Goal: Task Accomplishment & Management: Use online tool/utility

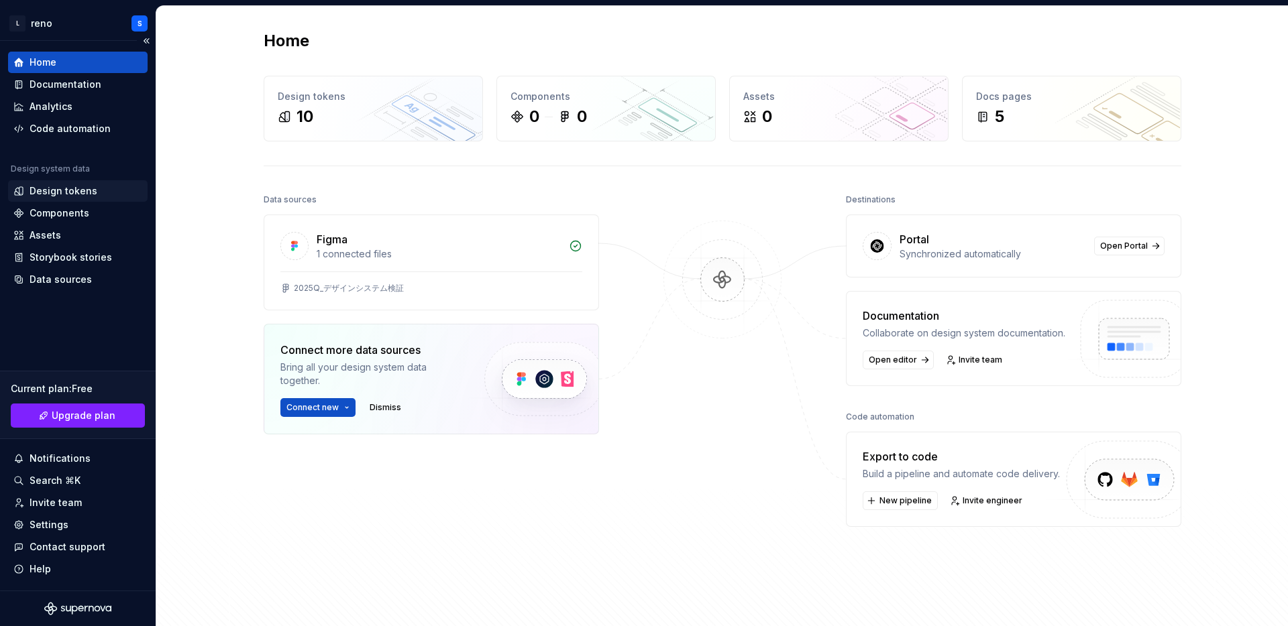
click at [91, 197] on div "Design tokens" at bounding box center [64, 190] width 68 height 13
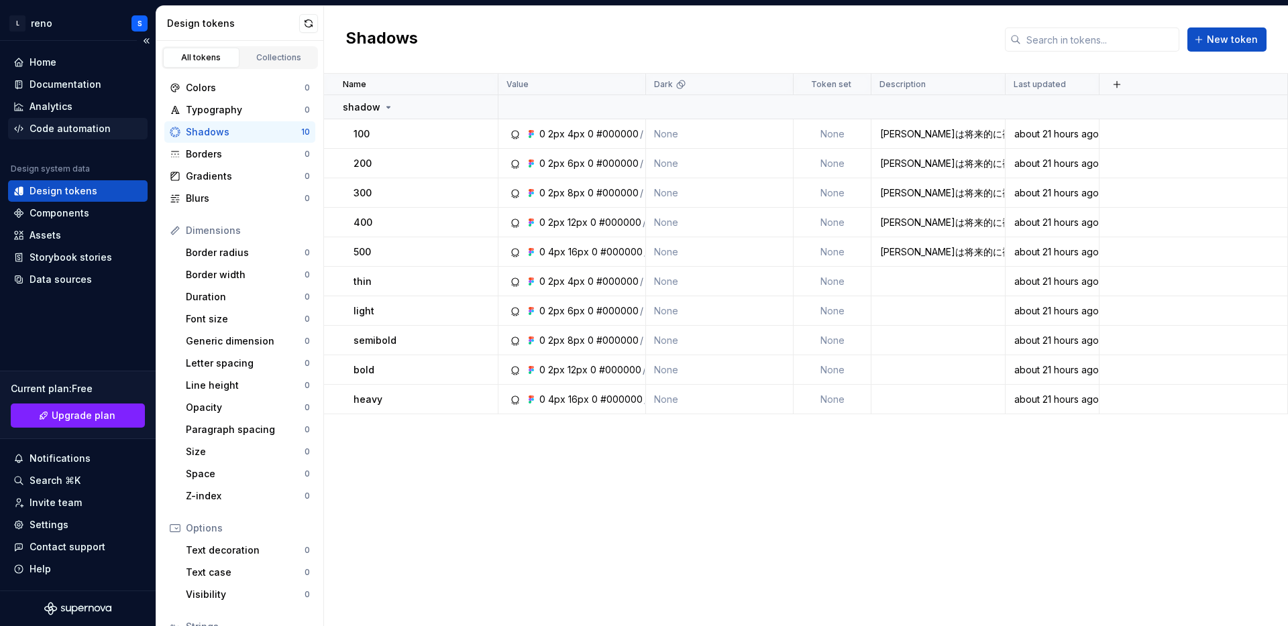
click at [94, 126] on div "Code automation" at bounding box center [70, 128] width 81 height 13
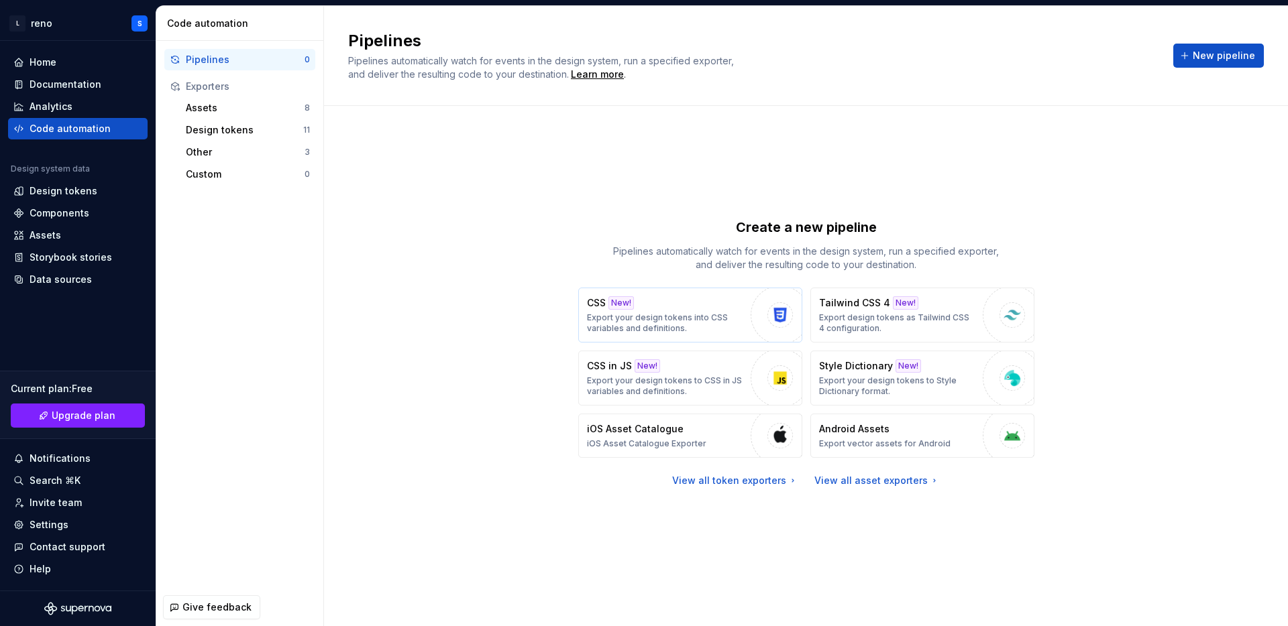
click at [671, 307] on div "CSS New! Export your design tokens into CSS variables and definitions." at bounding box center [665, 315] width 157 height 38
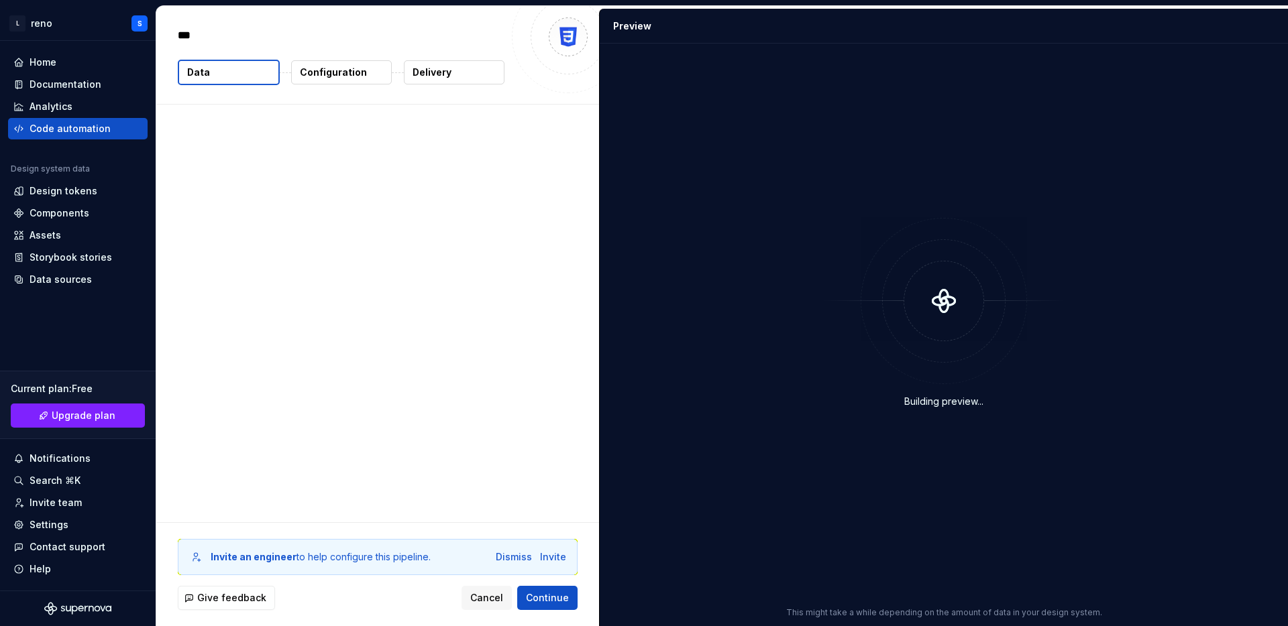
type textarea "*"
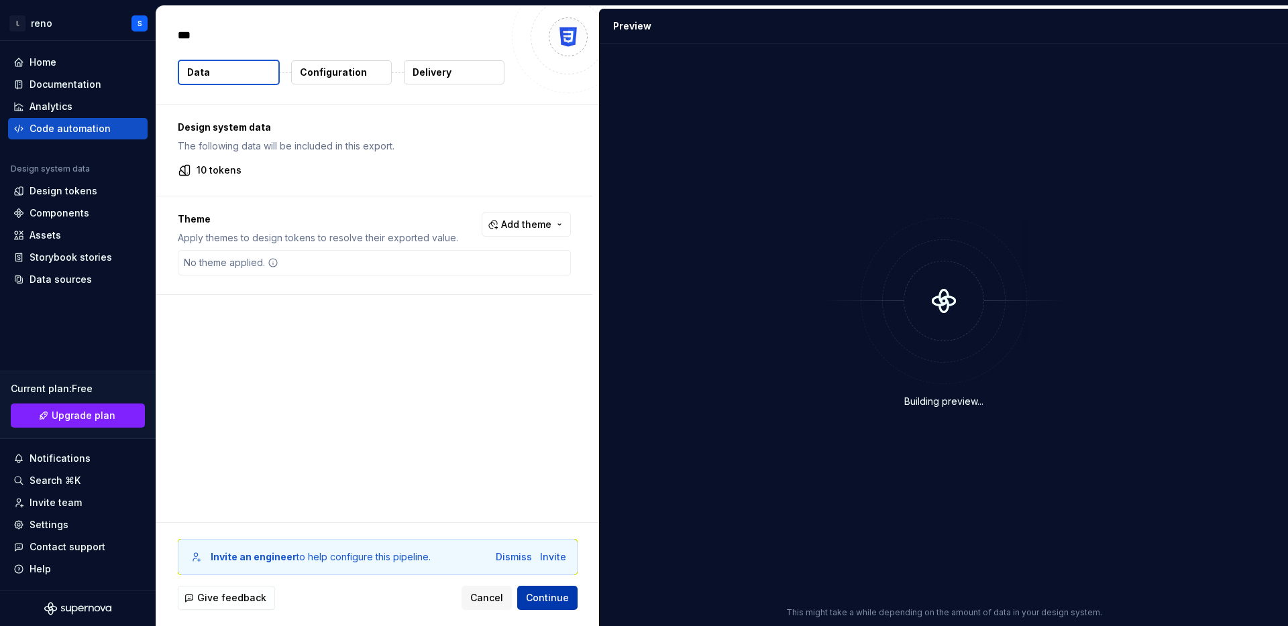
click at [549, 592] on span "Continue" at bounding box center [547, 598] width 43 height 13
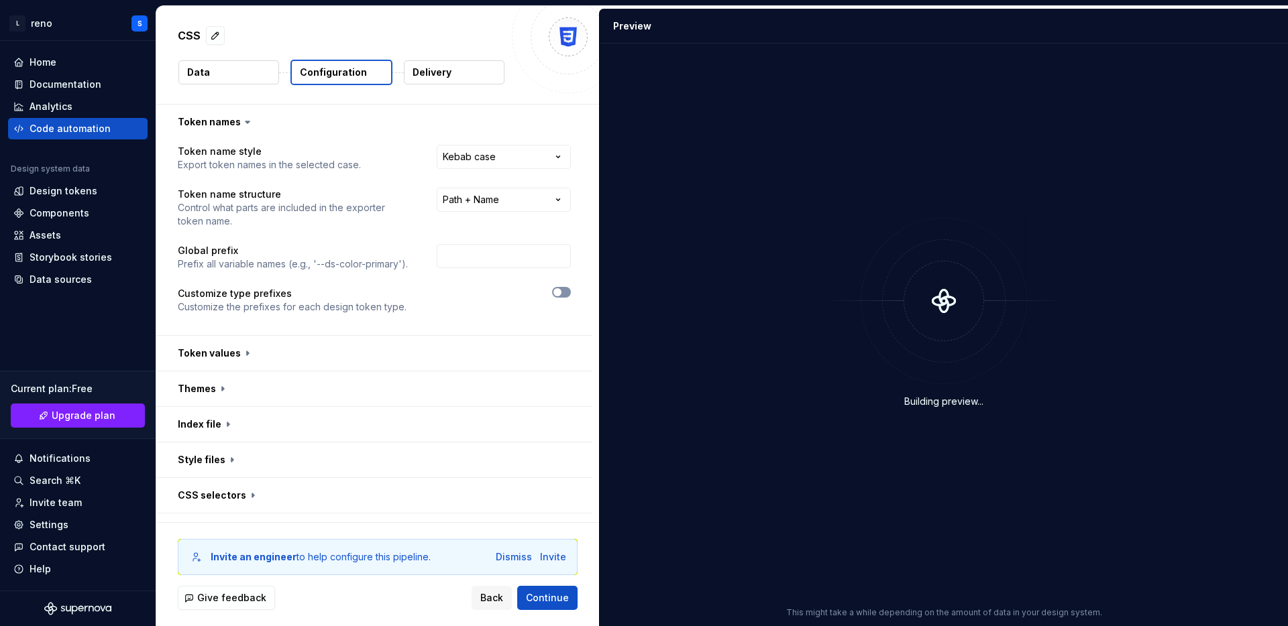
click at [561, 295] on span "button" at bounding box center [557, 292] width 8 height 8
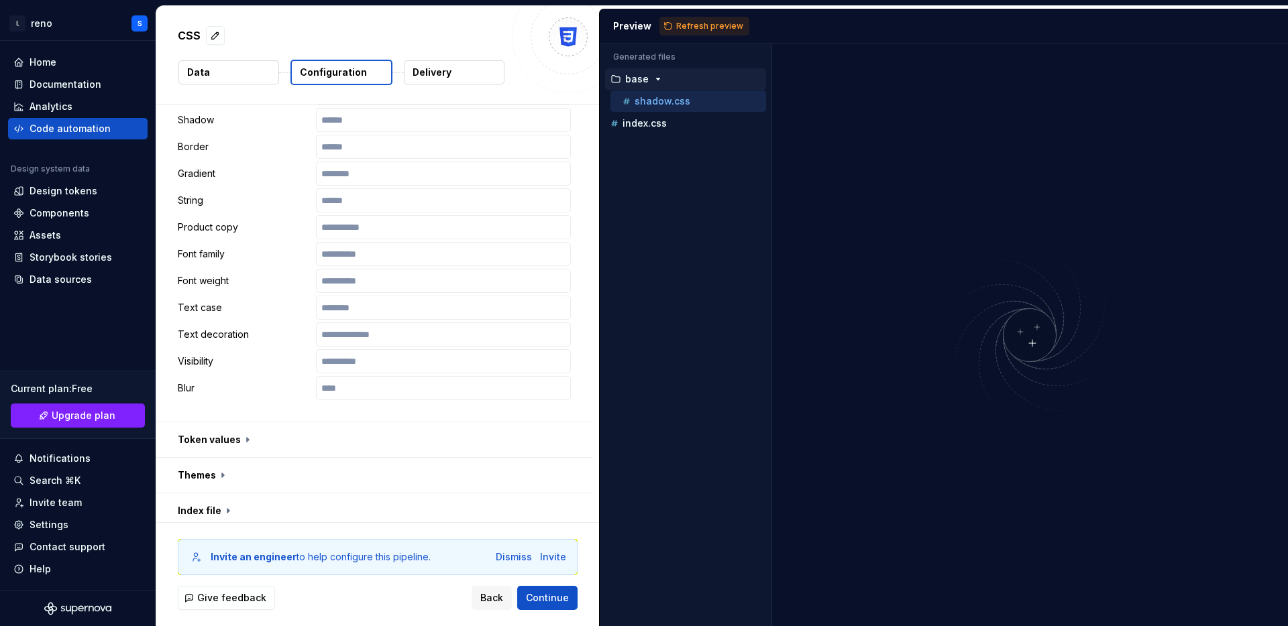
scroll to position [781, 0]
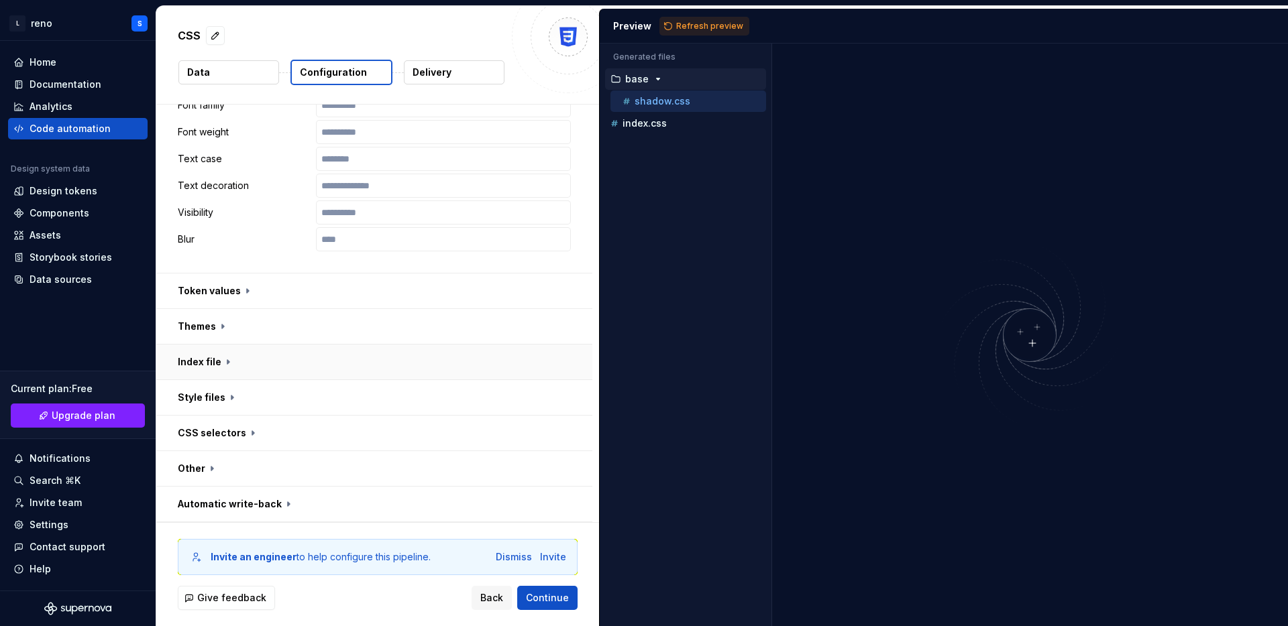
click at [464, 371] on button "button" at bounding box center [374, 362] width 436 height 35
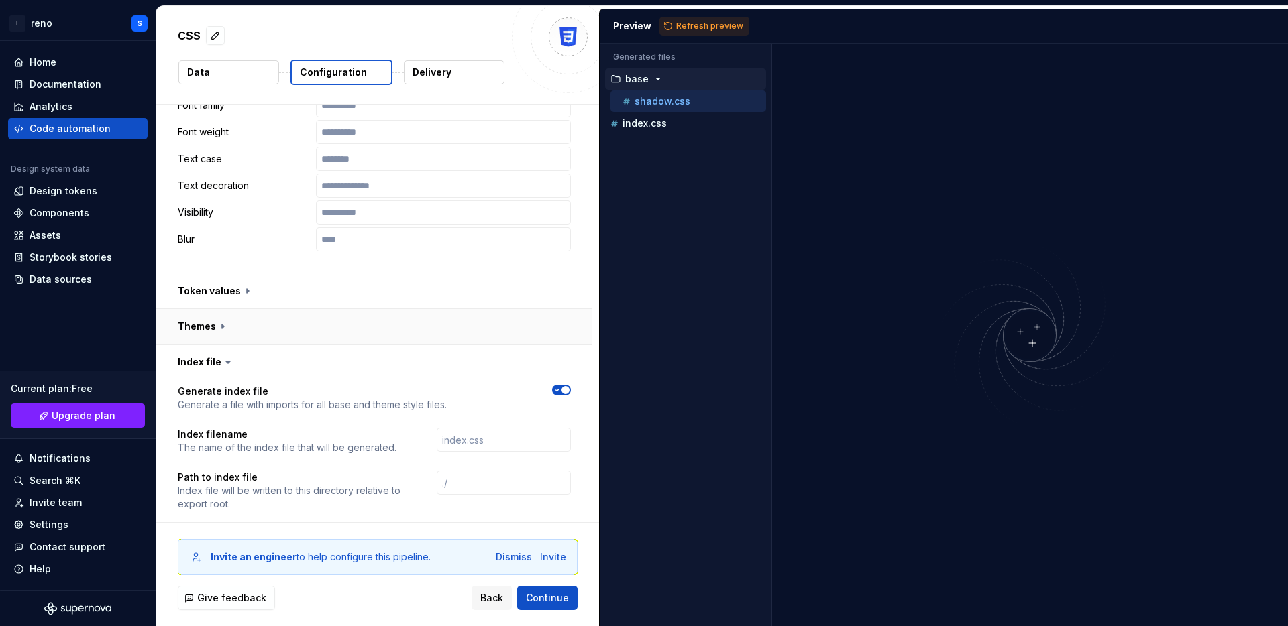
click at [470, 329] on button "button" at bounding box center [374, 326] width 436 height 35
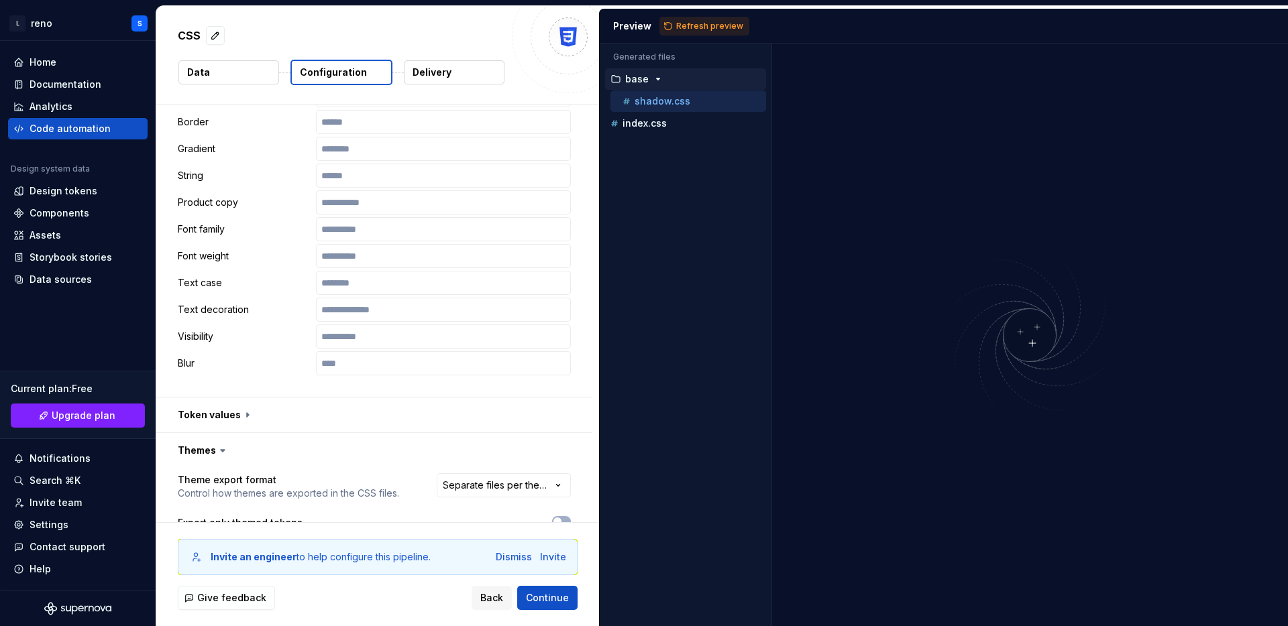
scroll to position [686, 0]
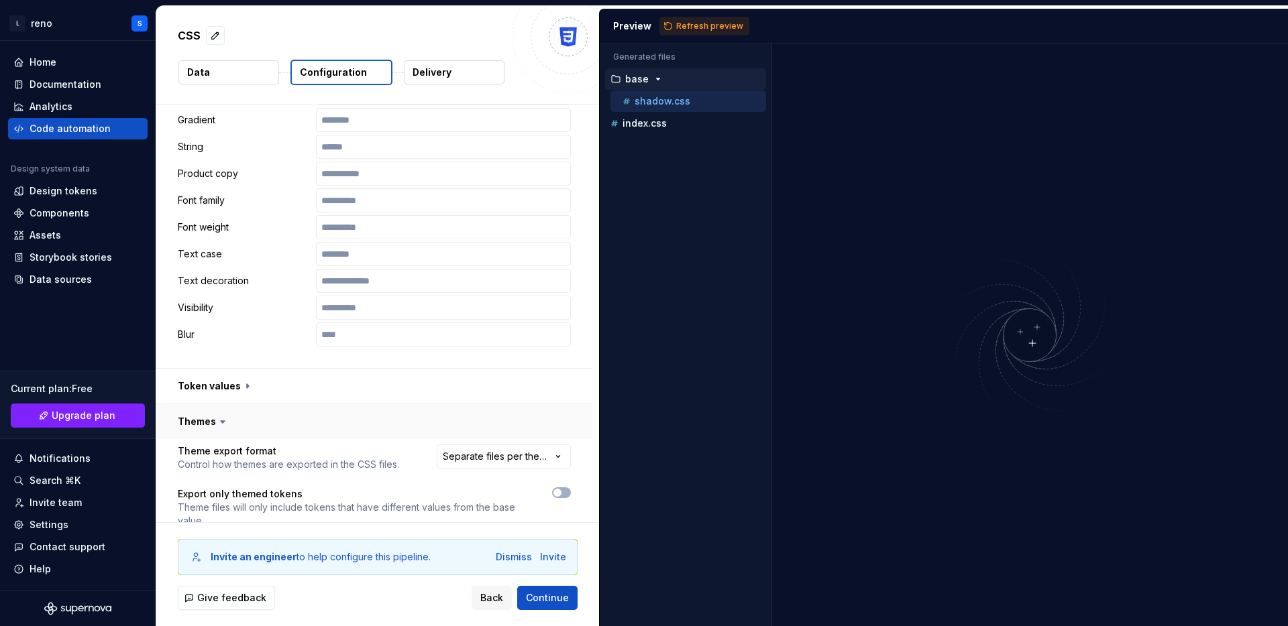
click at [211, 419] on button "button" at bounding box center [374, 421] width 436 height 35
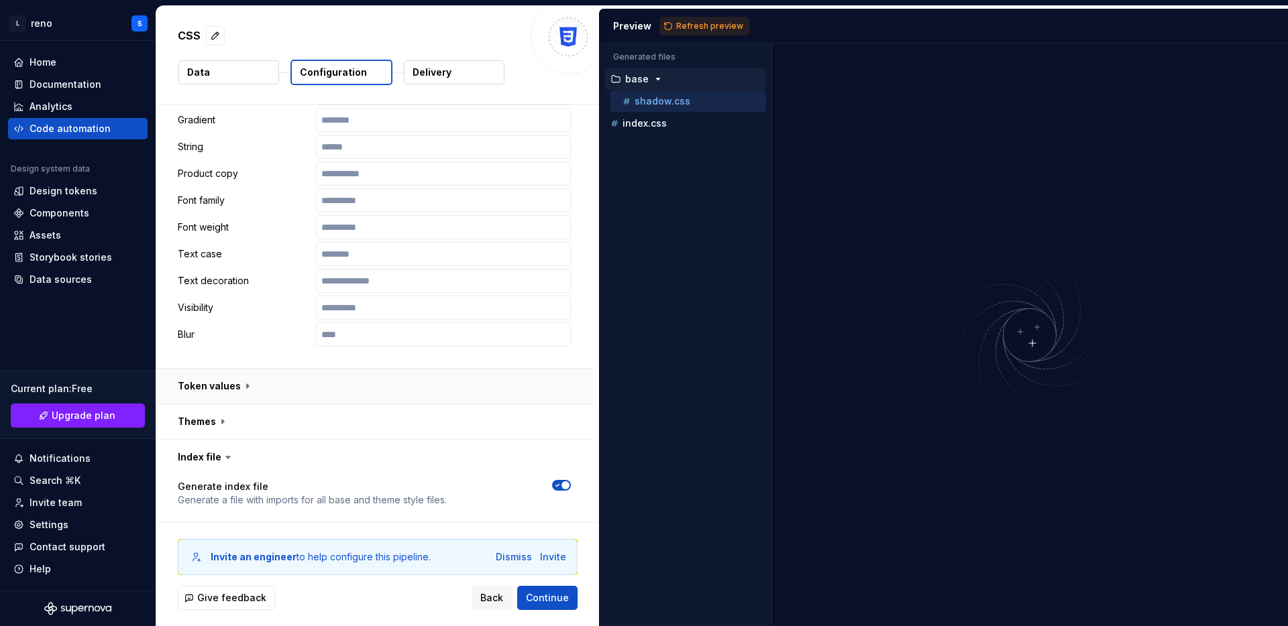
click at [222, 388] on button "button" at bounding box center [374, 386] width 436 height 35
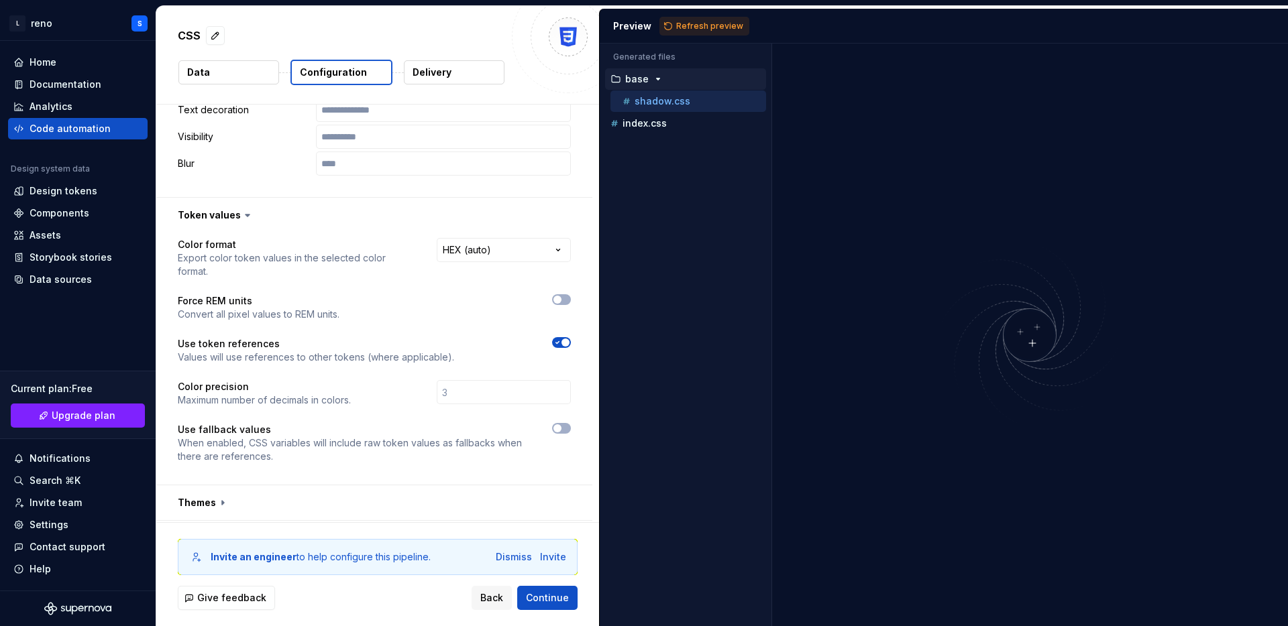
scroll to position [863, 0]
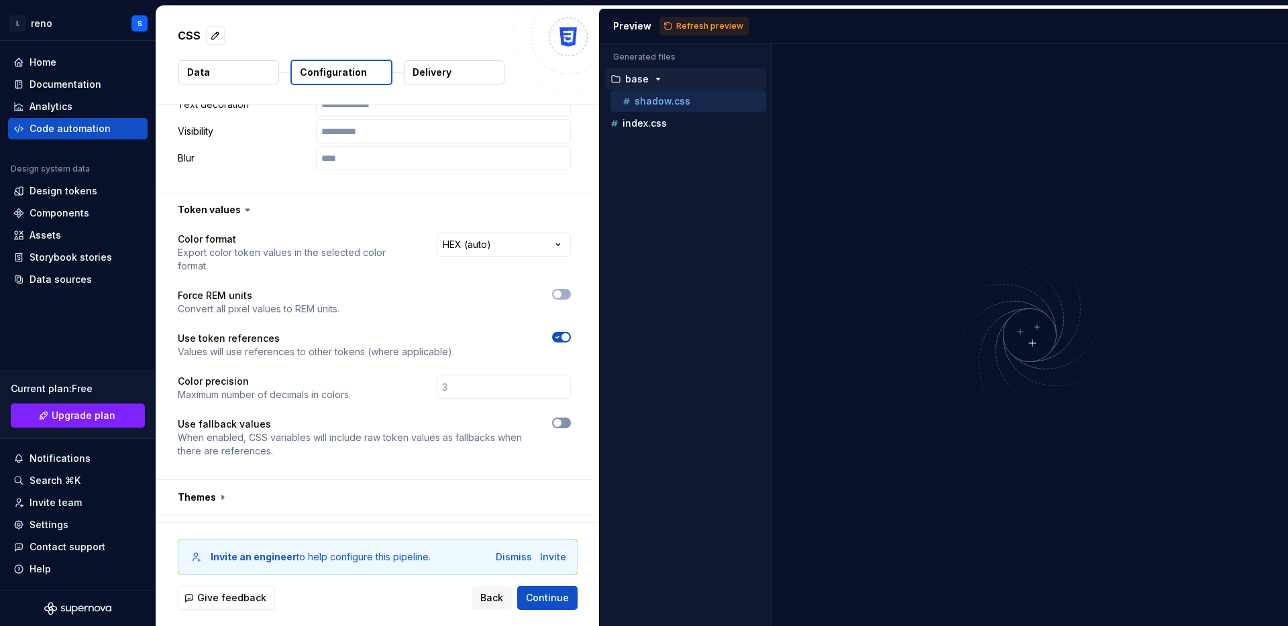
click at [563, 419] on icon "button" at bounding box center [557, 423] width 11 height 8
click at [569, 419] on span "button" at bounding box center [565, 423] width 8 height 8
click at [215, 213] on button "button" at bounding box center [374, 210] width 436 height 35
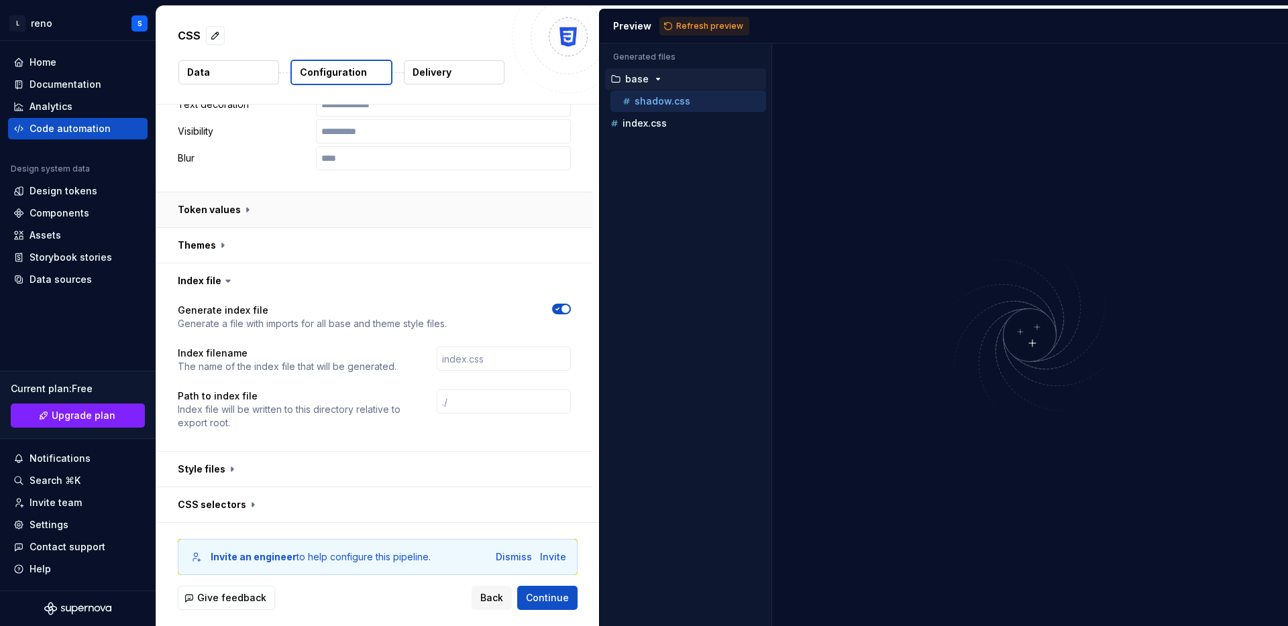
click at [215, 213] on button "button" at bounding box center [374, 210] width 436 height 35
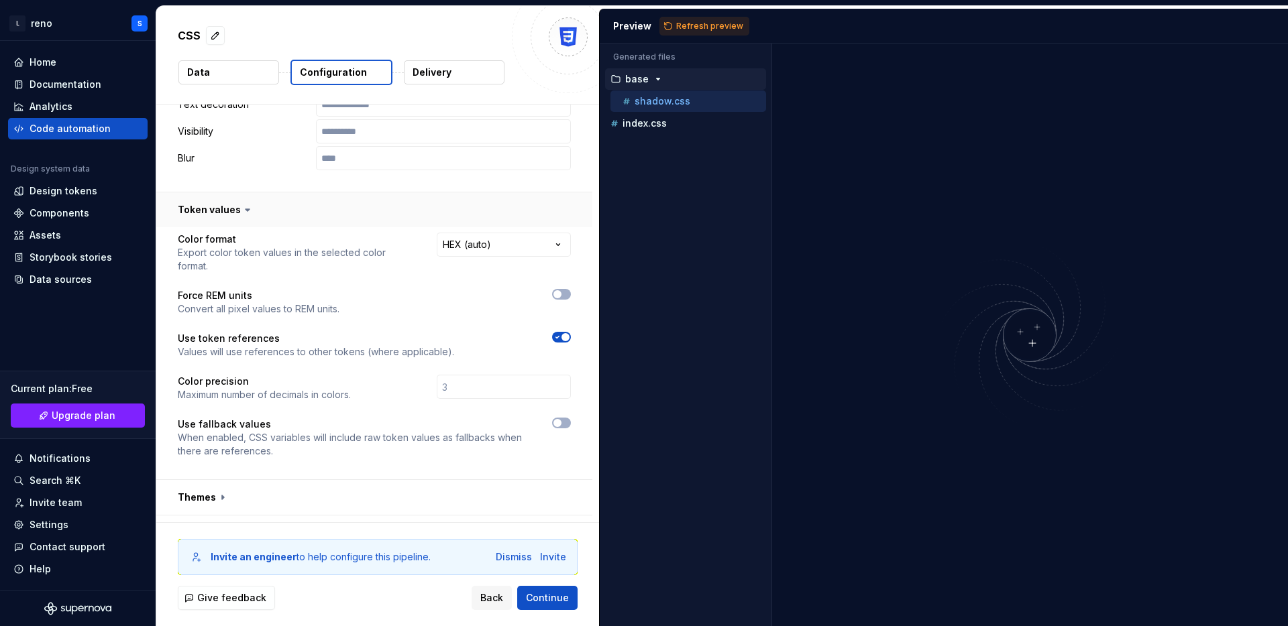
click at [215, 213] on button "button" at bounding box center [374, 210] width 436 height 35
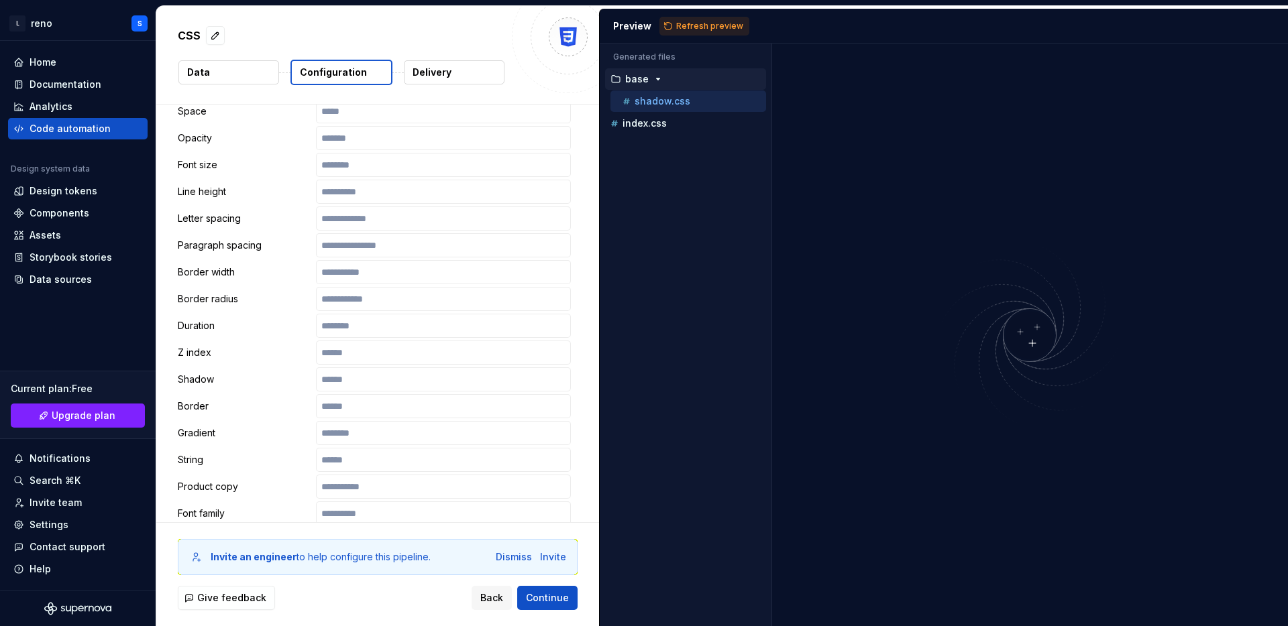
scroll to position [0, 0]
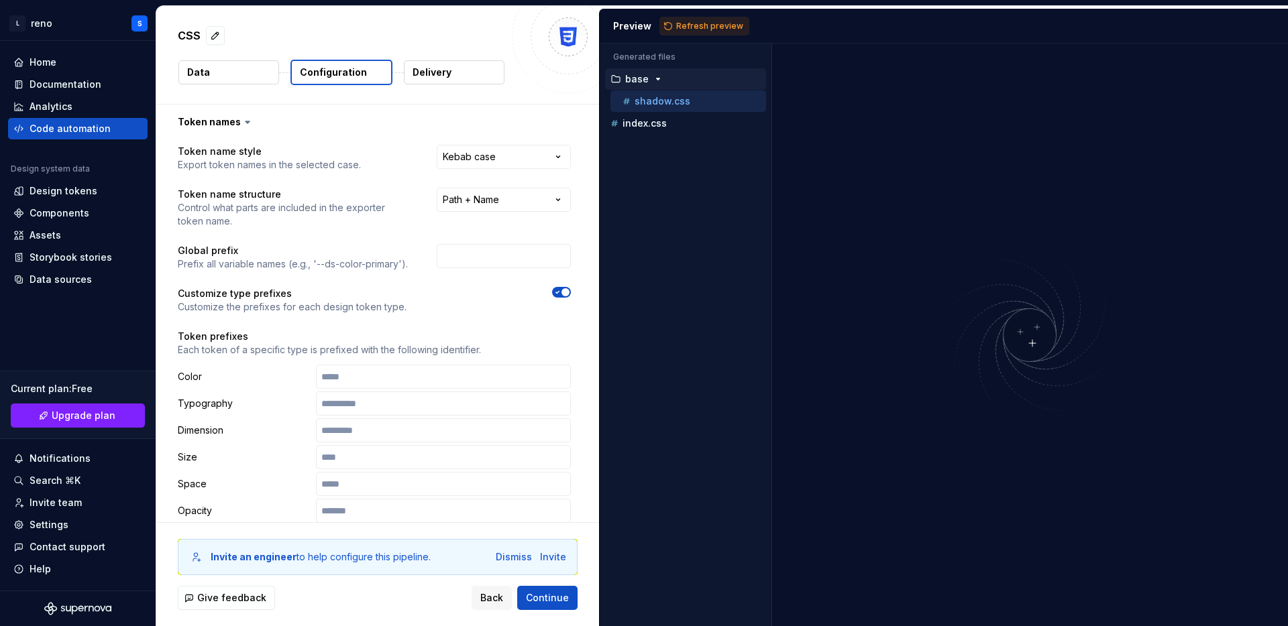
click at [569, 292] on span "button" at bounding box center [565, 292] width 8 height 8
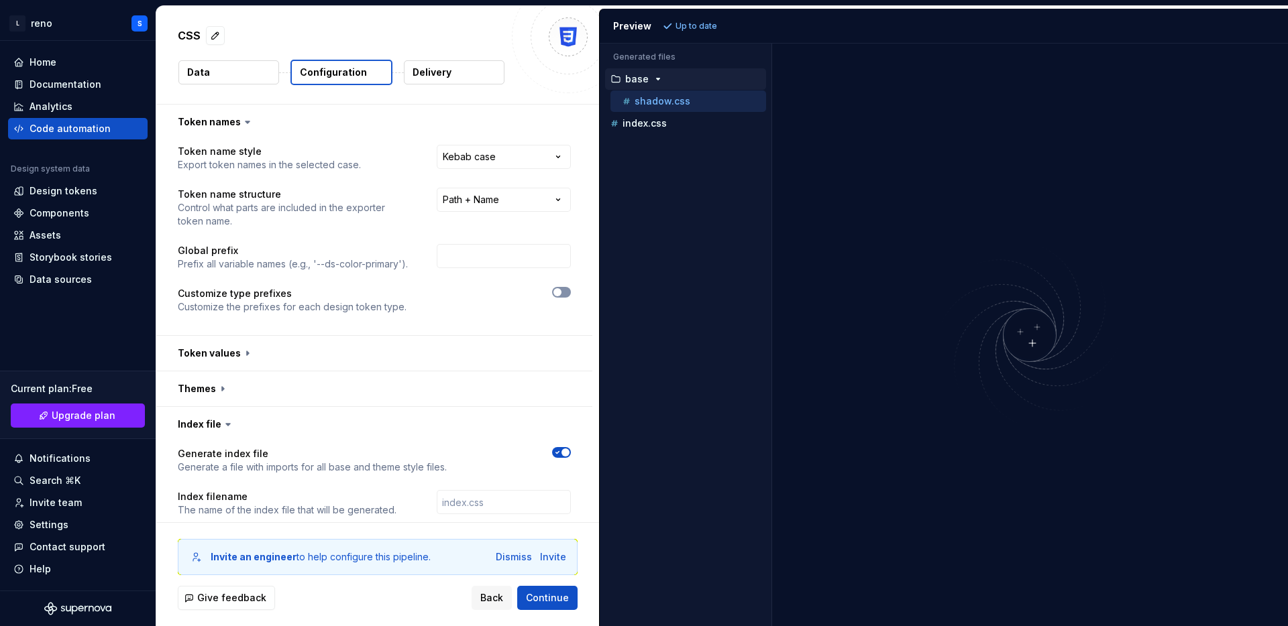
click at [571, 292] on button "button" at bounding box center [561, 292] width 19 height 11
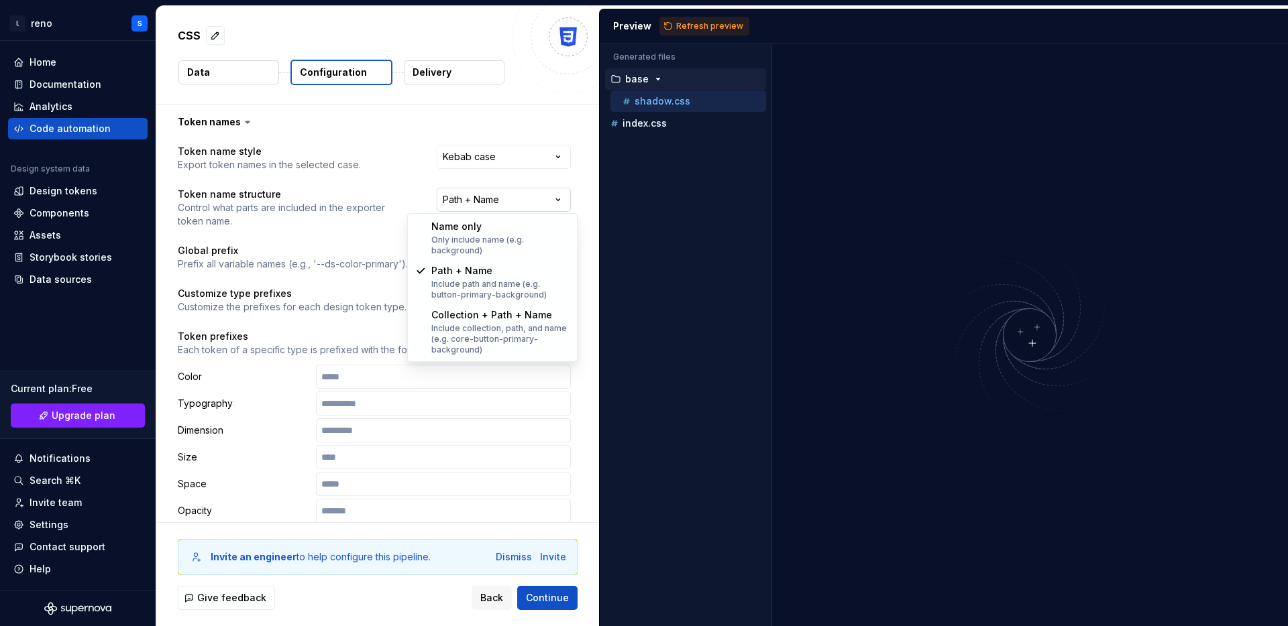
click at [510, 193] on html "**********" at bounding box center [644, 313] width 1288 height 626
click at [532, 196] on html "**********" at bounding box center [644, 313] width 1288 height 626
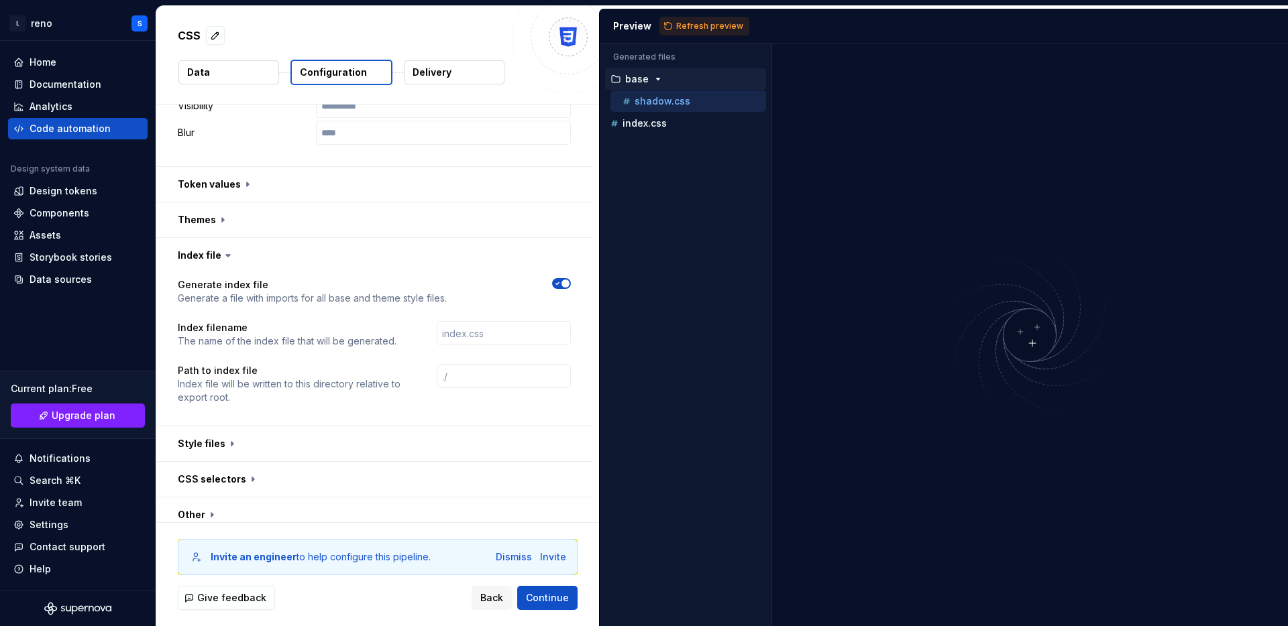
scroll to position [934, 0]
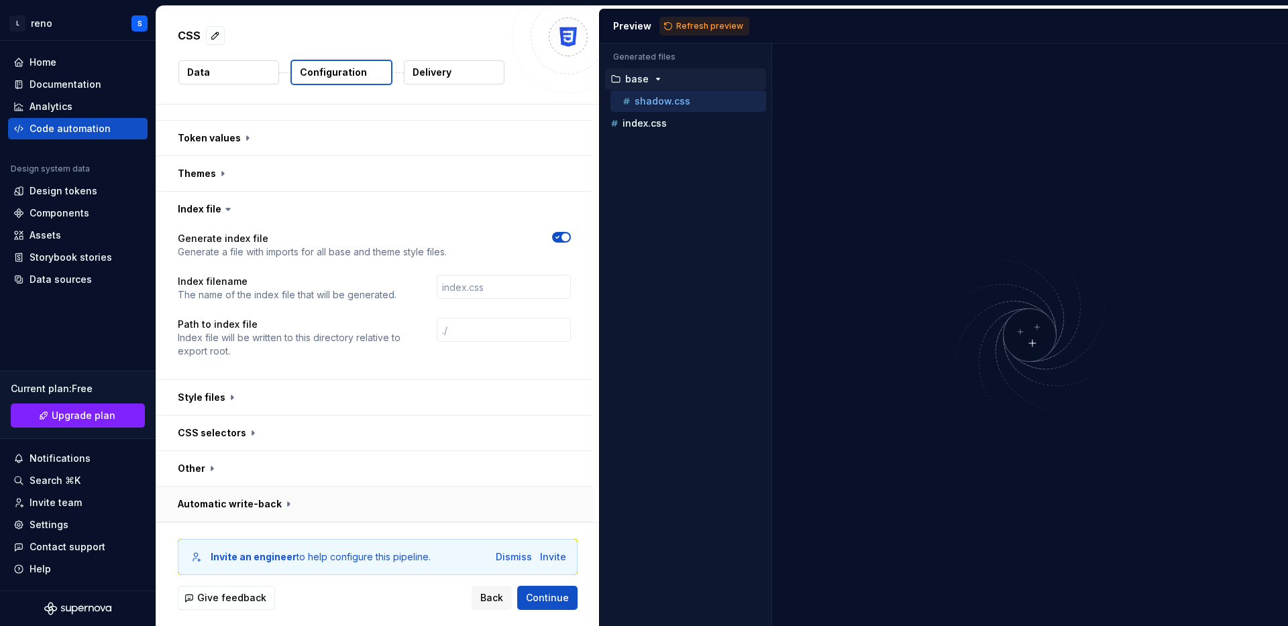
click at [267, 501] on button "button" at bounding box center [374, 504] width 436 height 35
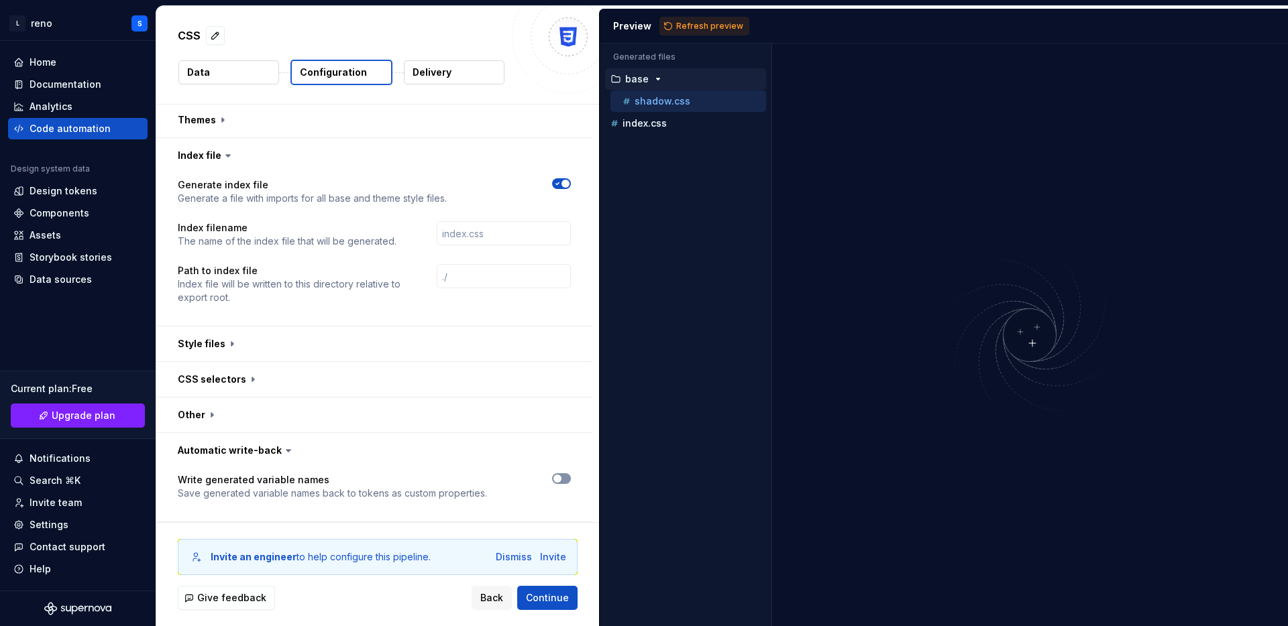
click at [571, 478] on button "button" at bounding box center [561, 479] width 19 height 11
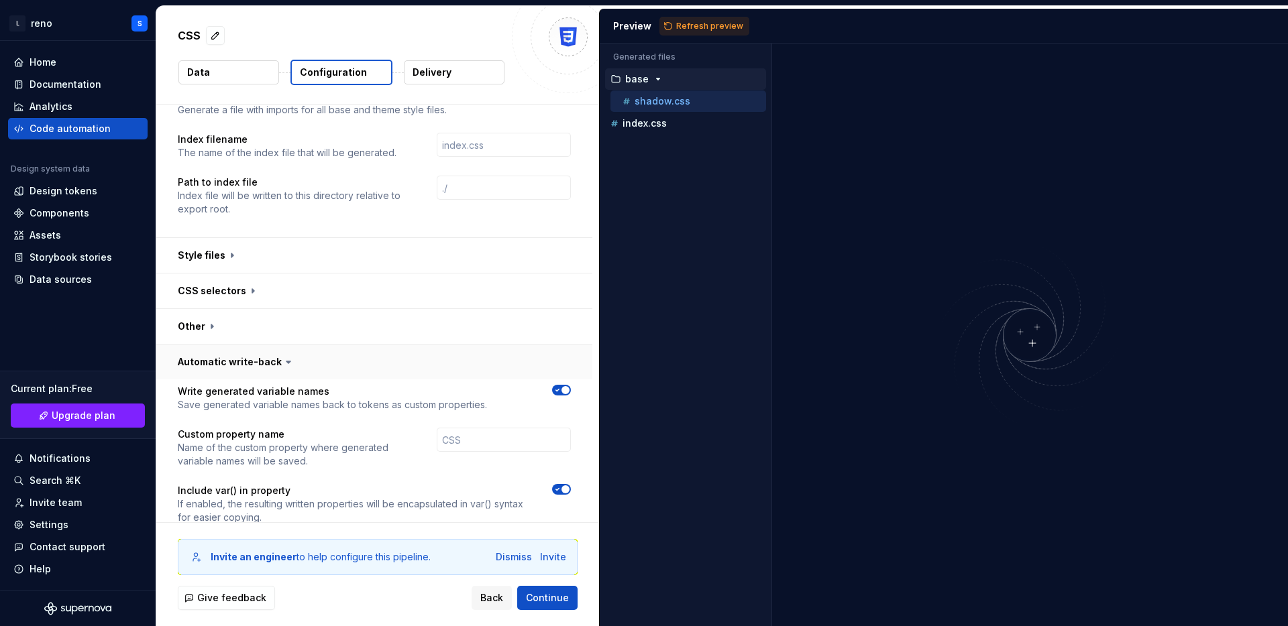
scroll to position [1101, 0]
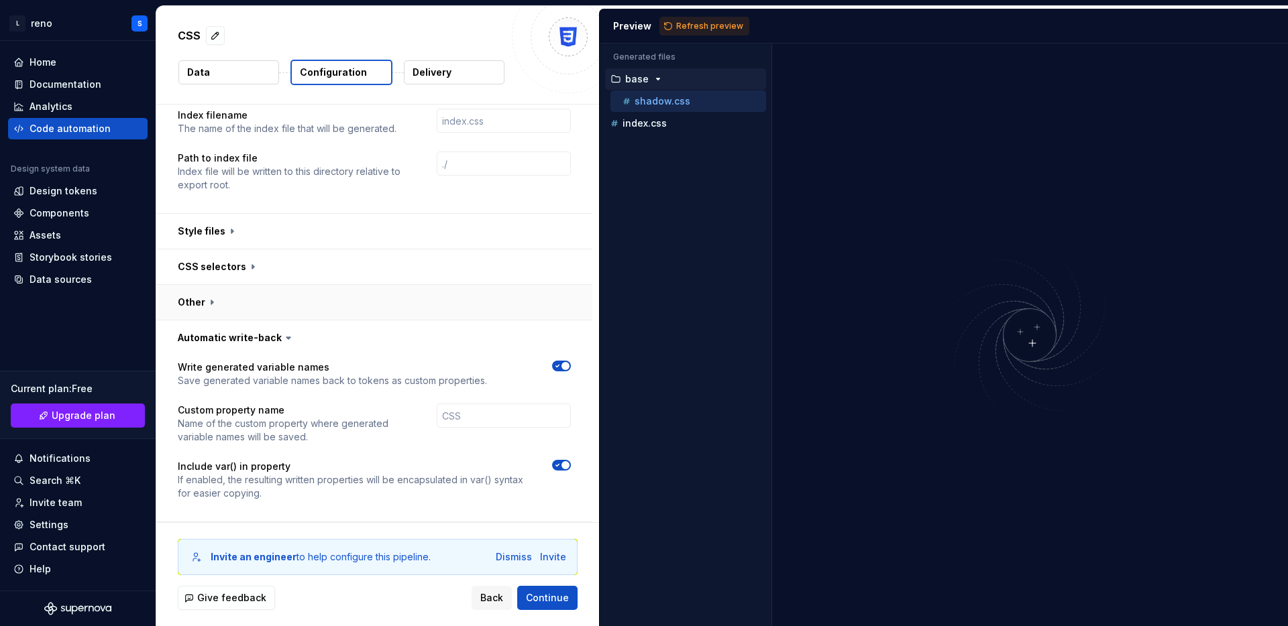
click at [209, 296] on button "button" at bounding box center [374, 302] width 436 height 35
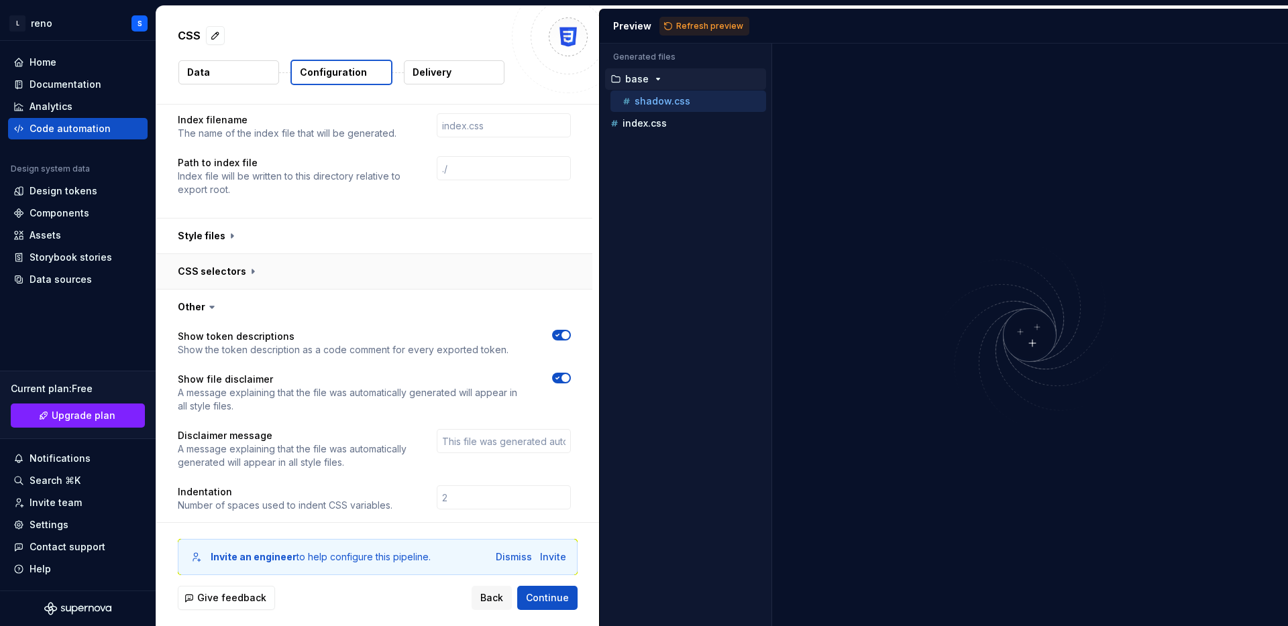
scroll to position [1095, 0]
click at [223, 259] on button "button" at bounding box center [374, 272] width 436 height 35
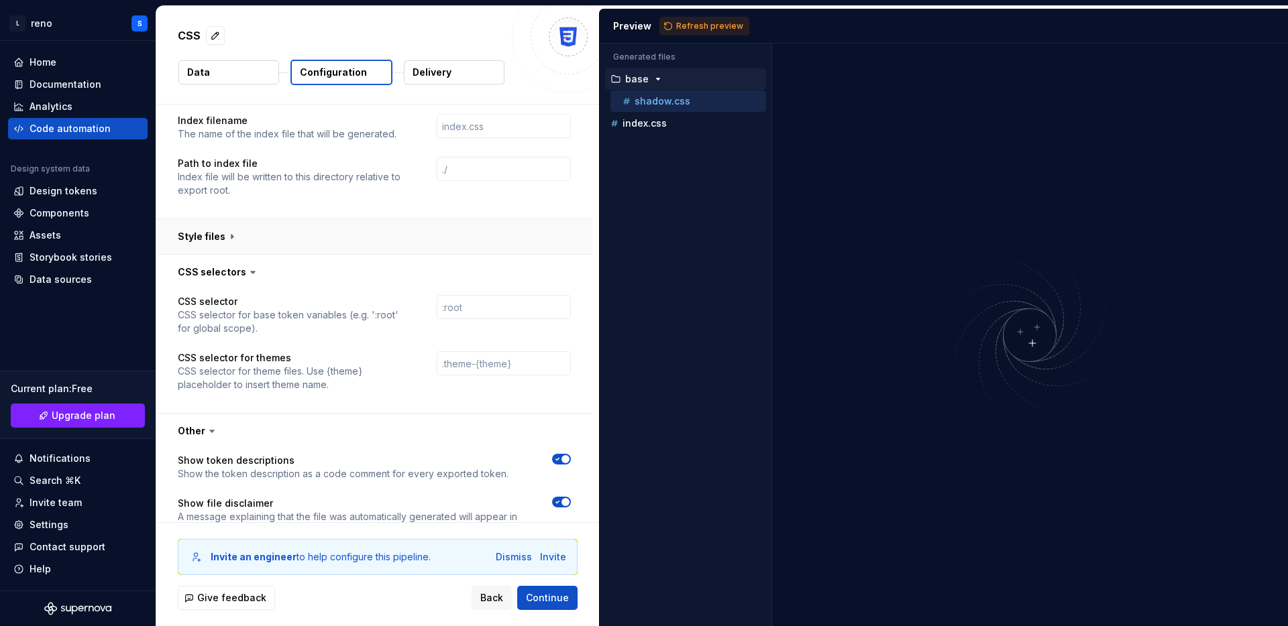
click at [220, 239] on button "button" at bounding box center [374, 236] width 436 height 35
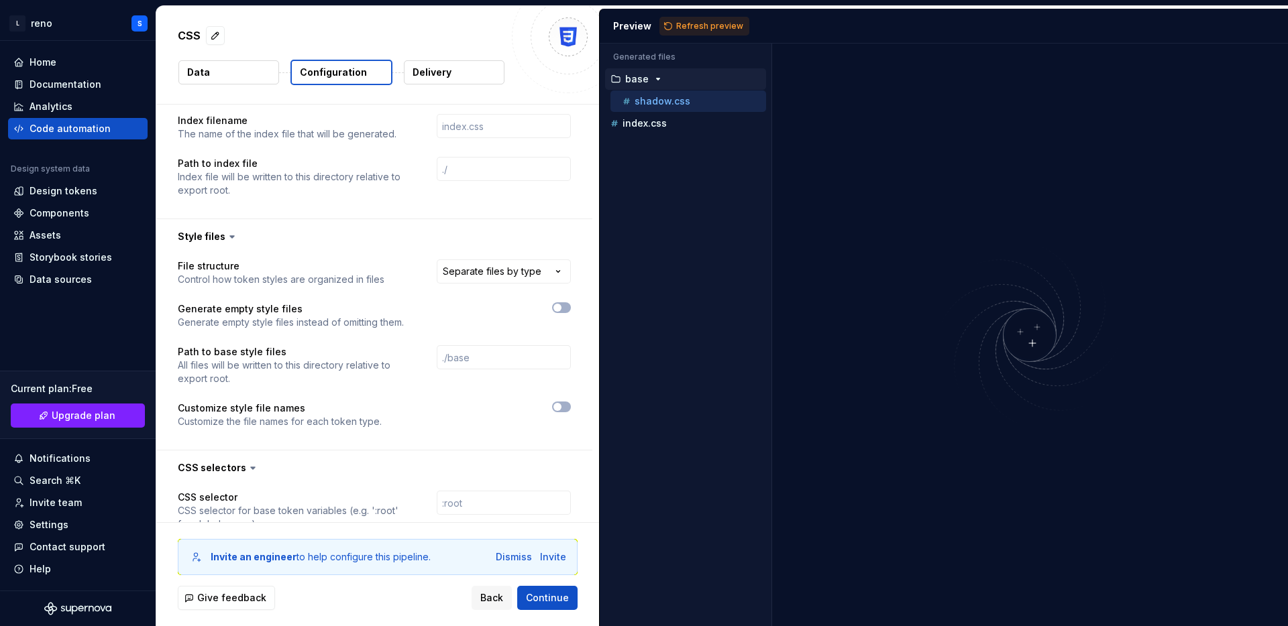
click at [600, 213] on div "Accessibility guide for tree . Navigate the tree with the arrow keys. Common tr…" at bounding box center [686, 345] width 172 height 561
click at [602, 213] on div "Accessibility guide for tree . Navigate the tree with the arrow keys. Common tr…" at bounding box center [686, 345] width 172 height 561
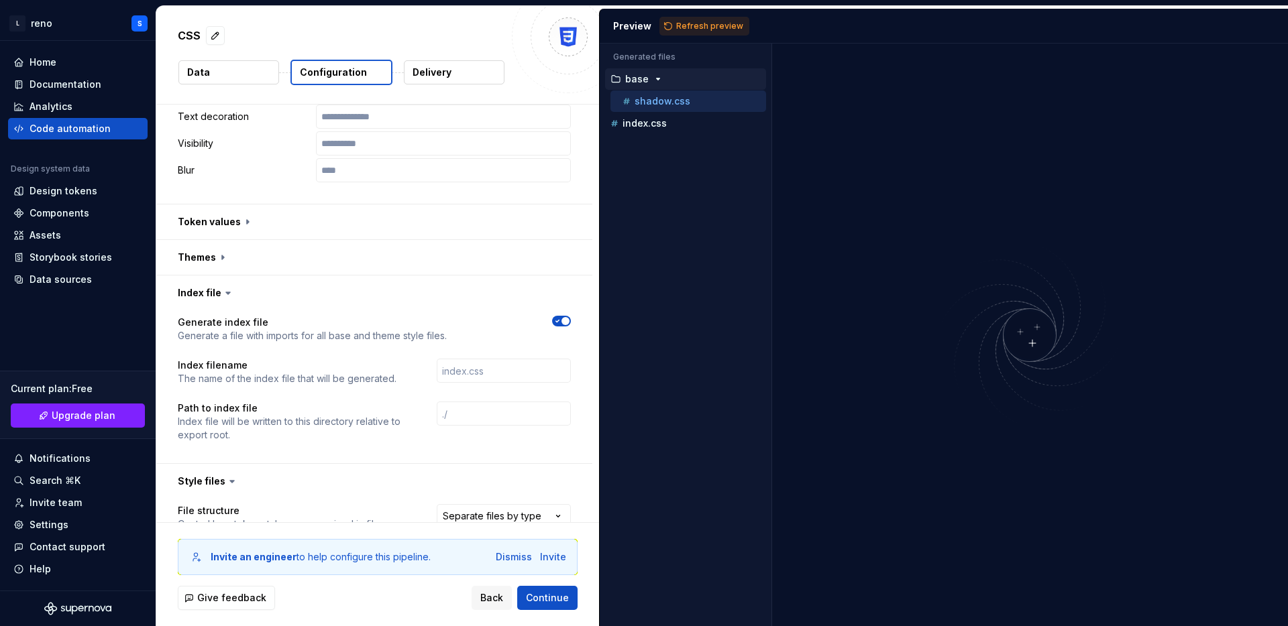
scroll to position [834, 0]
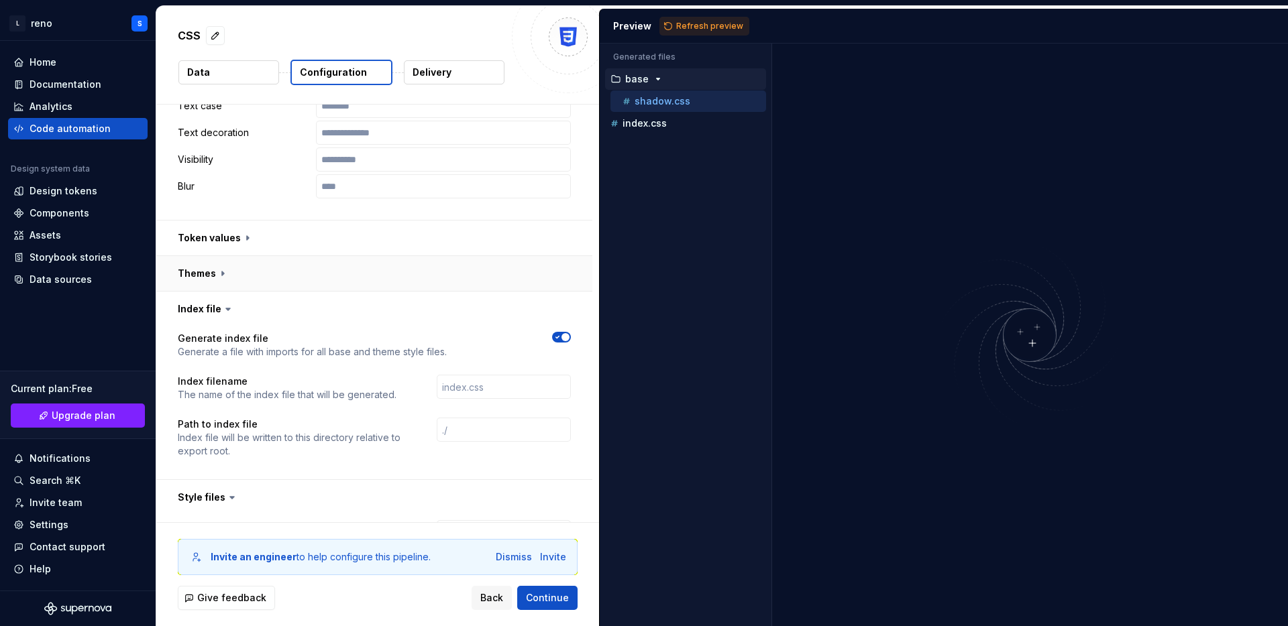
click at [213, 279] on button "button" at bounding box center [374, 273] width 436 height 35
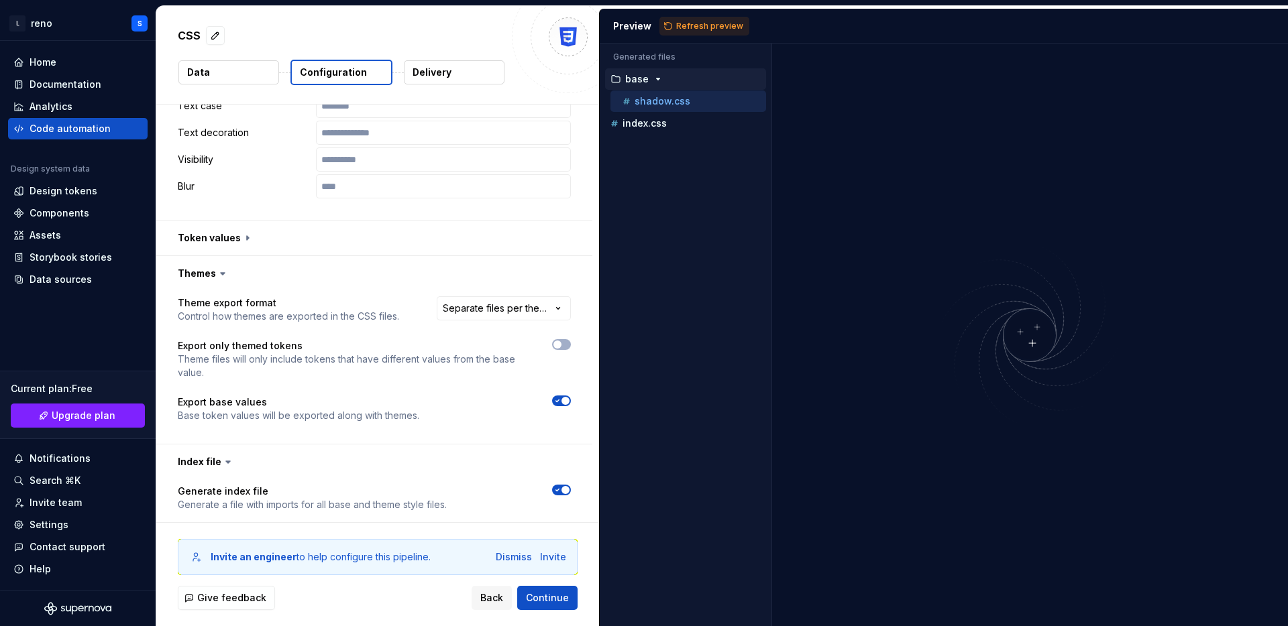
click at [217, 276] on icon at bounding box center [222, 273] width 13 height 13
click at [241, 235] on button "button" at bounding box center [374, 238] width 436 height 35
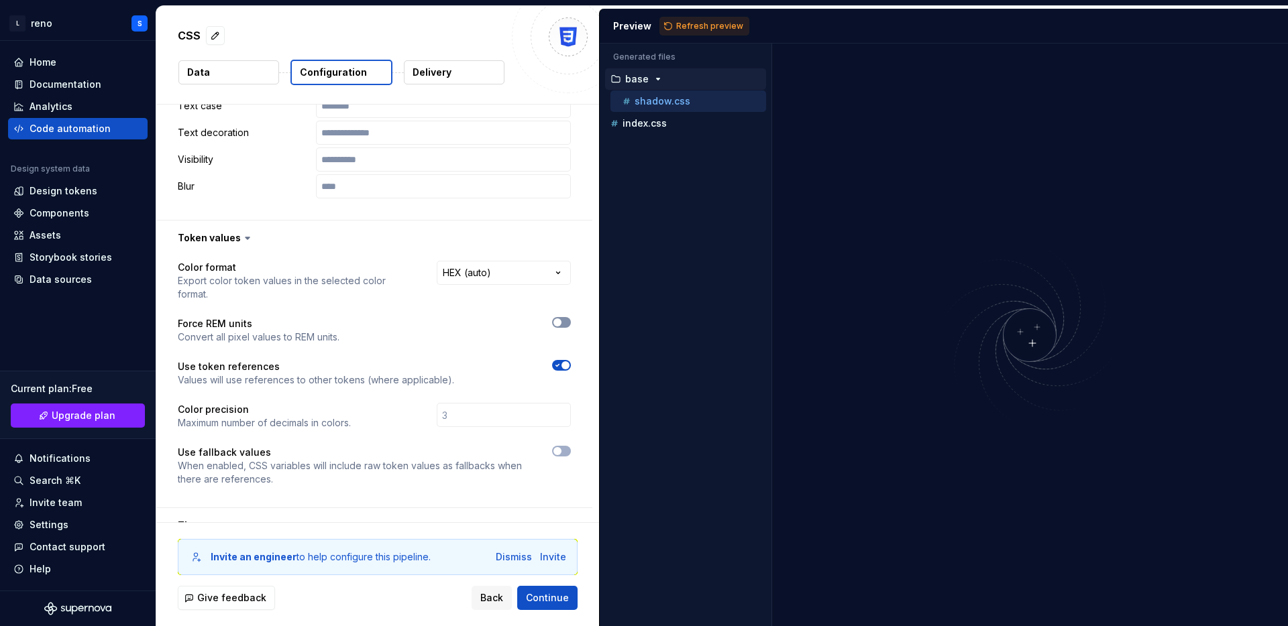
click at [561, 319] on span "button" at bounding box center [557, 323] width 8 height 8
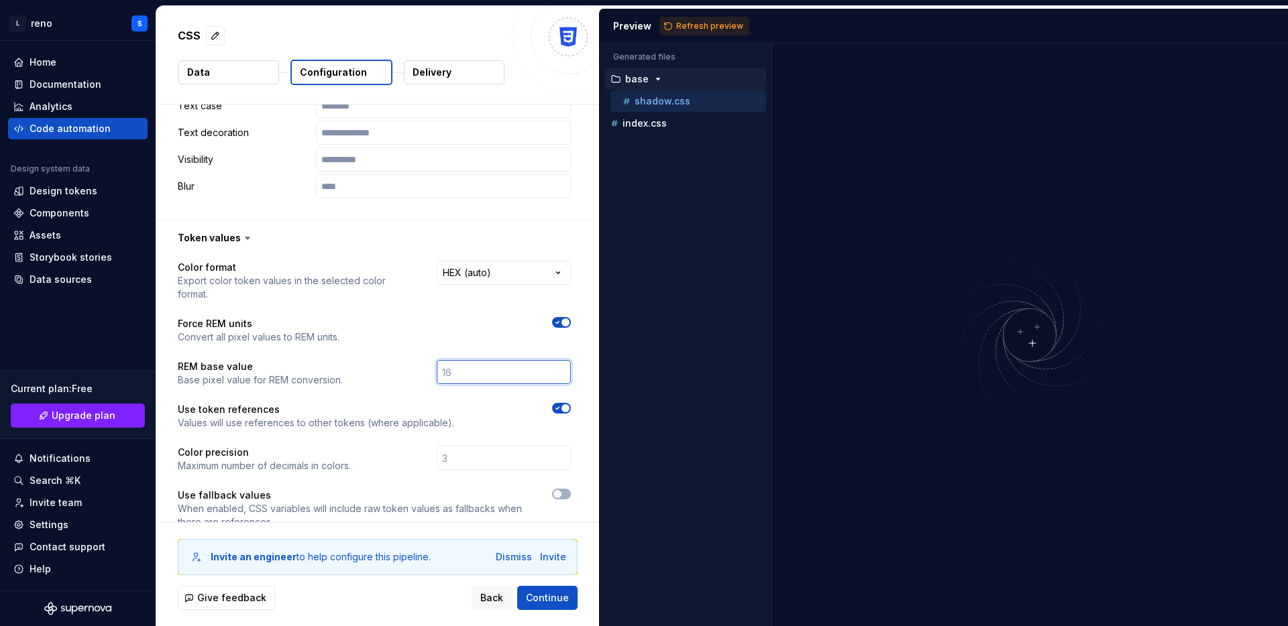
click at [491, 360] on input "number" at bounding box center [504, 372] width 134 height 24
type input "16"
click at [487, 317] on div at bounding box center [467, 322] width 207 height 11
drag, startPoint x: 176, startPoint y: 321, endPoint x: 333, endPoint y: 321, distance: 157.6
click at [332, 321] on div "**********" at bounding box center [374, 403] width 436 height 295
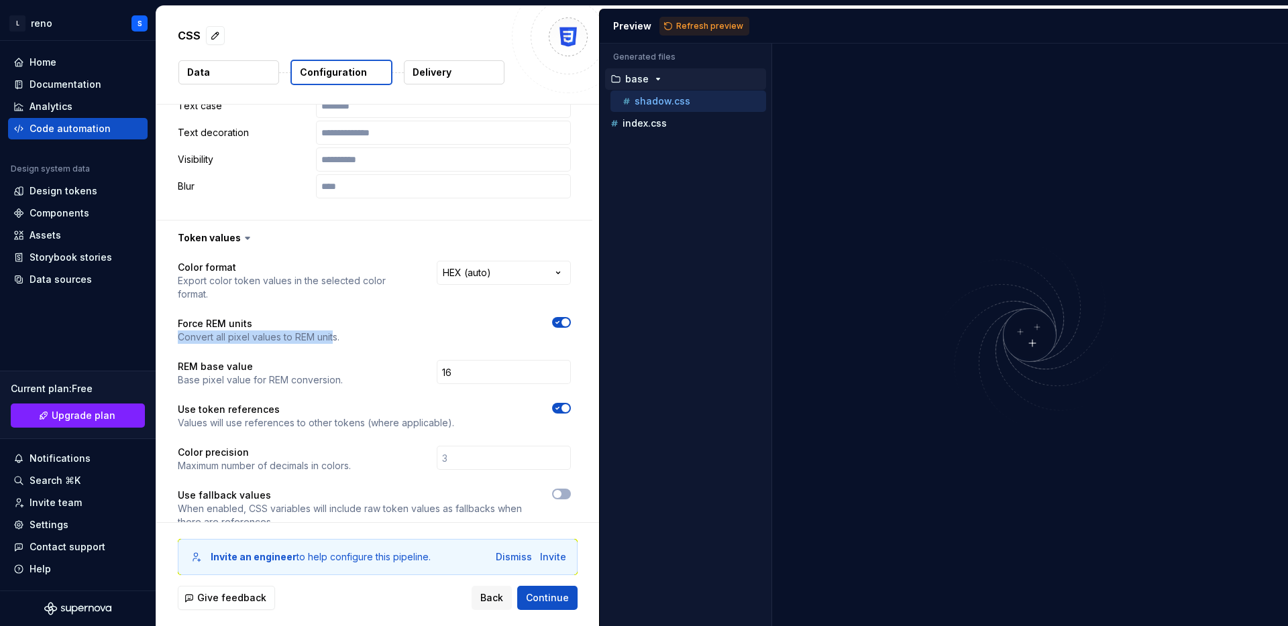
click at [563, 319] on icon "button" at bounding box center [557, 323] width 11 height 8
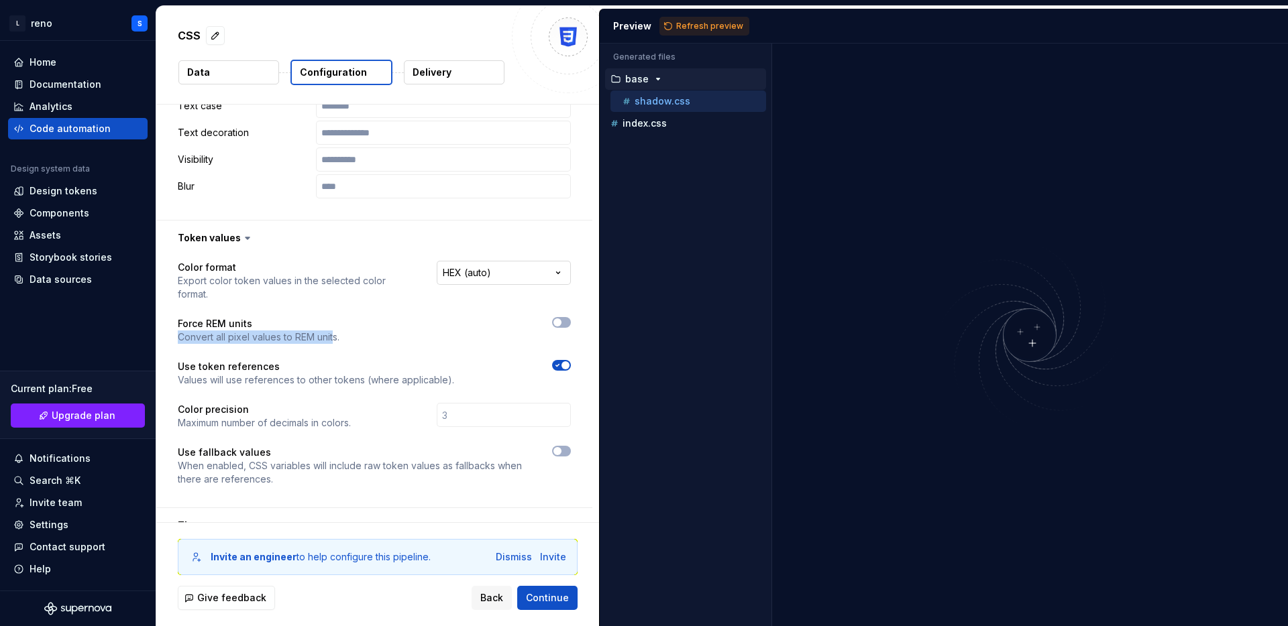
click at [543, 280] on html "**********" at bounding box center [644, 313] width 1288 height 626
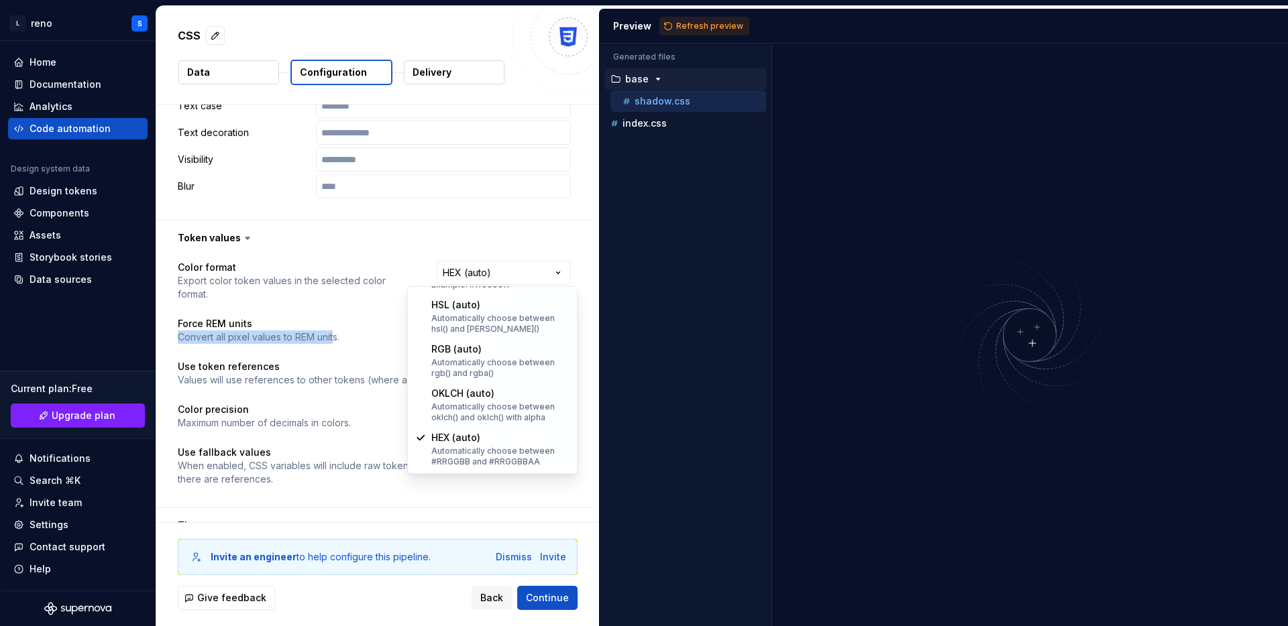
scroll to position [0, 0]
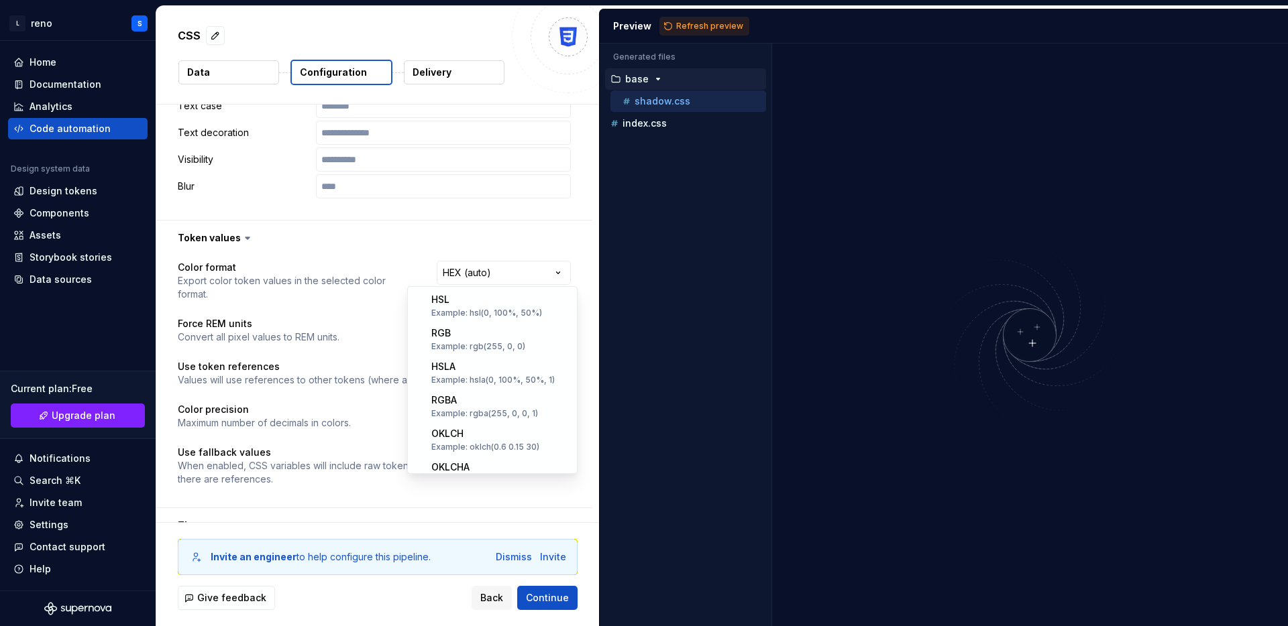
click at [313, 307] on html "**********" at bounding box center [644, 313] width 1288 height 626
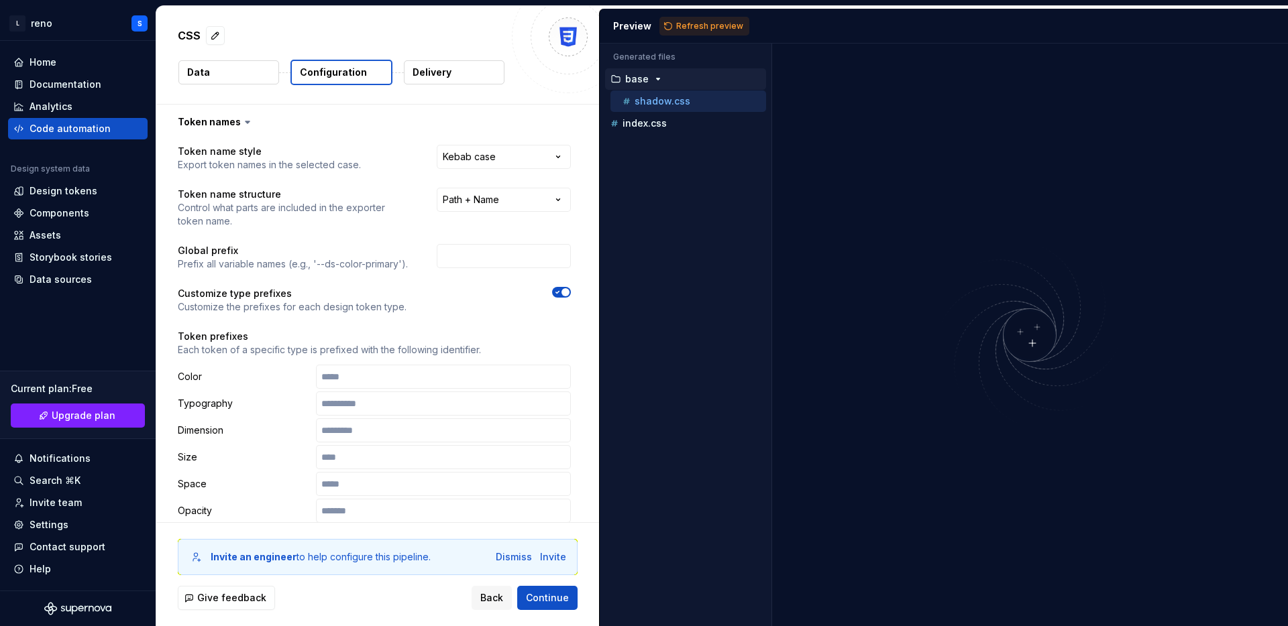
click at [650, 97] on p "shadow.css" at bounding box center [663, 101] width 56 height 11
click at [643, 117] on div "index.css" at bounding box center [687, 123] width 158 height 13
click at [661, 97] on p "shadow.css" at bounding box center [663, 101] width 56 height 11
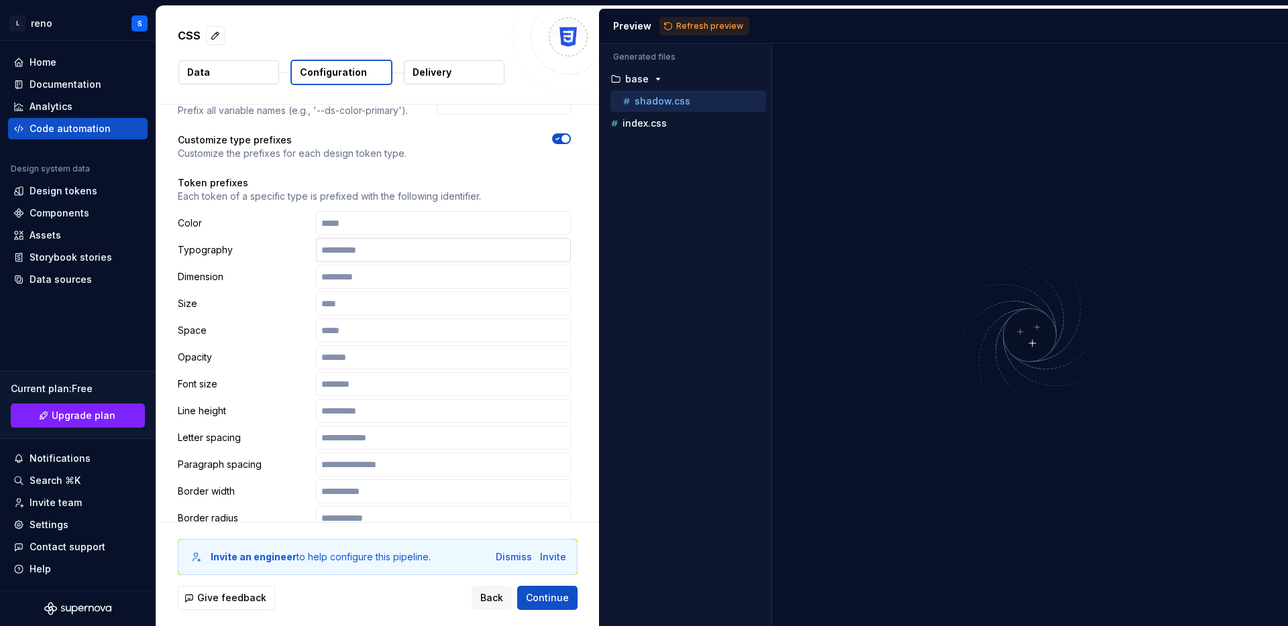
scroll to position [168, 0]
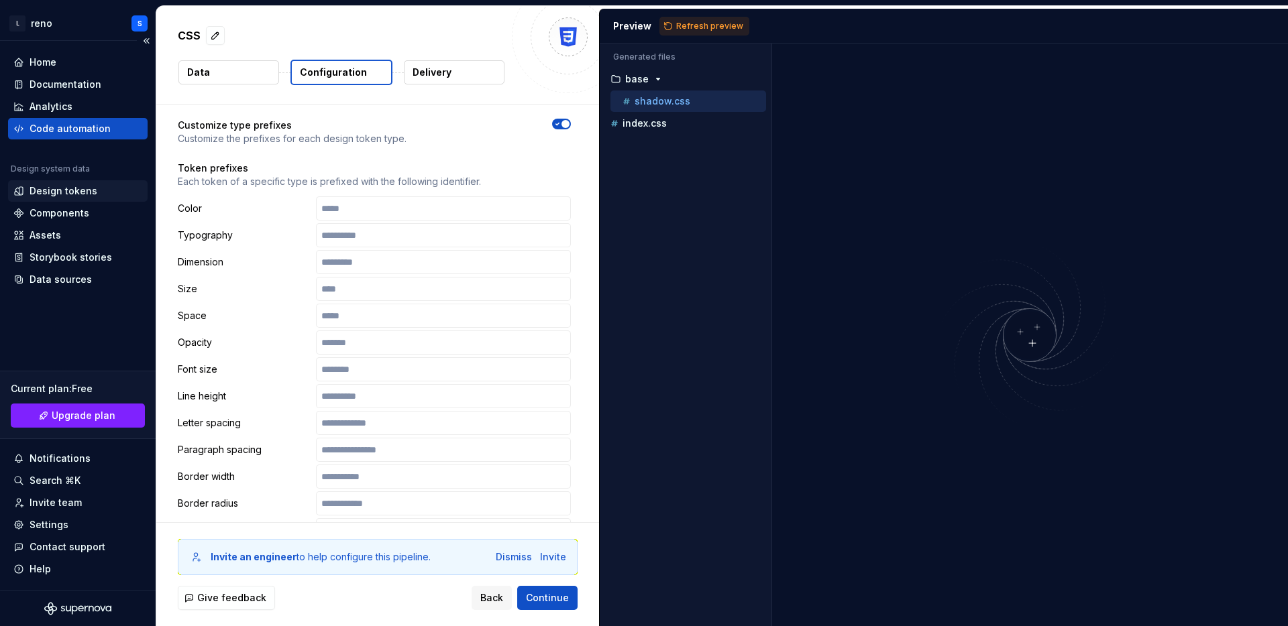
click at [80, 191] on div "Design tokens" at bounding box center [64, 190] width 68 height 13
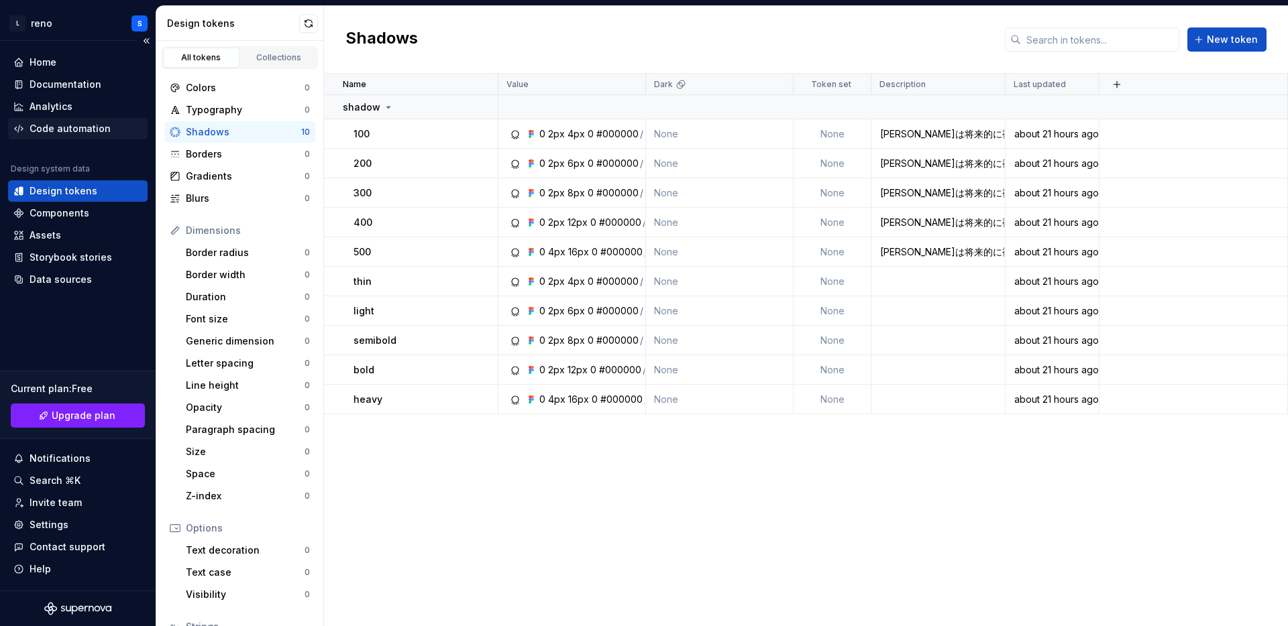
click at [68, 130] on div "Code automation" at bounding box center [70, 128] width 81 height 13
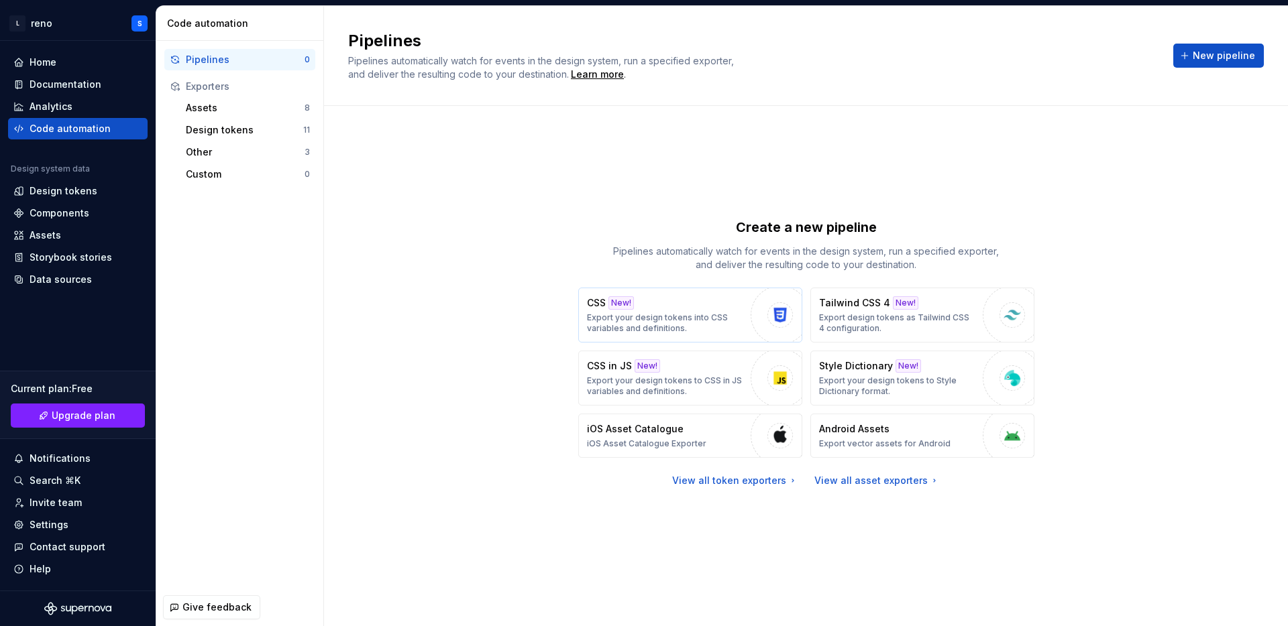
click at [660, 297] on div "CSS New! Export your design tokens into CSS variables and definitions." at bounding box center [665, 315] width 157 height 38
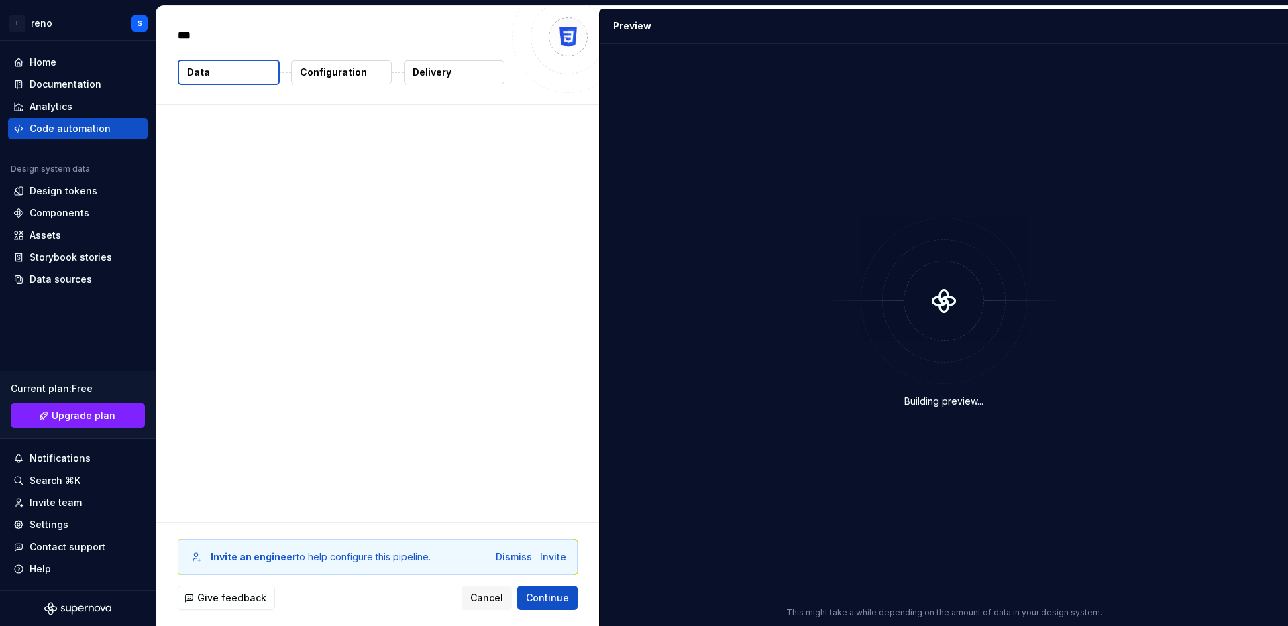
type textarea "*"
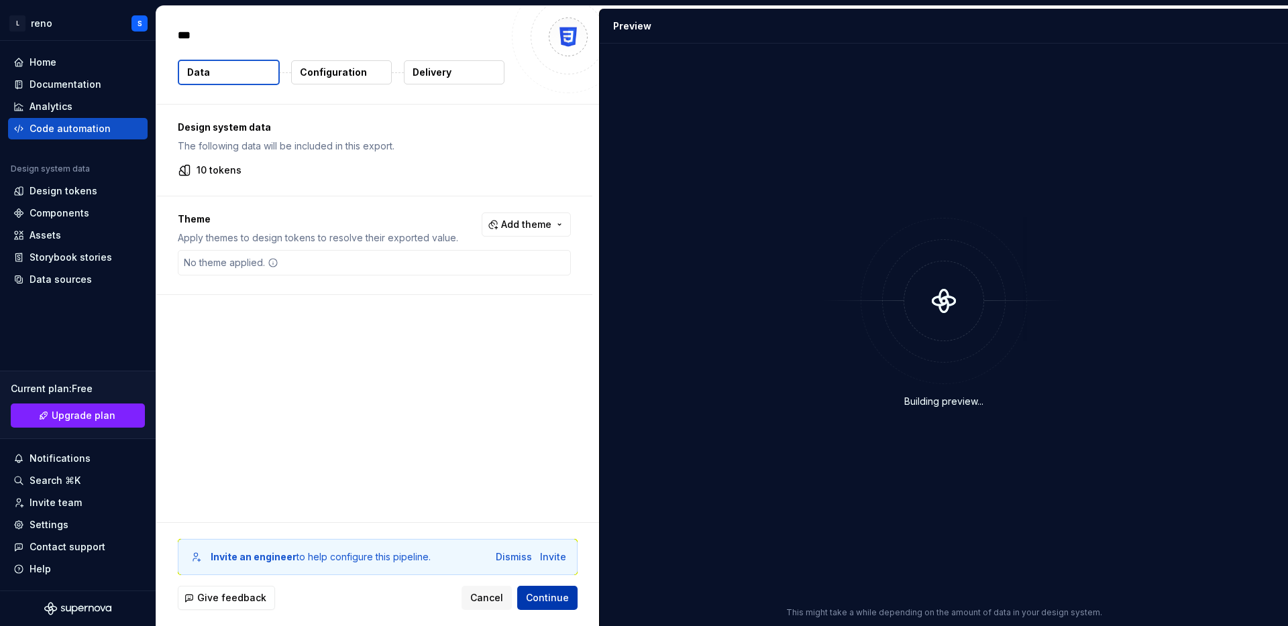
click at [555, 606] on button "Continue" at bounding box center [547, 598] width 60 height 24
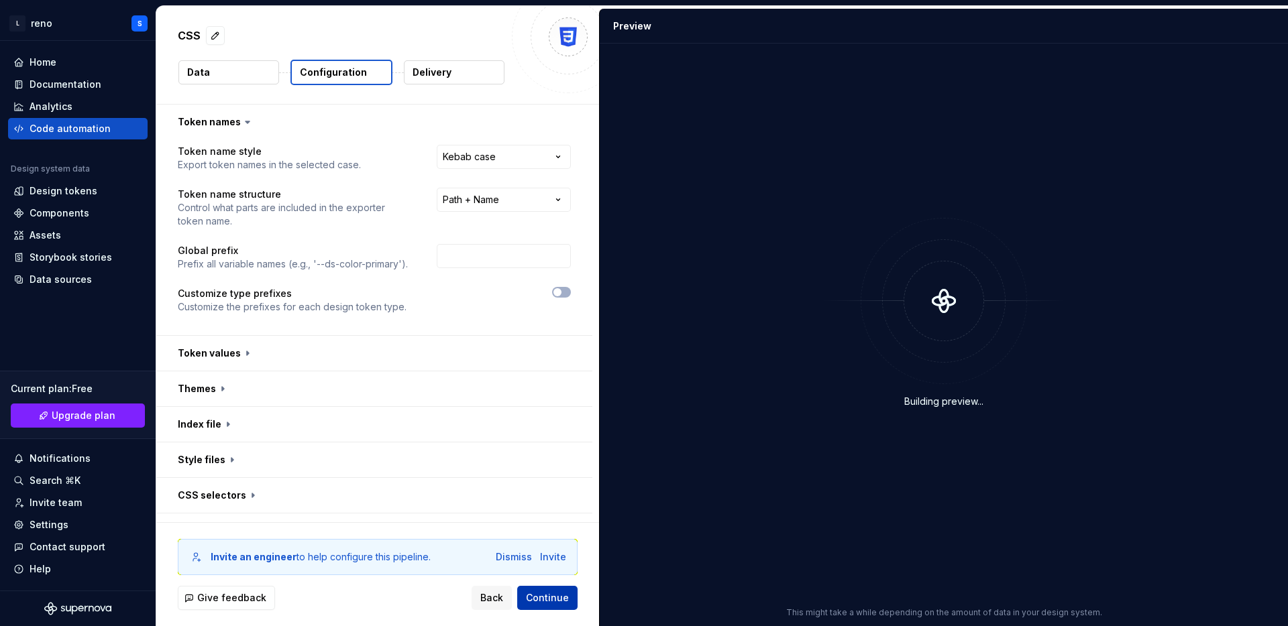
click at [549, 596] on span "Continue" at bounding box center [547, 598] width 43 height 13
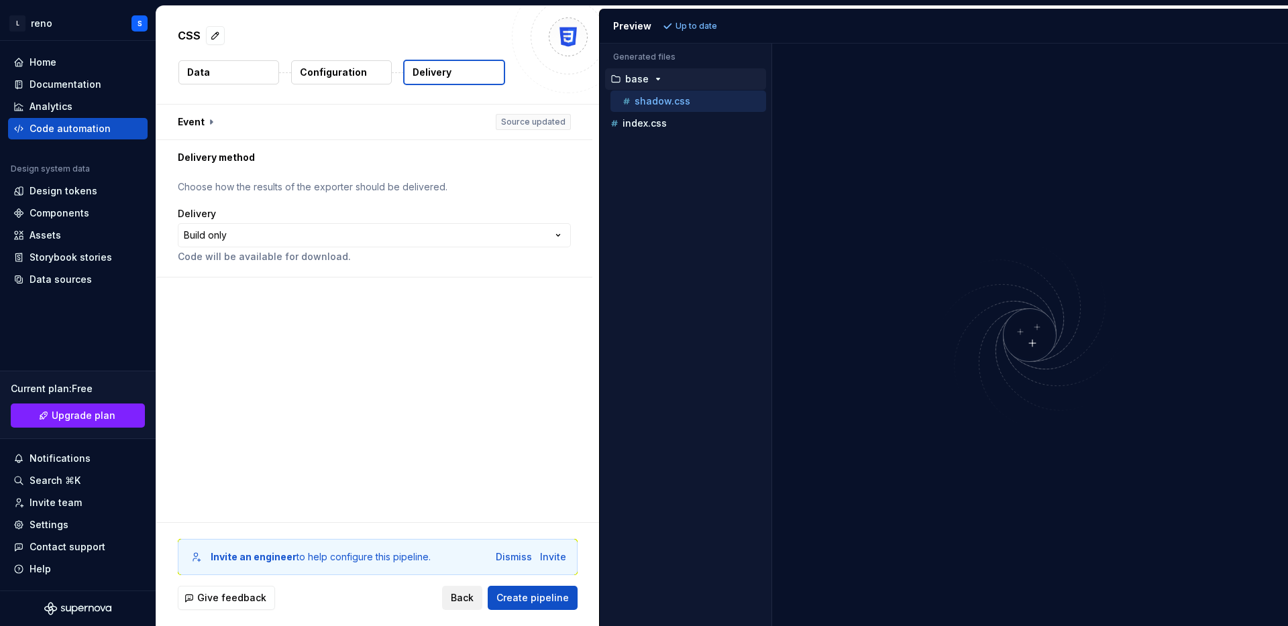
click at [466, 594] on span "Back" at bounding box center [462, 598] width 23 height 13
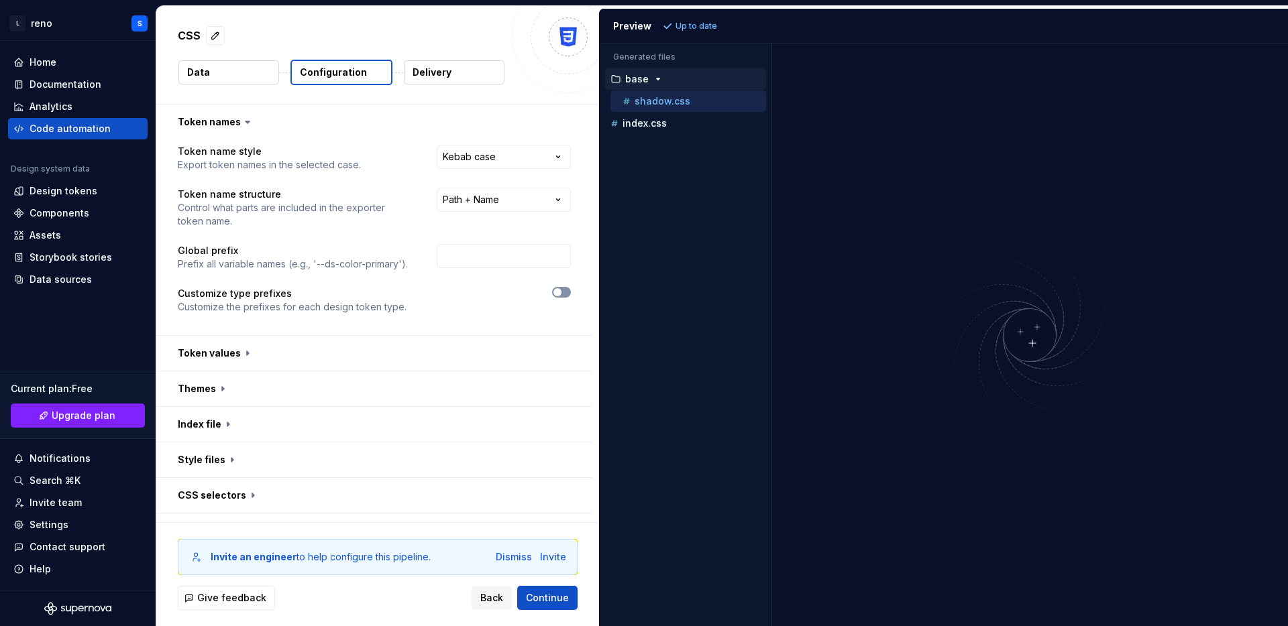
click at [561, 290] on span "button" at bounding box center [557, 292] width 8 height 8
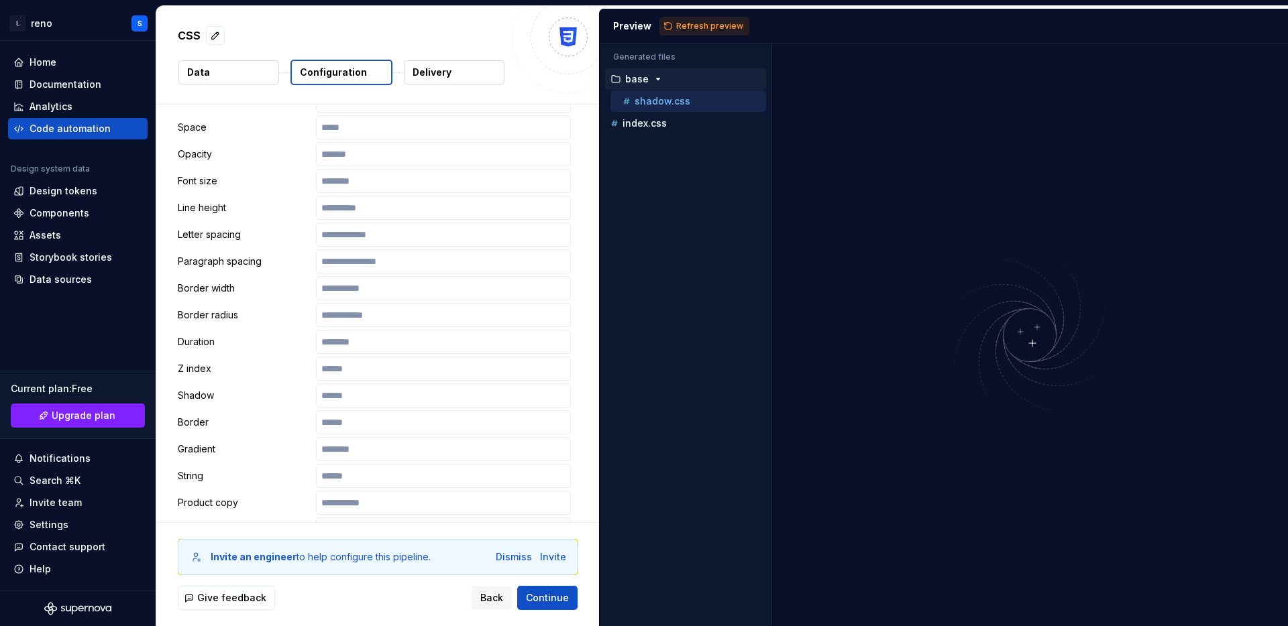
scroll to position [359, 0]
click at [372, 399] on input "text" at bounding box center [443, 394] width 255 height 24
type input "*********"
click at [540, 596] on span "Continue" at bounding box center [547, 598] width 43 height 13
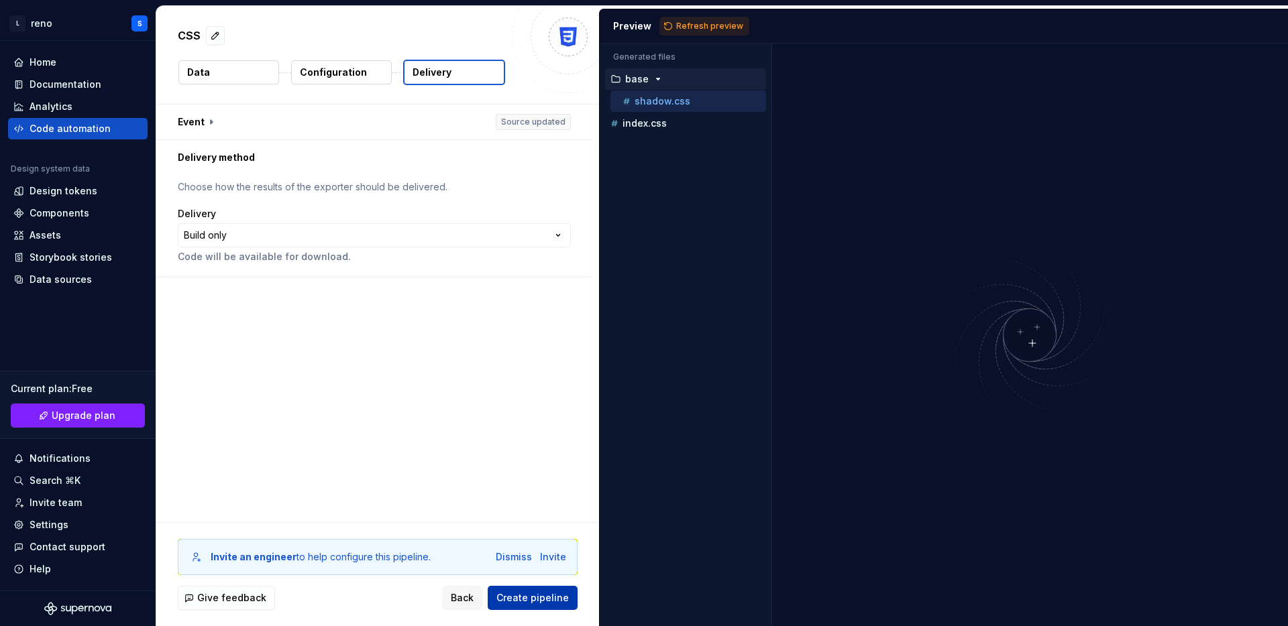
click at [540, 596] on span "Create pipeline" at bounding box center [532, 598] width 72 height 13
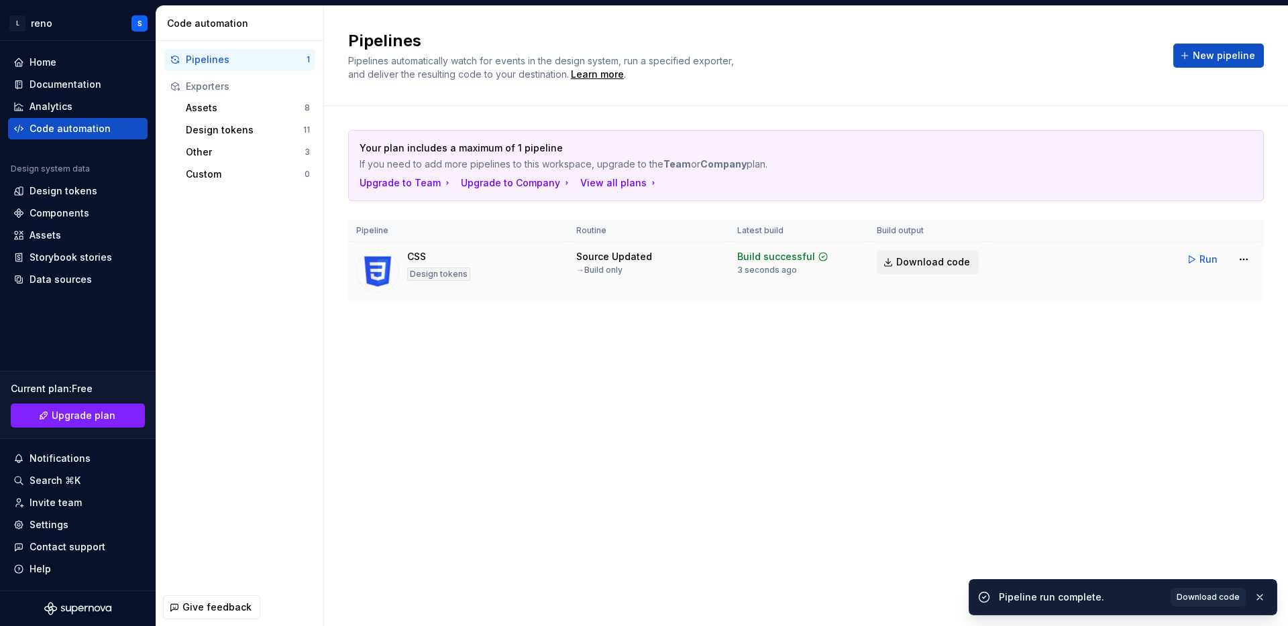
click at [952, 263] on span "Download code" at bounding box center [933, 262] width 74 height 13
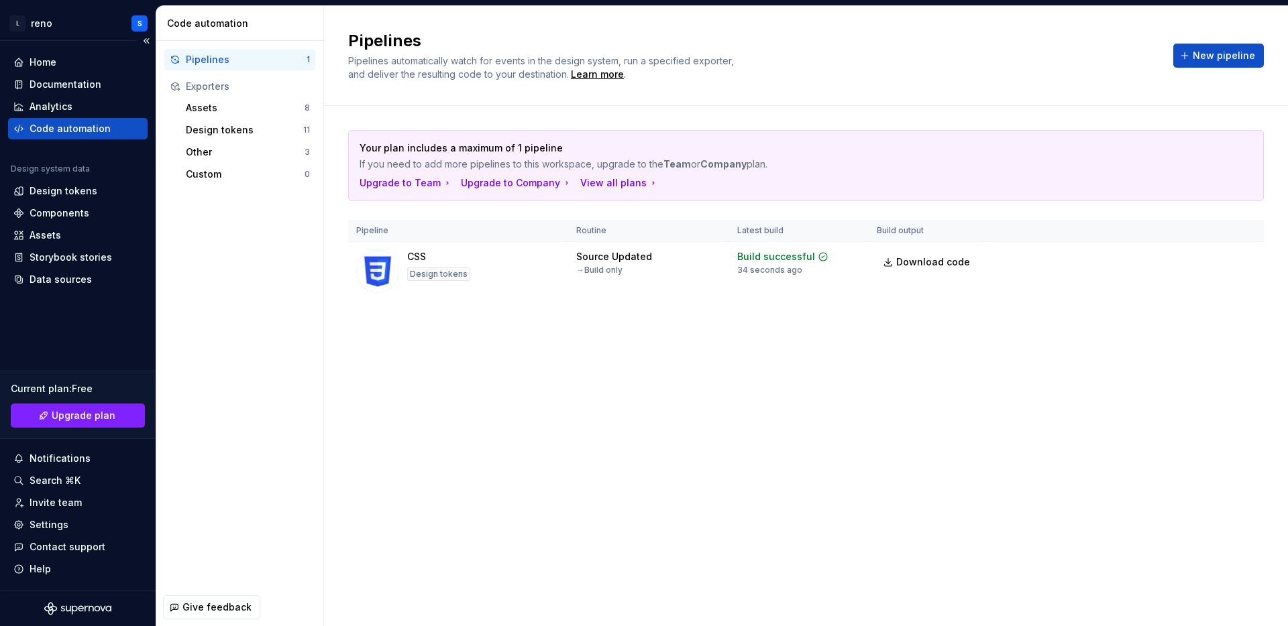
click at [78, 127] on div "Code automation" at bounding box center [70, 128] width 81 height 13
click at [1243, 256] on html "L reno S Home Documentation Analytics Code automation Design system data Design…" at bounding box center [644, 313] width 1288 height 626
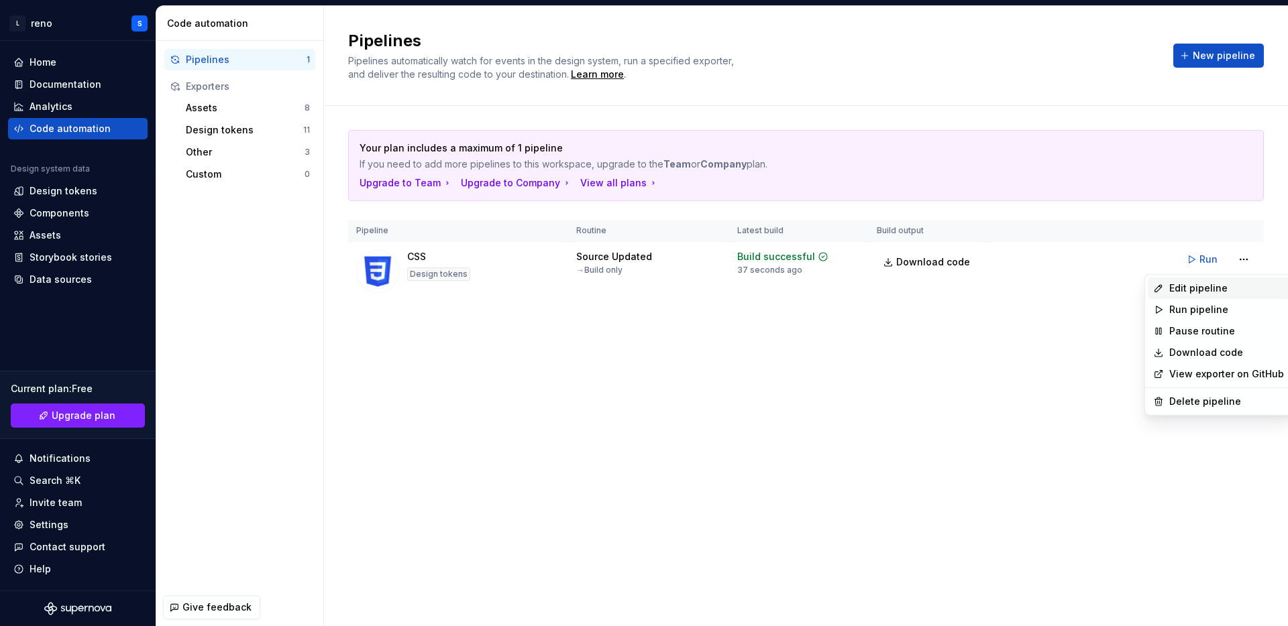
click at [1227, 284] on div "Edit pipeline" at bounding box center [1226, 288] width 115 height 13
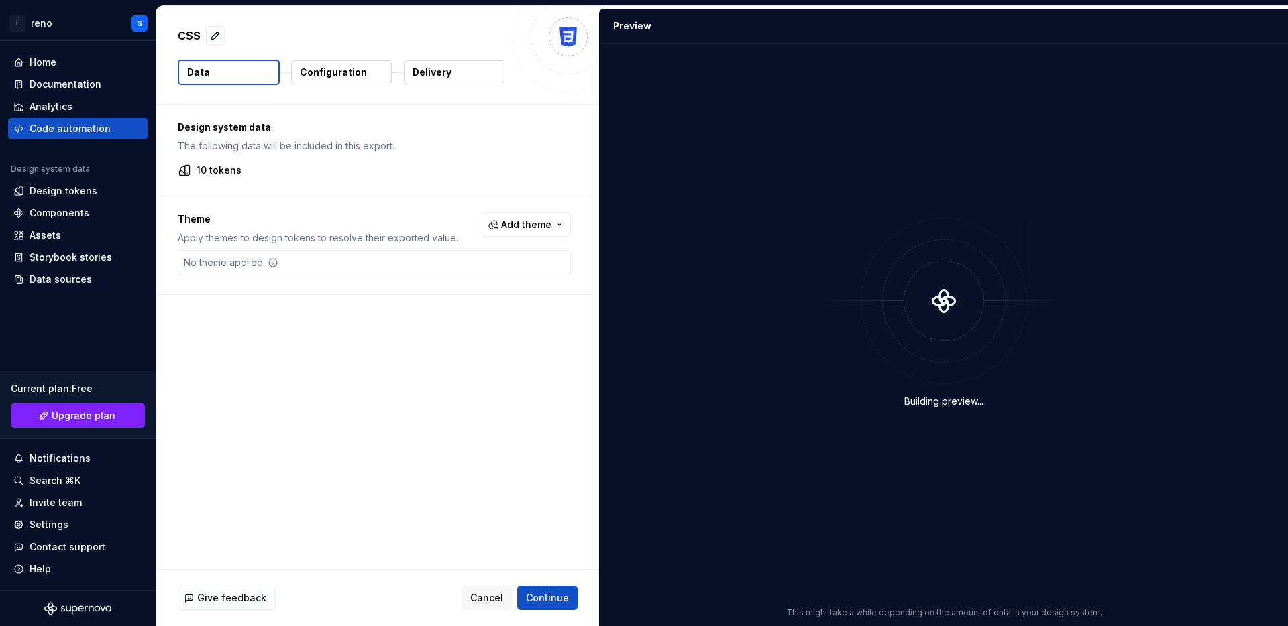
click at [346, 82] on button "Configuration" at bounding box center [341, 72] width 101 height 24
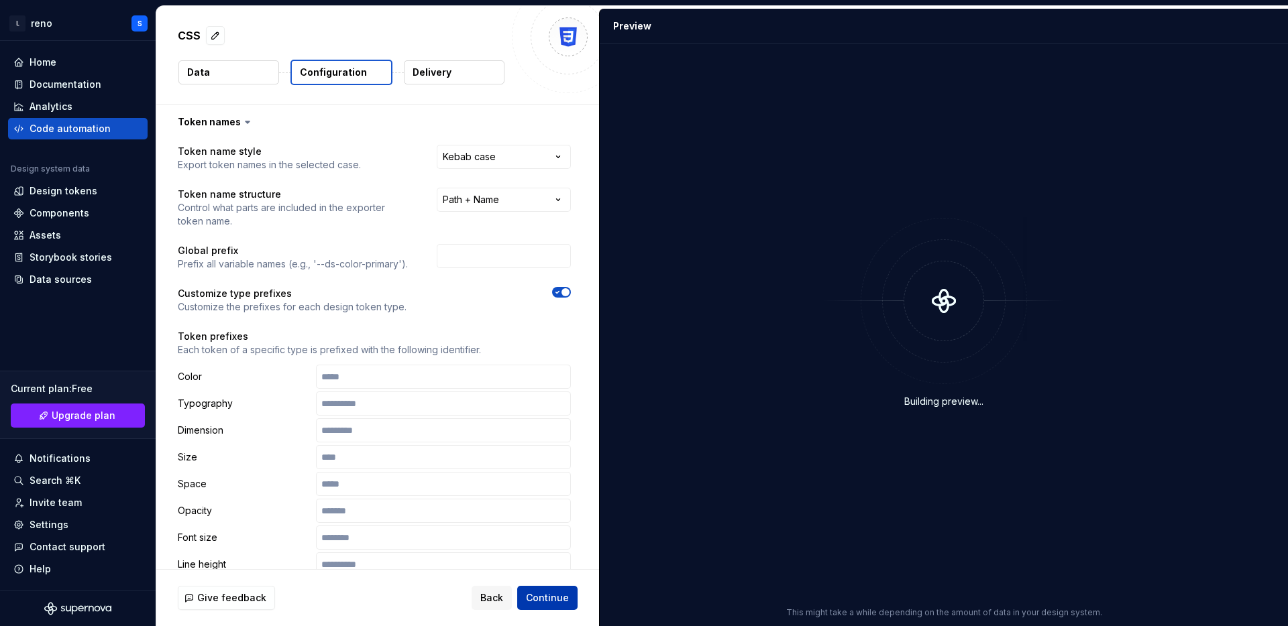
click at [561, 602] on span "Continue" at bounding box center [547, 598] width 43 height 13
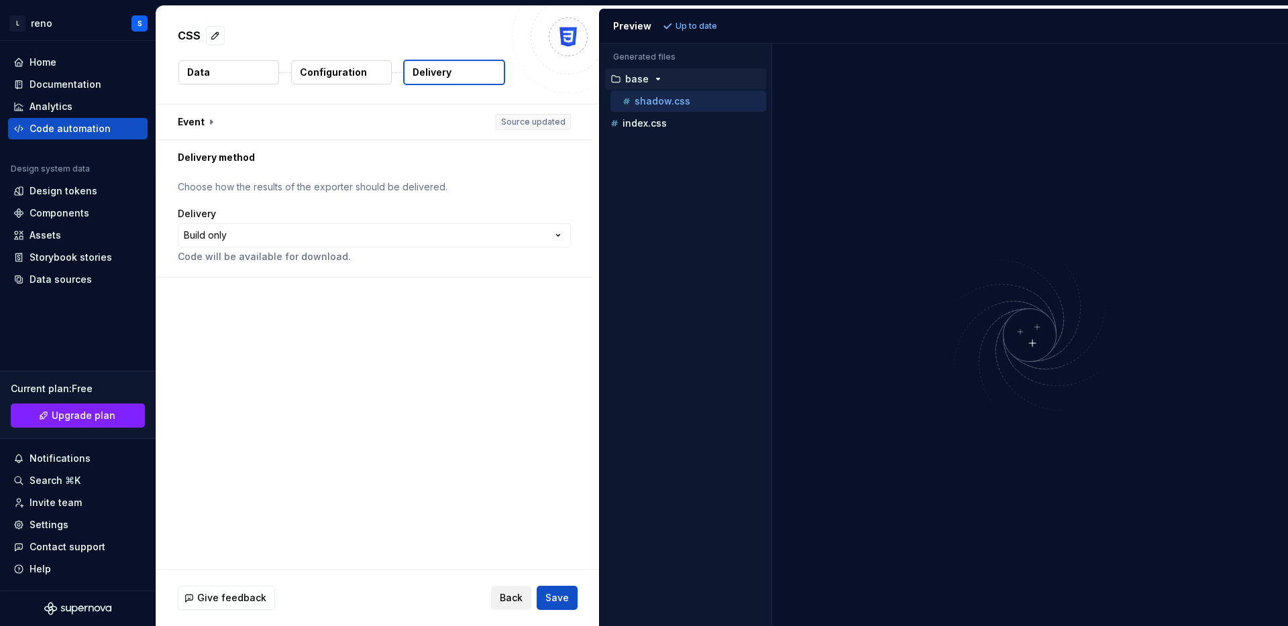
click at [499, 600] on button "Back" at bounding box center [511, 598] width 40 height 24
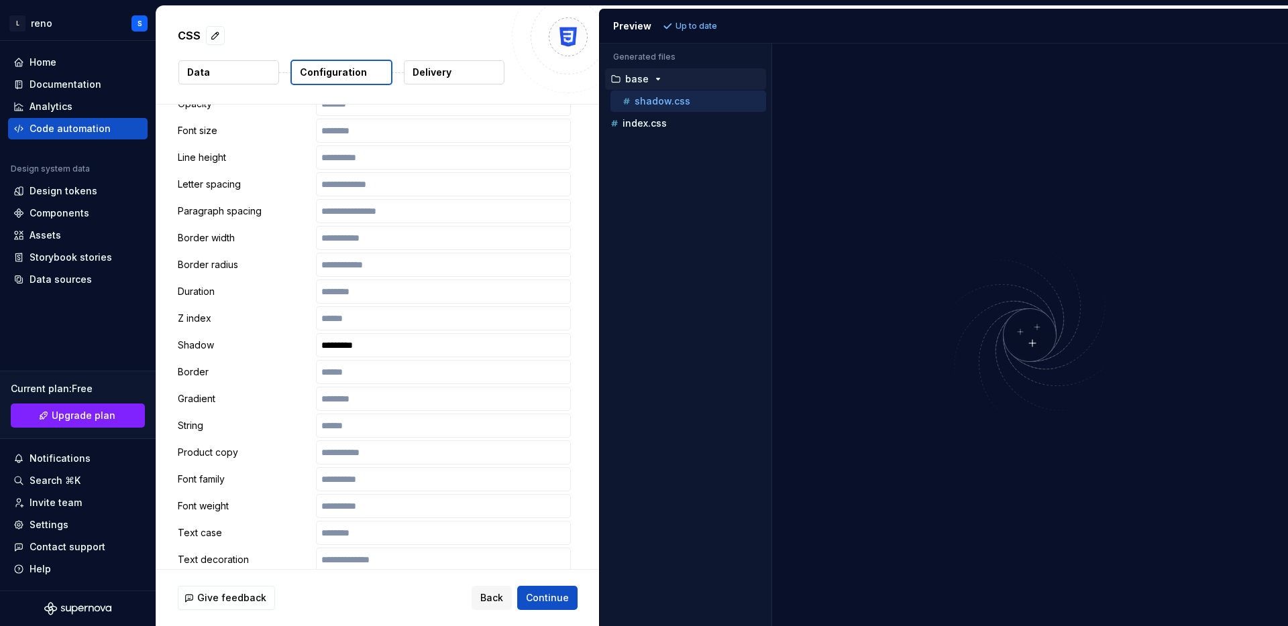
scroll to position [432, 0]
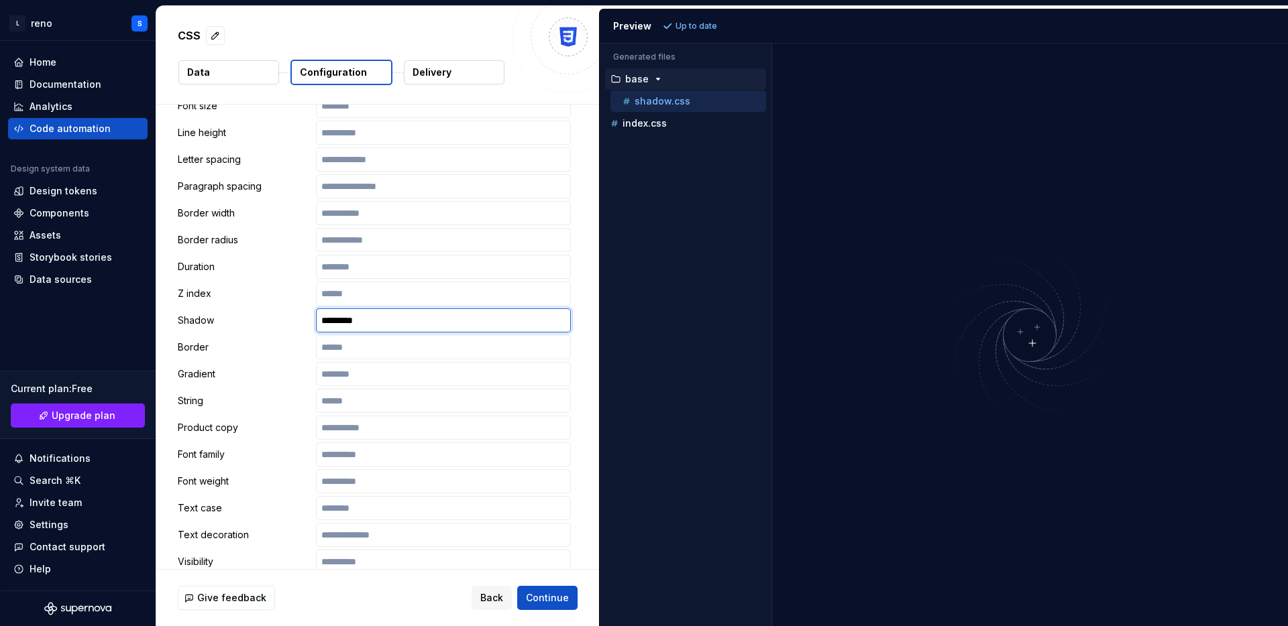
click at [472, 329] on input "*********" at bounding box center [443, 321] width 255 height 24
type input "*********"
click at [421, 318] on input "*********" at bounding box center [443, 321] width 255 height 24
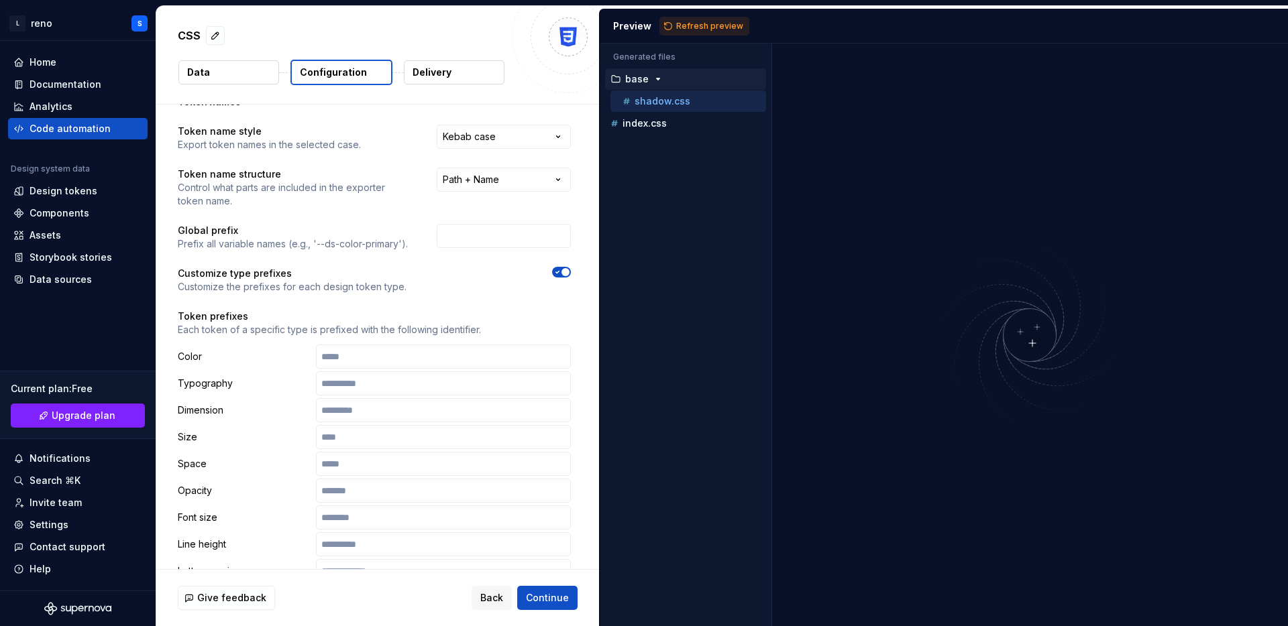
scroll to position [0, 0]
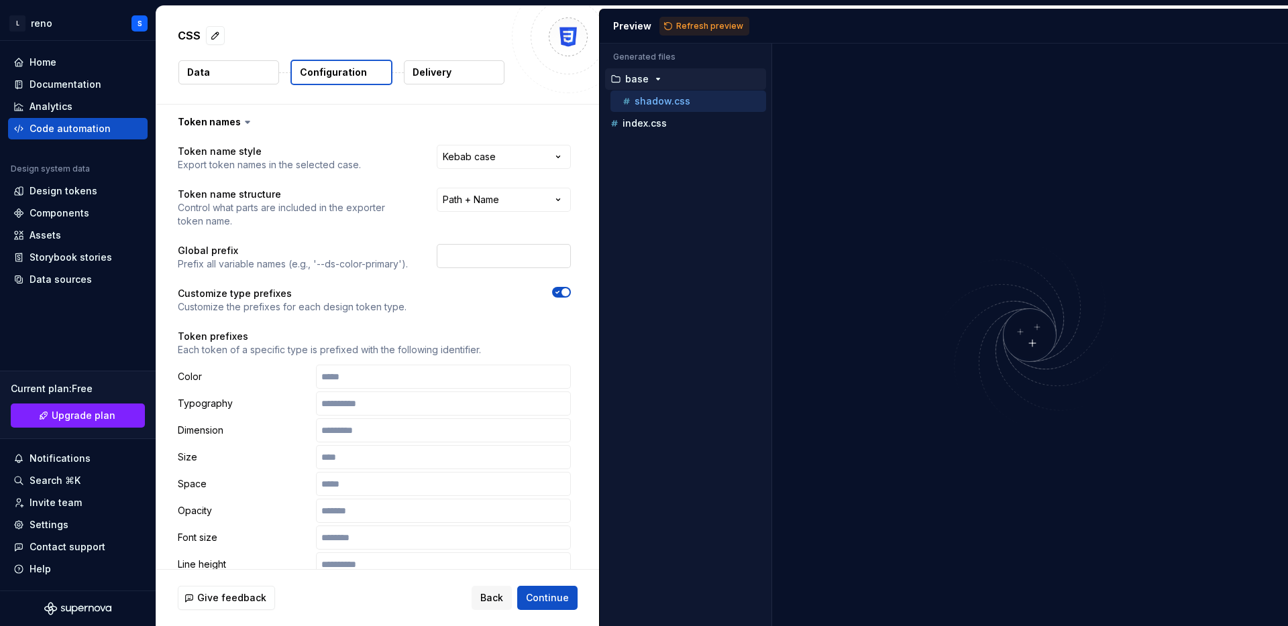
click at [494, 252] on input "text" at bounding box center [504, 256] width 134 height 24
type input "mcs"
click at [465, 328] on div "**********" at bounding box center [374, 597] width 393 height 904
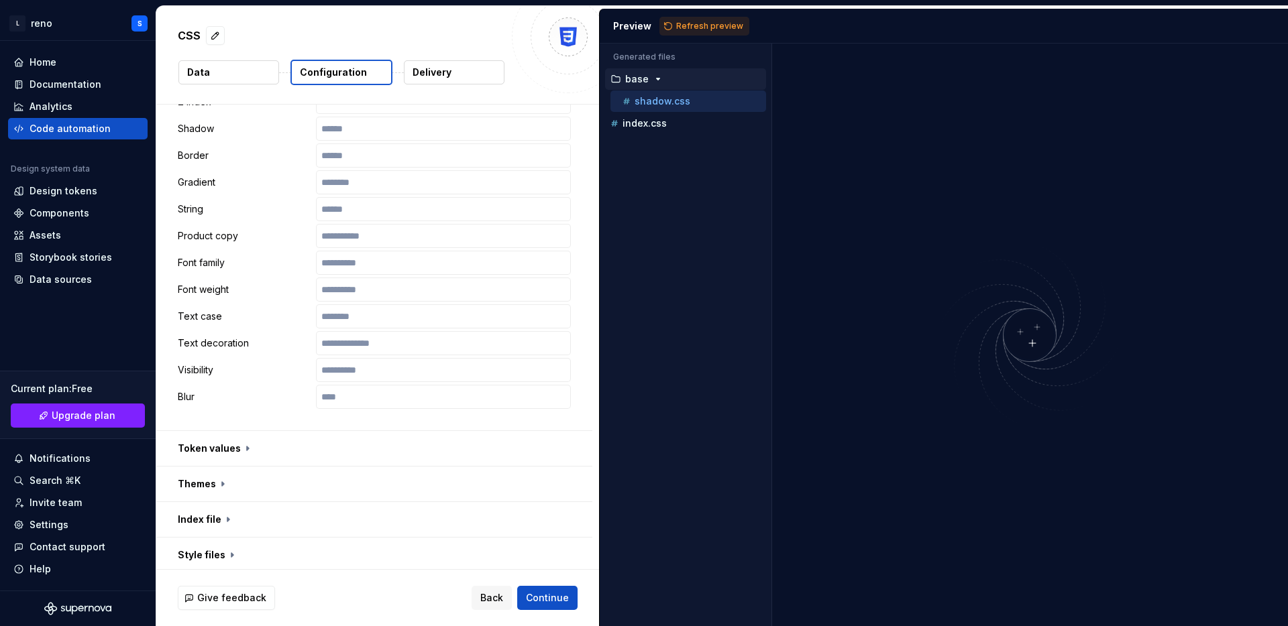
scroll to position [633, 0]
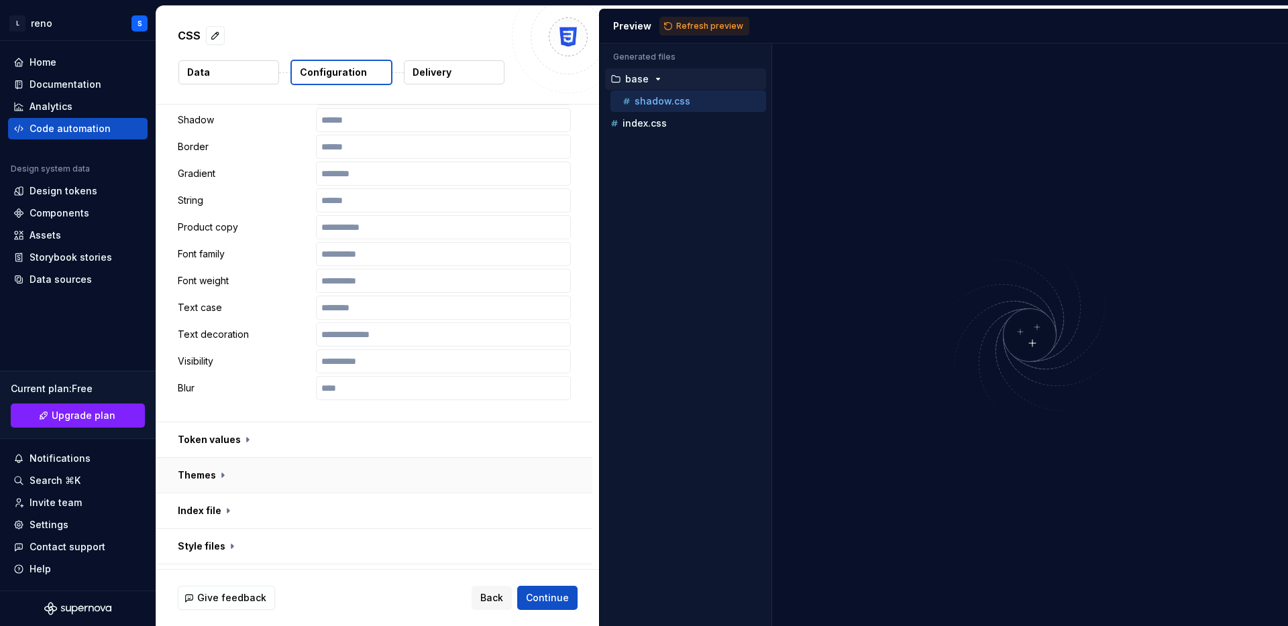
click at [406, 460] on button "button" at bounding box center [374, 475] width 436 height 35
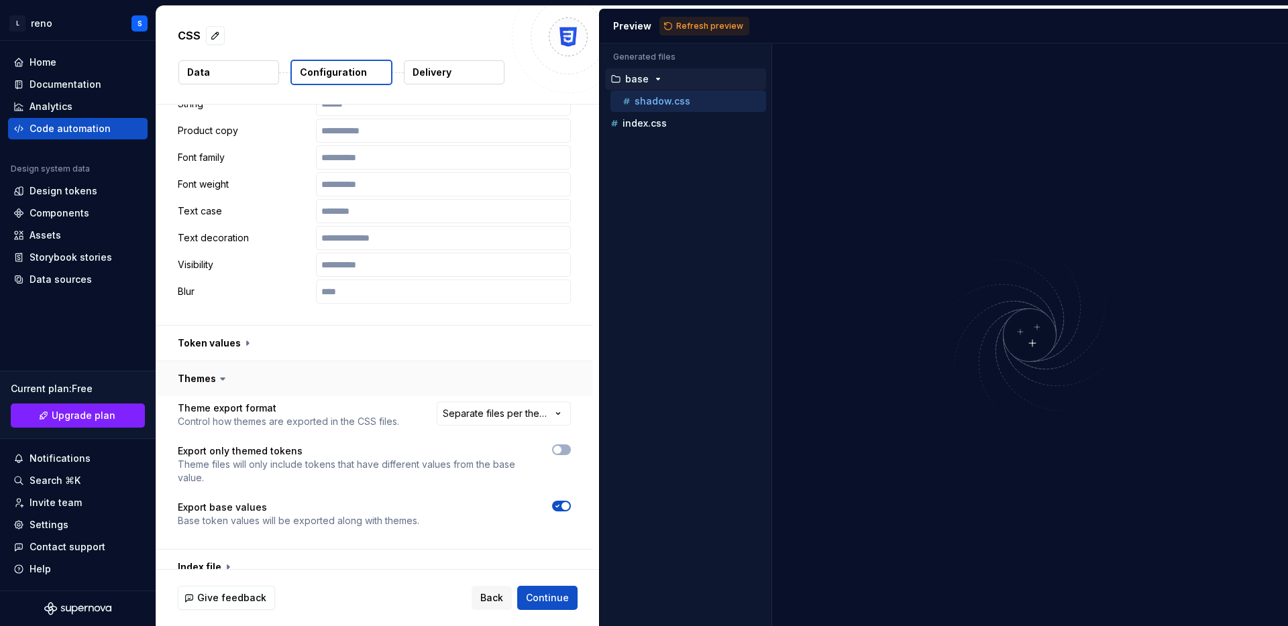
scroll to position [765, 0]
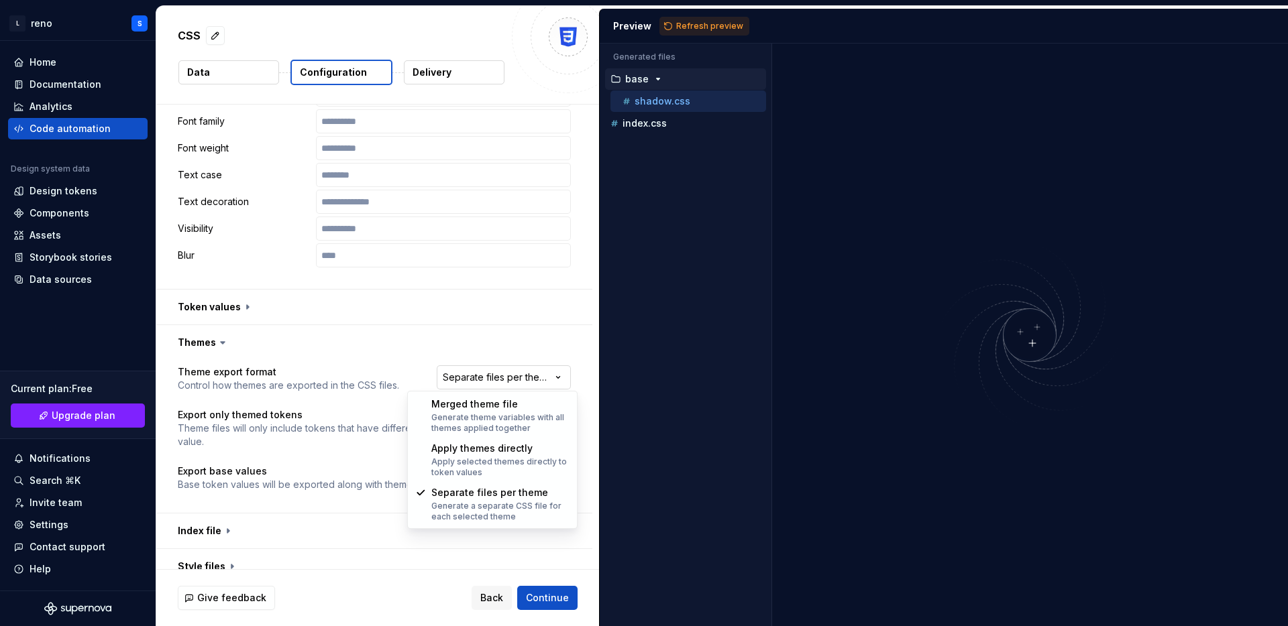
click at [516, 372] on html "**********" at bounding box center [644, 313] width 1288 height 626
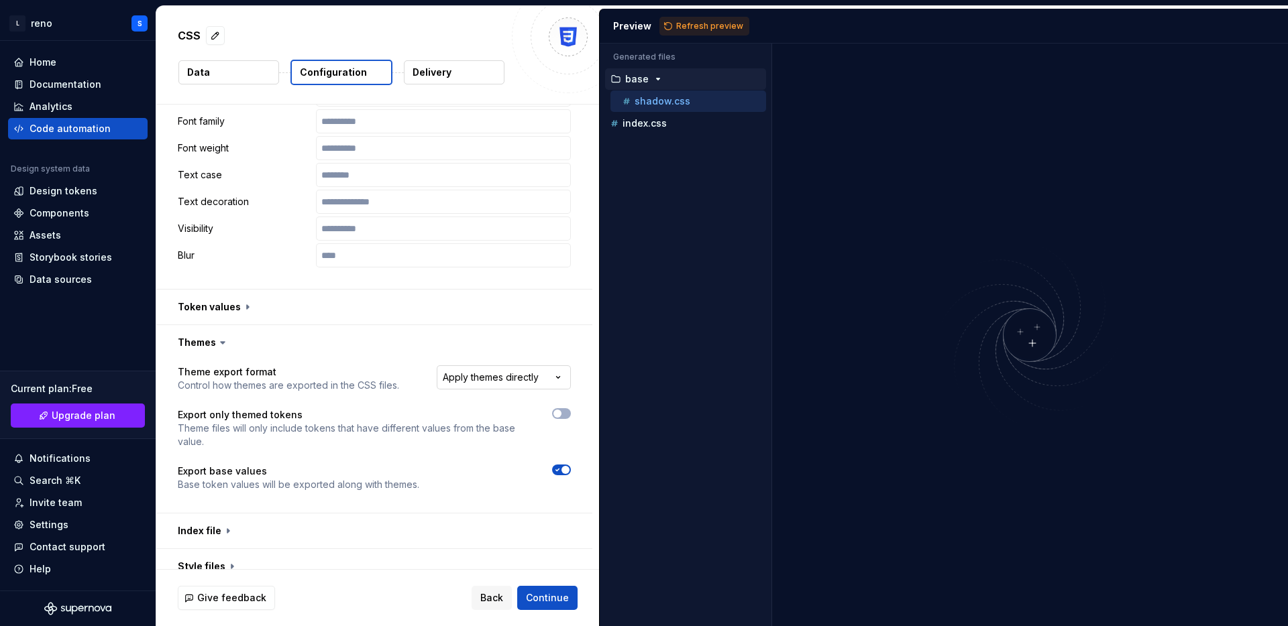
click at [558, 372] on html "**********" at bounding box center [644, 313] width 1288 height 626
click at [569, 421] on div at bounding box center [561, 428] width 19 height 40
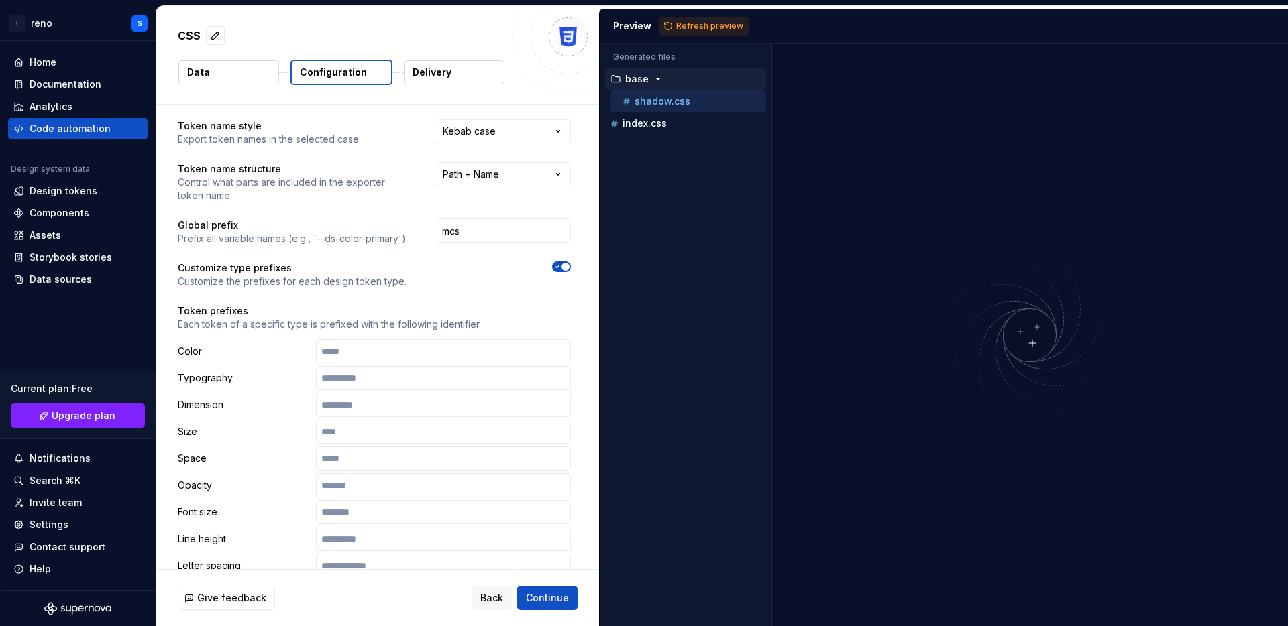
scroll to position [17, 0]
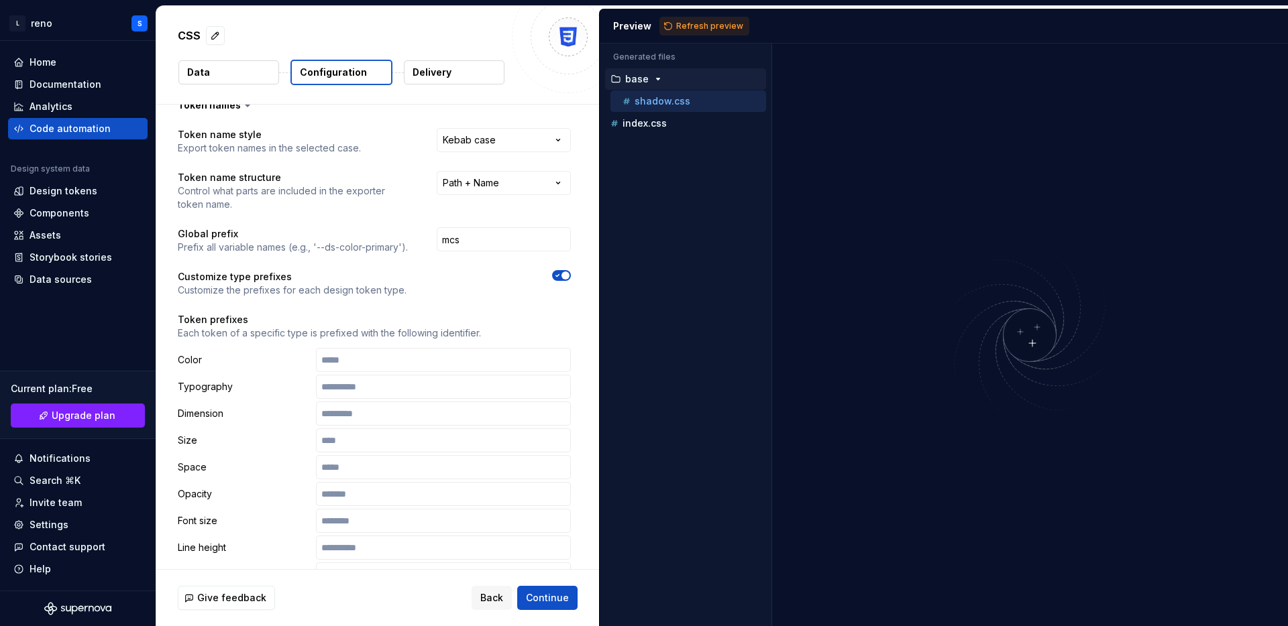
click at [232, 330] on p "Each token of a specific type is prefixed with the following identifier." at bounding box center [374, 333] width 393 height 13
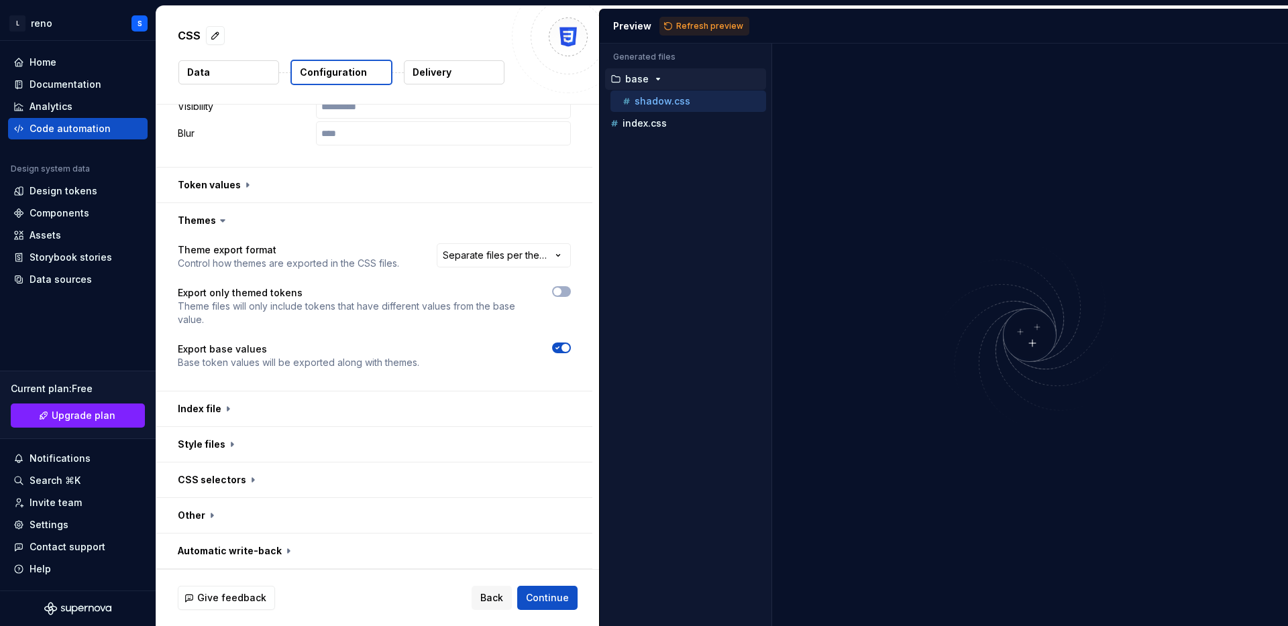
scroll to position [0, 0]
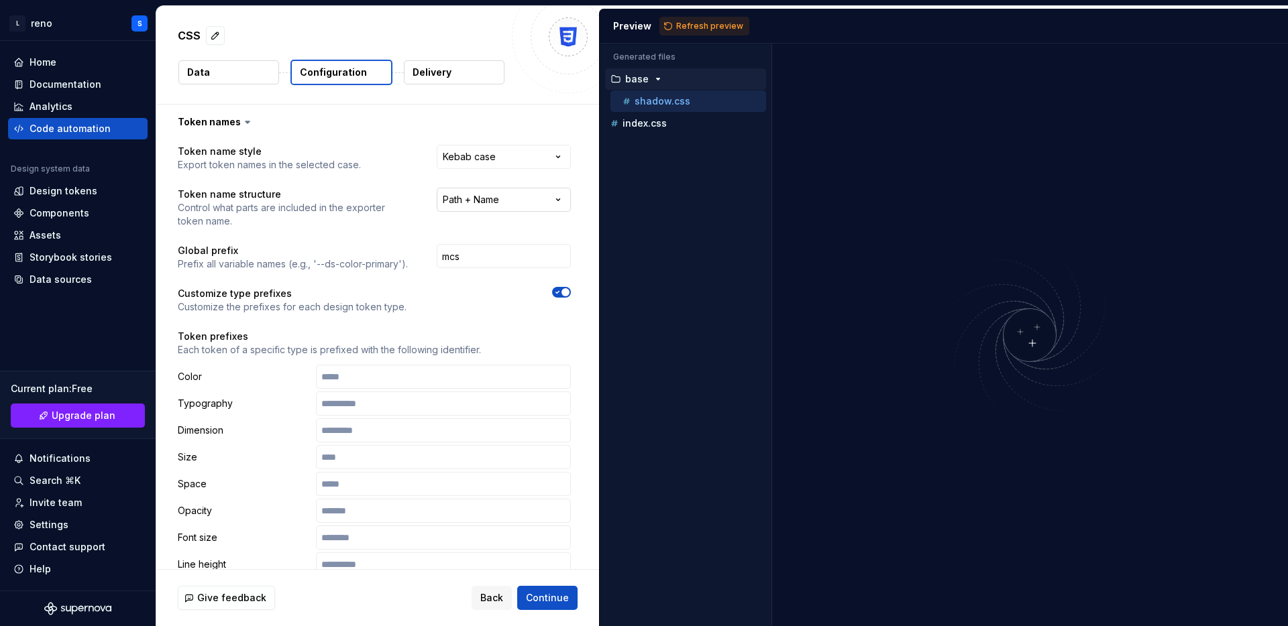
click at [525, 195] on html "**********" at bounding box center [644, 313] width 1288 height 626
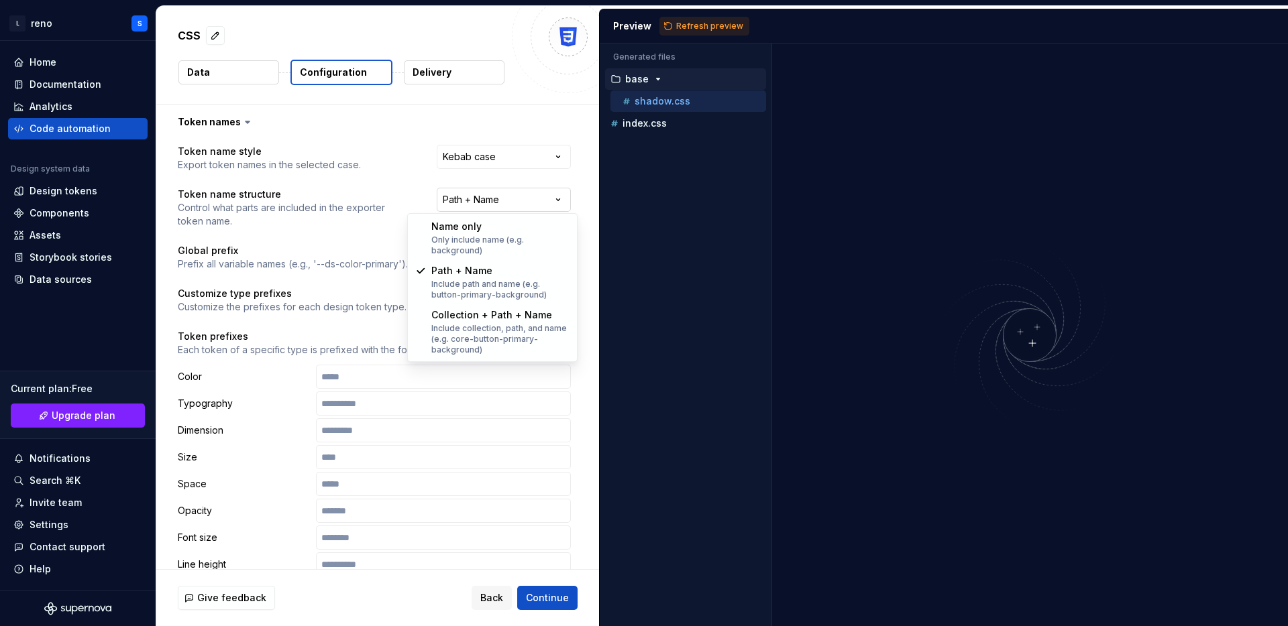
click at [525, 195] on html "**********" at bounding box center [644, 313] width 1288 height 626
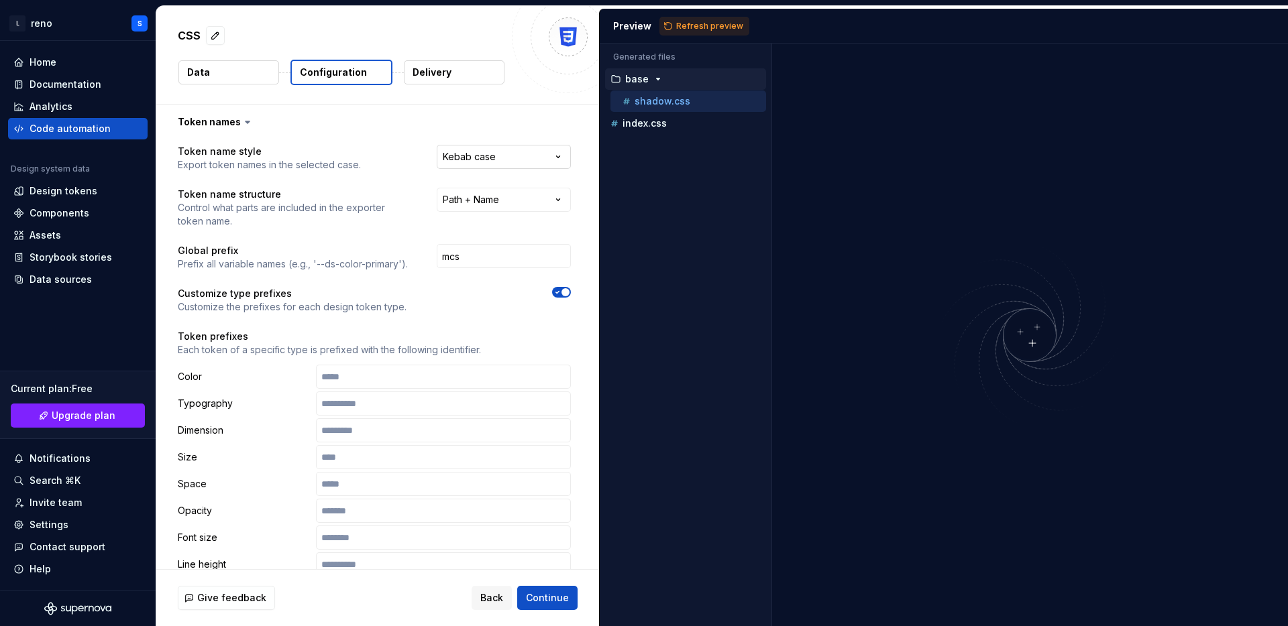
click at [536, 157] on html "**********" at bounding box center [644, 313] width 1288 height 626
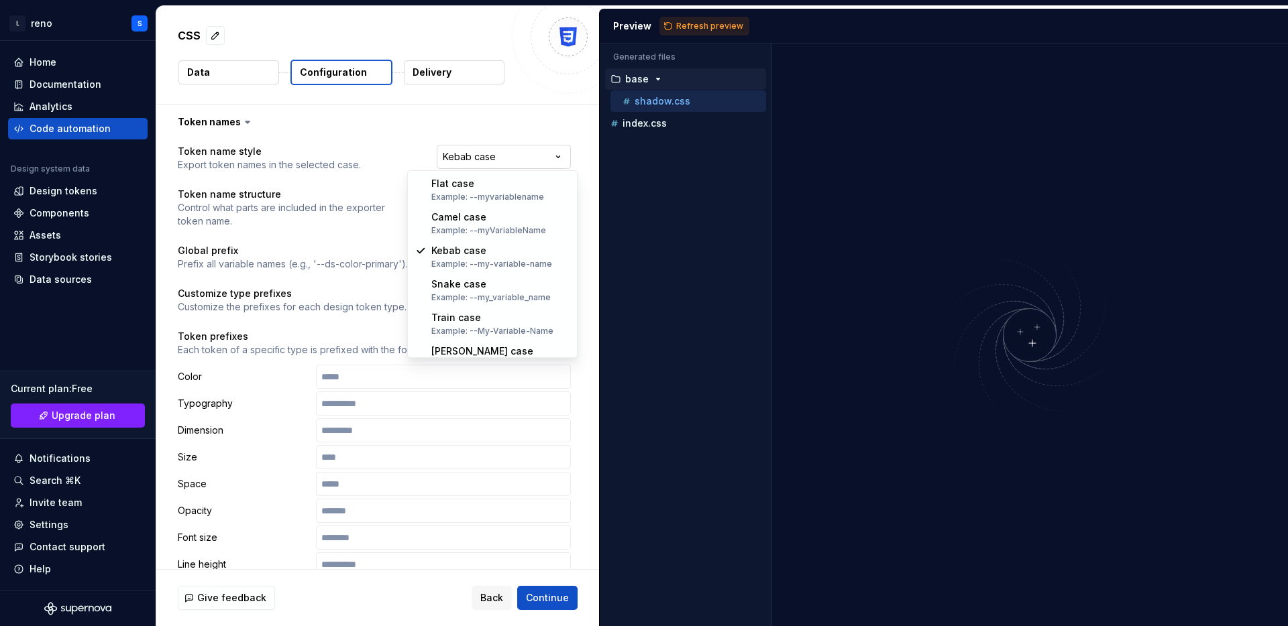
click at [536, 157] on html "**********" at bounding box center [644, 313] width 1288 height 626
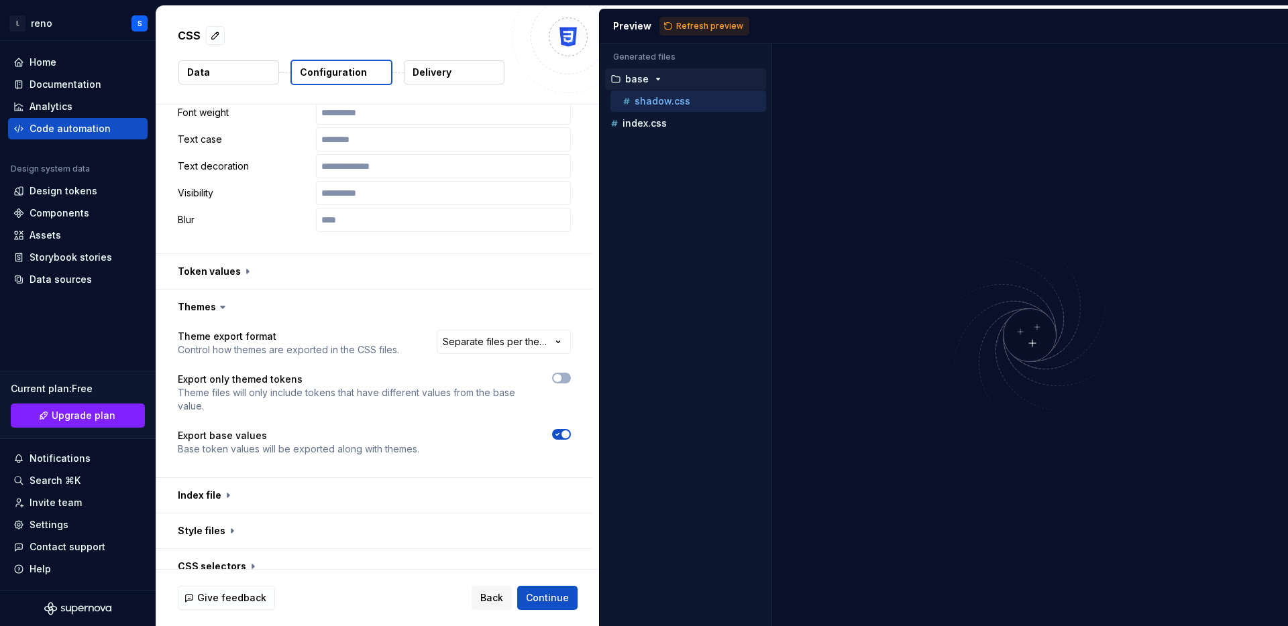
scroll to position [887, 0]
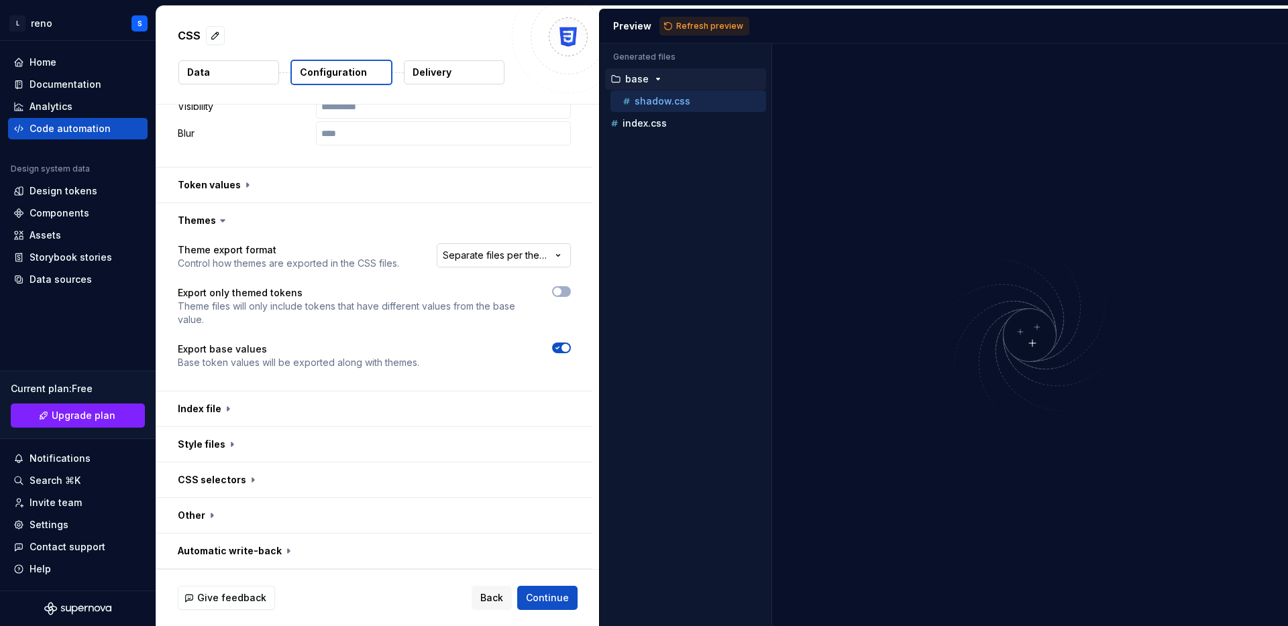
click at [523, 258] on html "**********" at bounding box center [644, 313] width 1288 height 626
click at [547, 260] on html "**********" at bounding box center [644, 313] width 1288 height 626
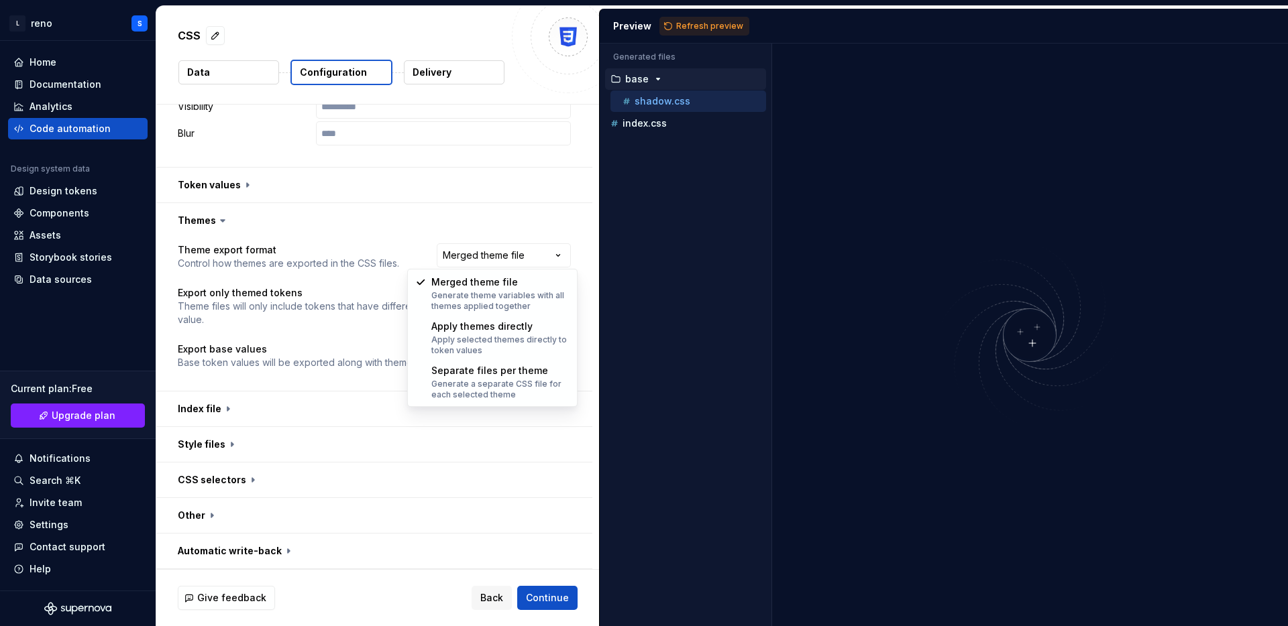
select select "**********"
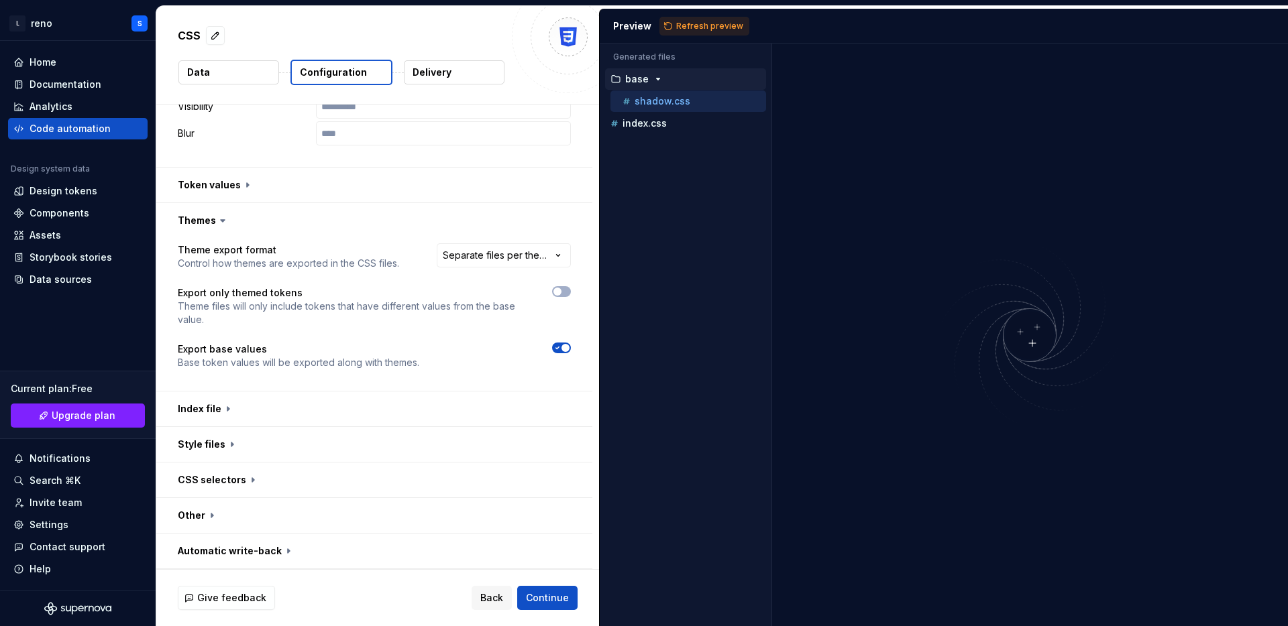
click at [221, 221] on icon at bounding box center [223, 221] width 4 height 2
click at [216, 217] on icon at bounding box center [222, 220] width 13 height 13
click at [223, 220] on icon at bounding box center [223, 221] width 4 height 2
click at [205, 225] on button "button" at bounding box center [374, 220] width 436 height 35
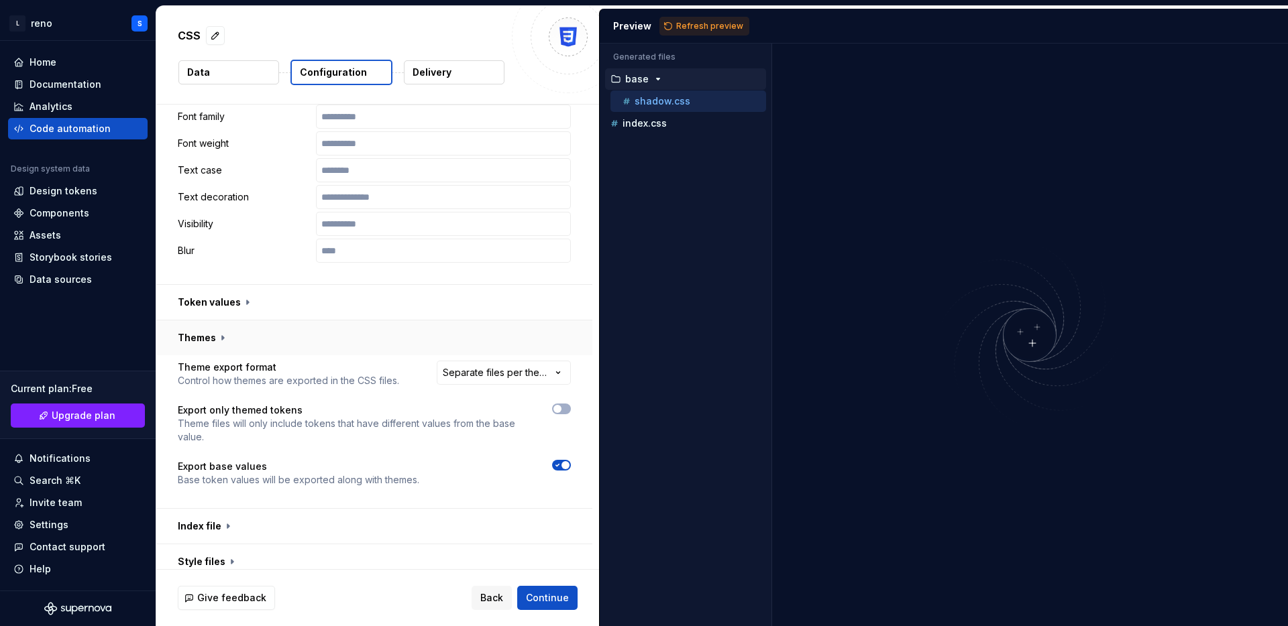
scroll to position [734, 0]
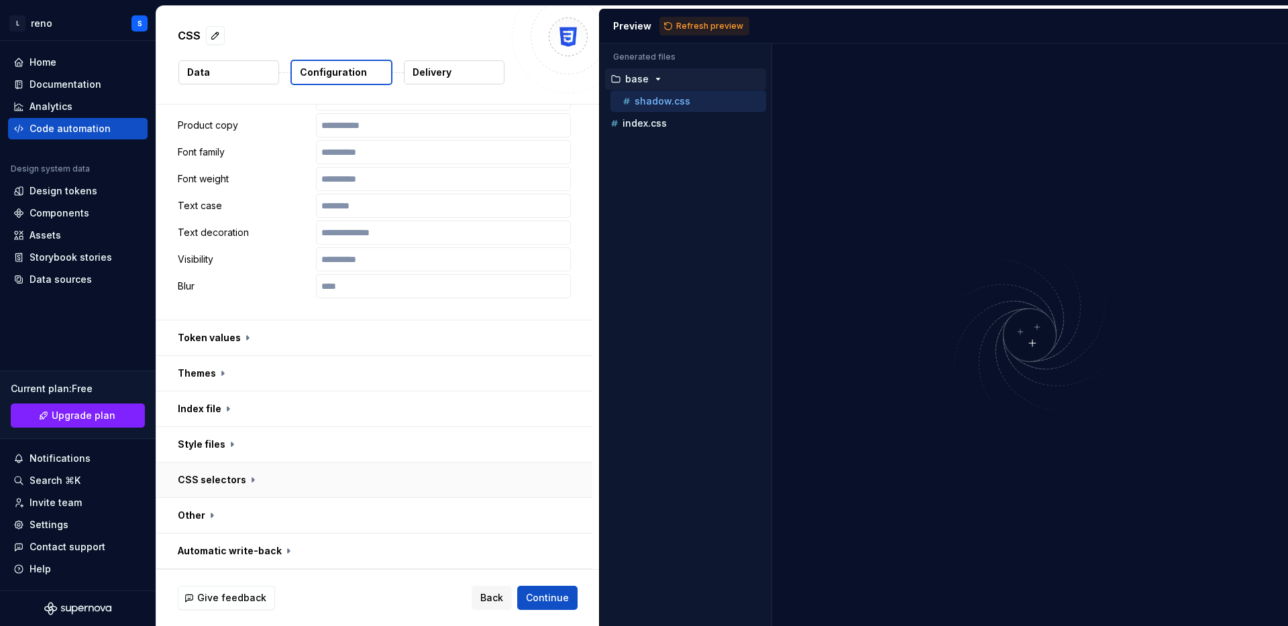
click at [228, 491] on button "button" at bounding box center [374, 480] width 436 height 35
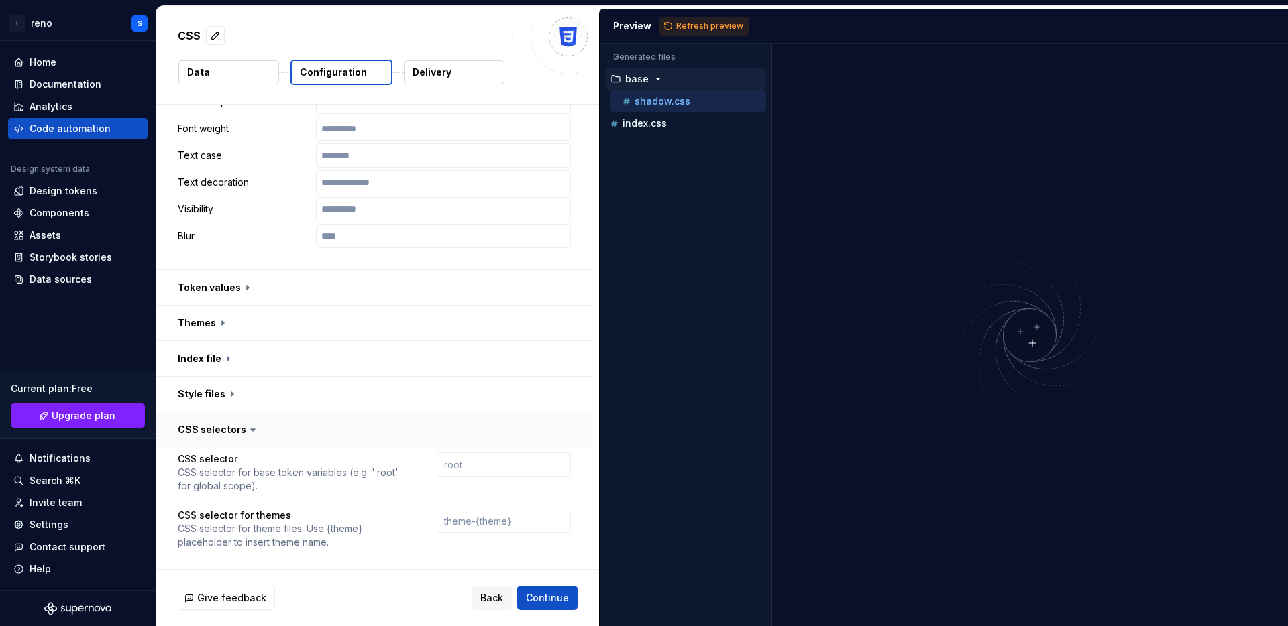
scroll to position [858, 0]
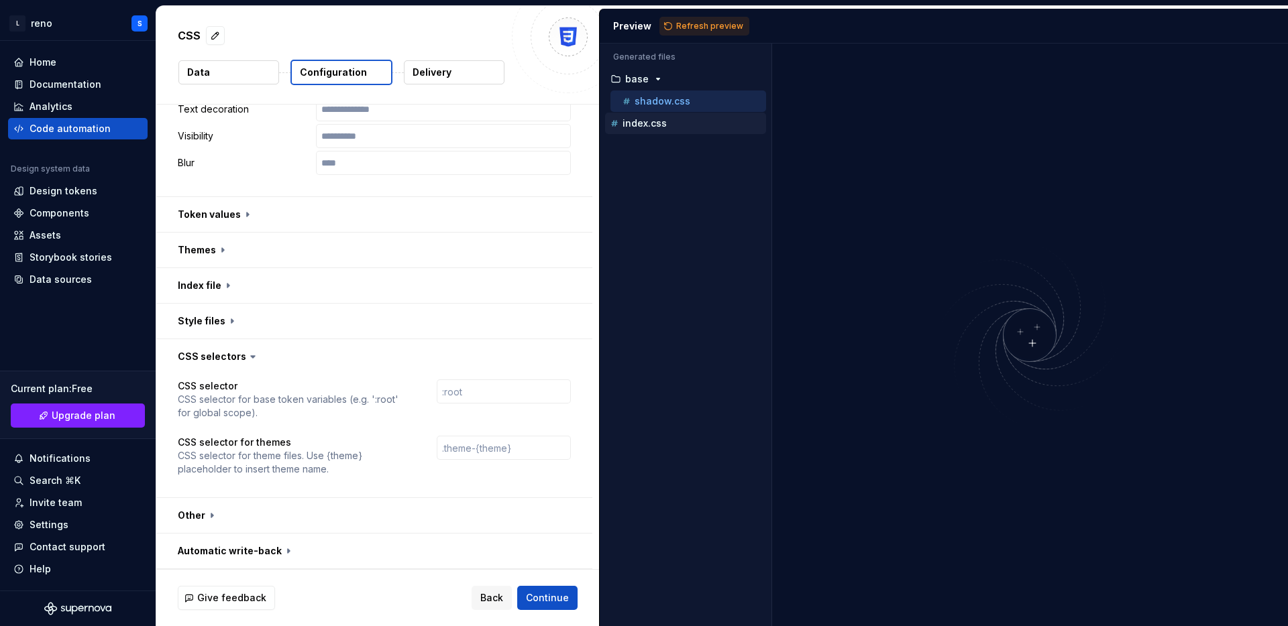
click at [651, 119] on p "index.css" at bounding box center [644, 123] width 44 height 11
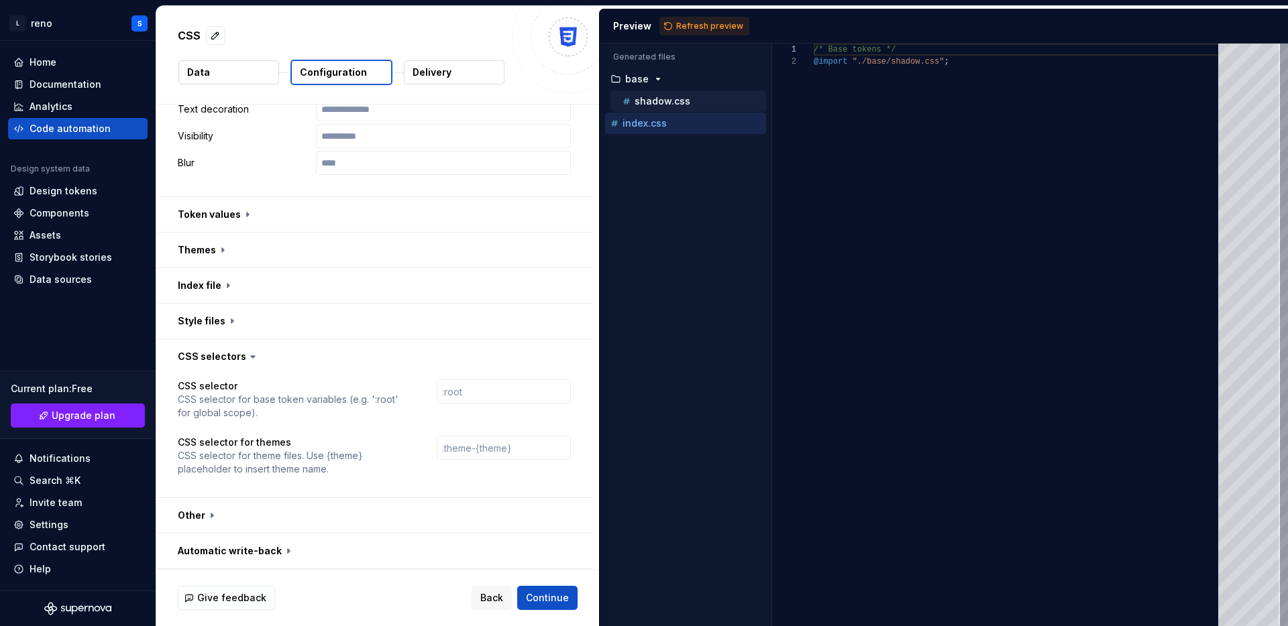
click at [667, 103] on p "shadow.css" at bounding box center [663, 101] width 56 height 11
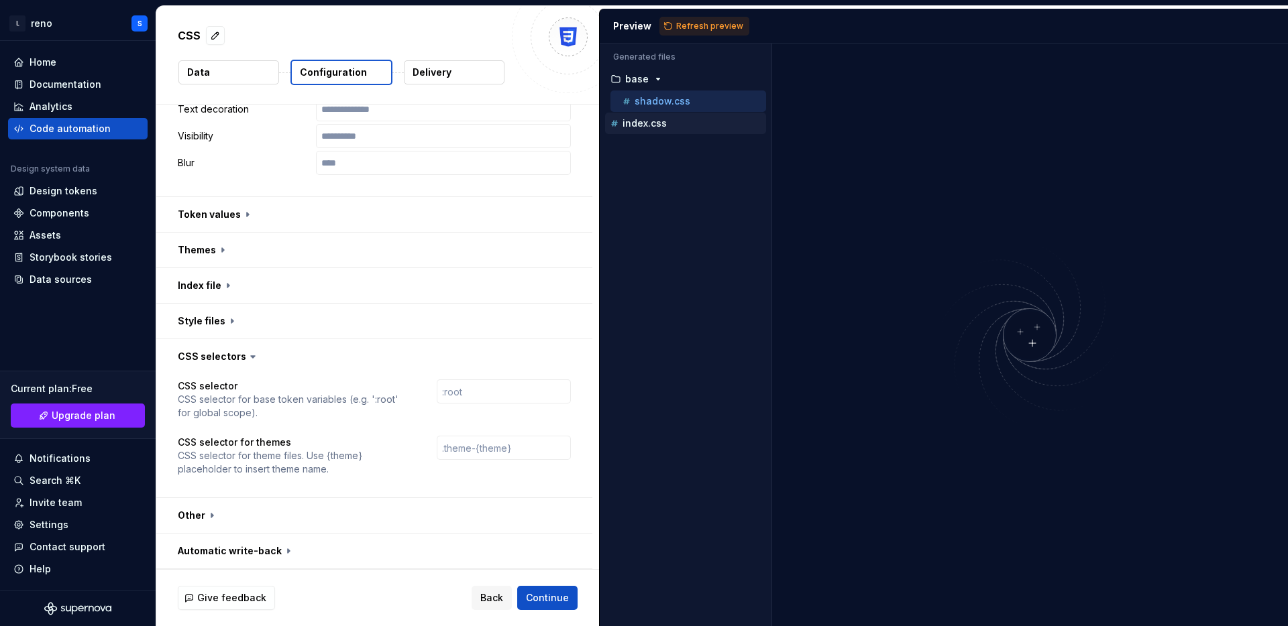
click at [653, 123] on p "index.css" at bounding box center [644, 123] width 44 height 11
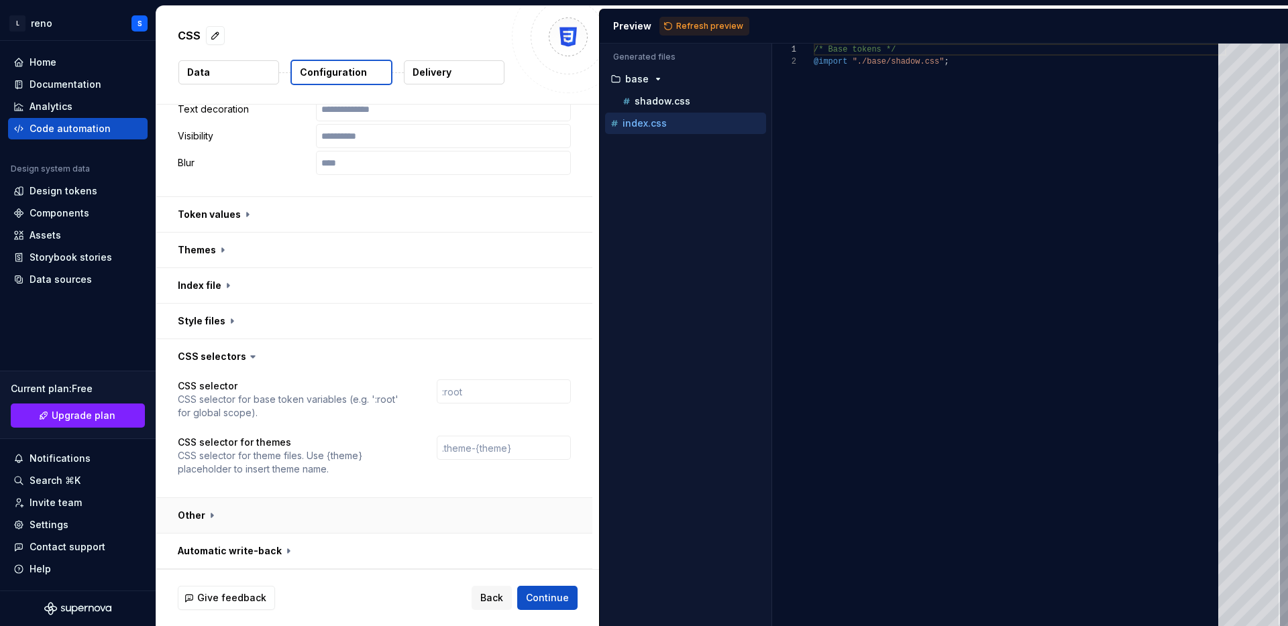
click at [190, 519] on button "button" at bounding box center [374, 515] width 436 height 35
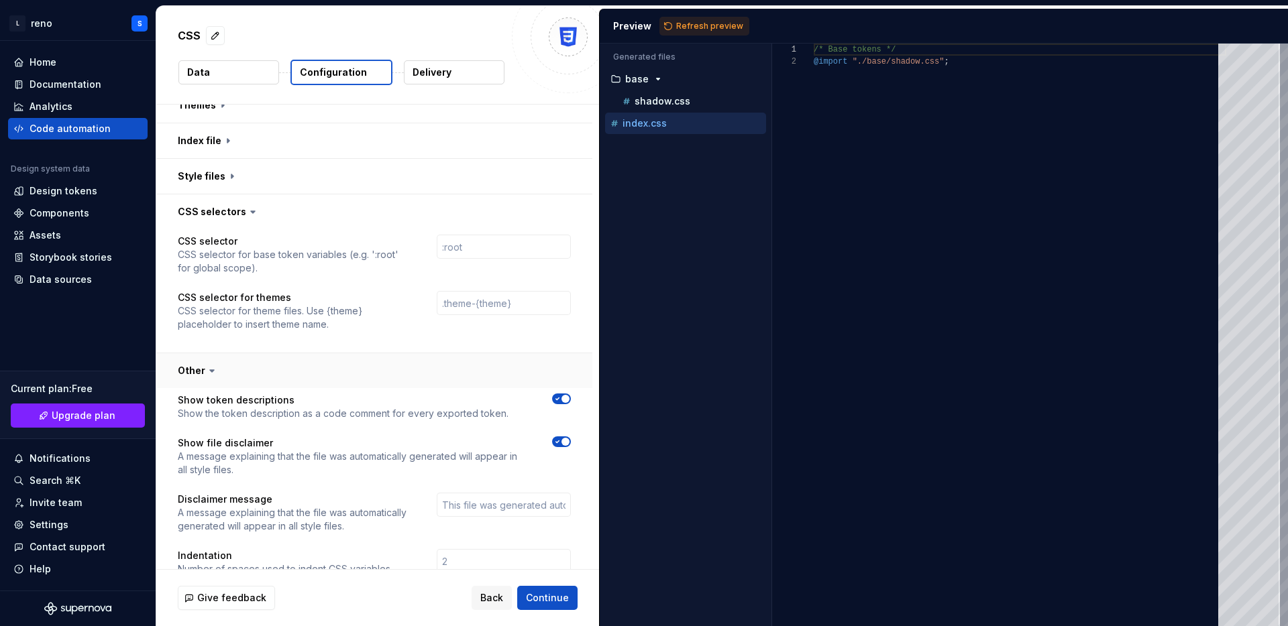
scroll to position [1067, 0]
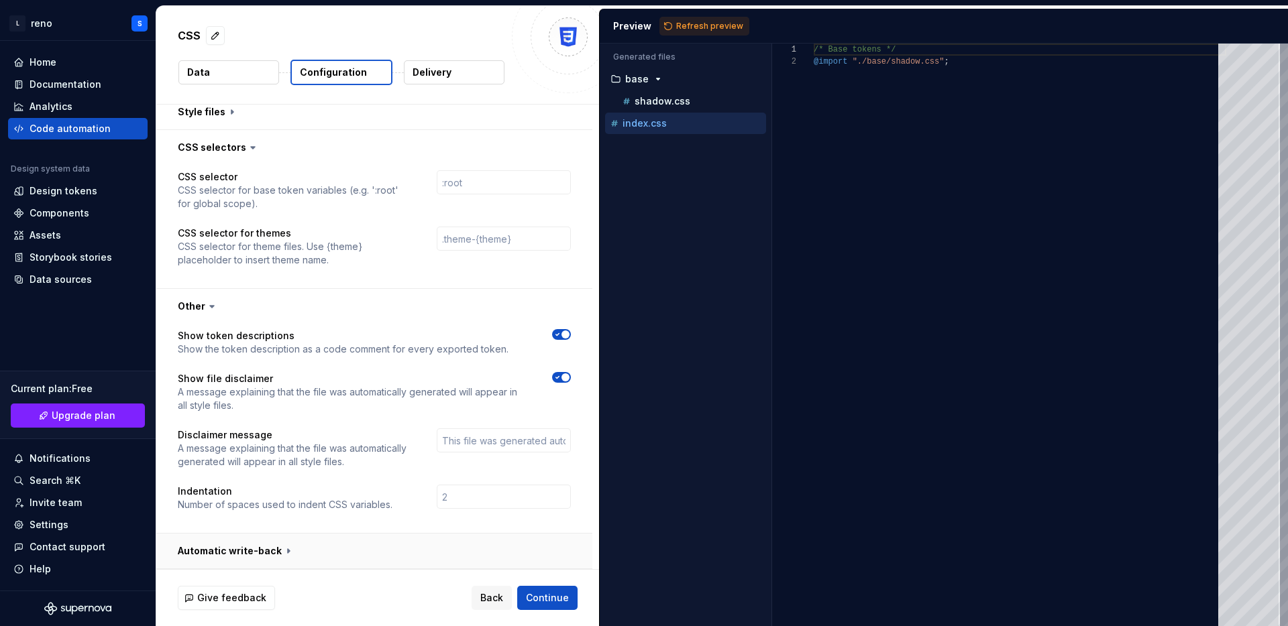
click at [203, 551] on button "button" at bounding box center [374, 551] width 436 height 35
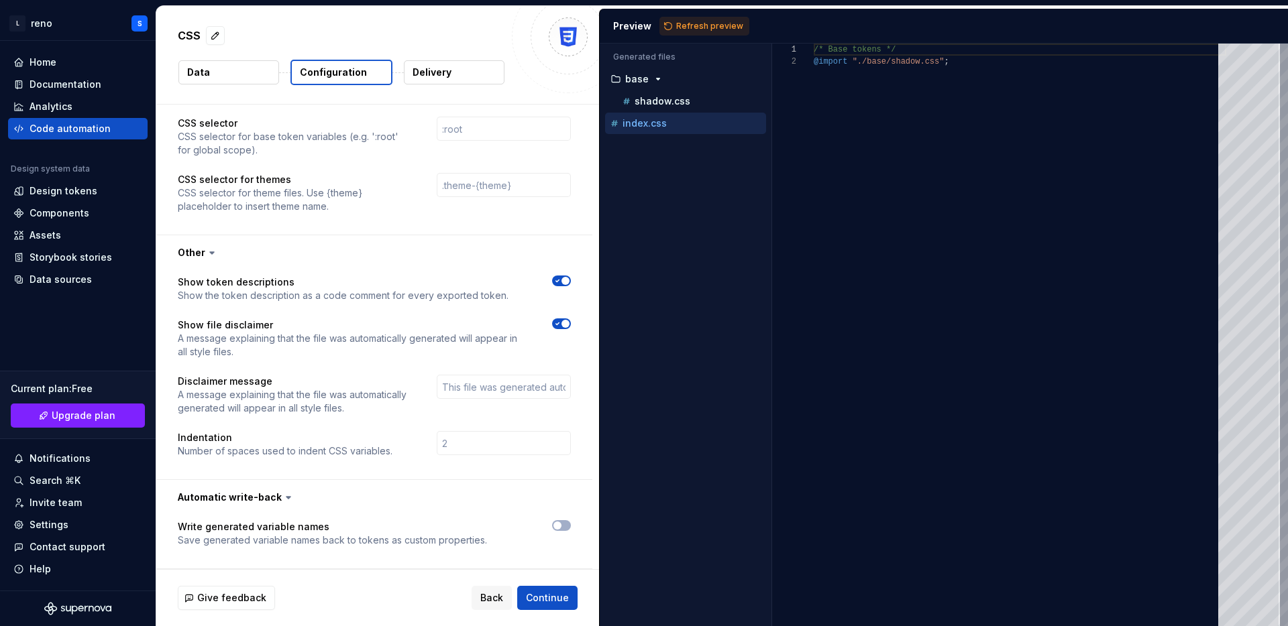
click at [563, 276] on button "button" at bounding box center [561, 281] width 19 height 11
click at [561, 280] on span "button" at bounding box center [557, 281] width 8 height 8
click at [561, 526] on span "button" at bounding box center [557, 526] width 8 height 8
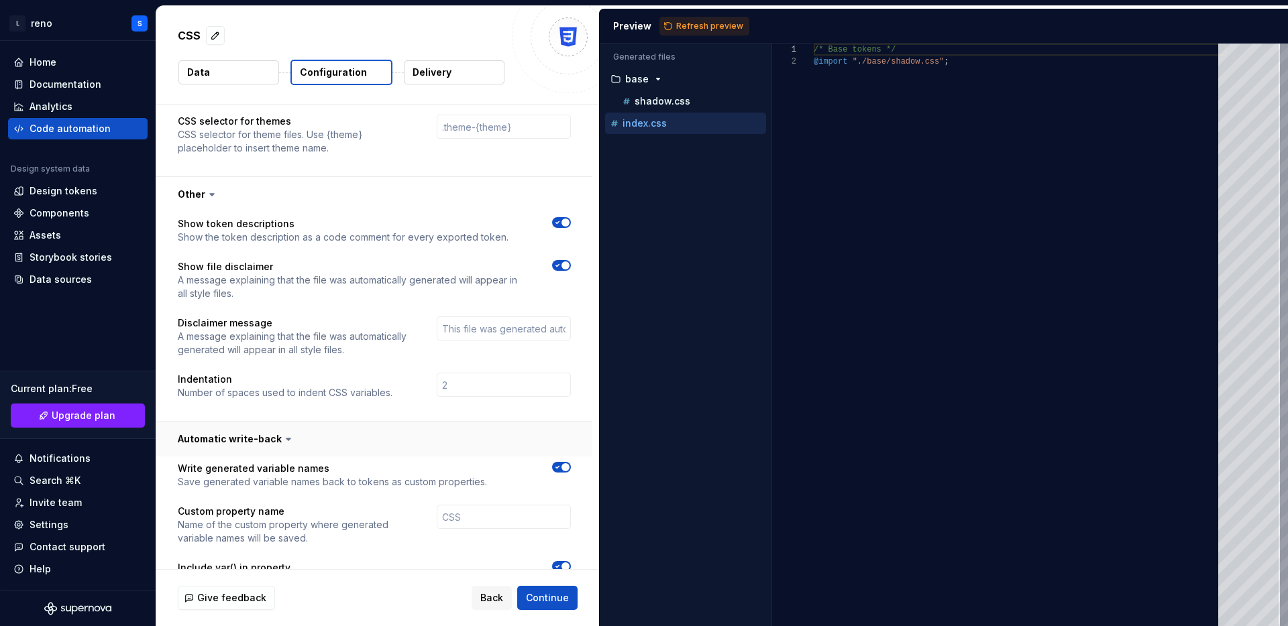
scroll to position [1234, 0]
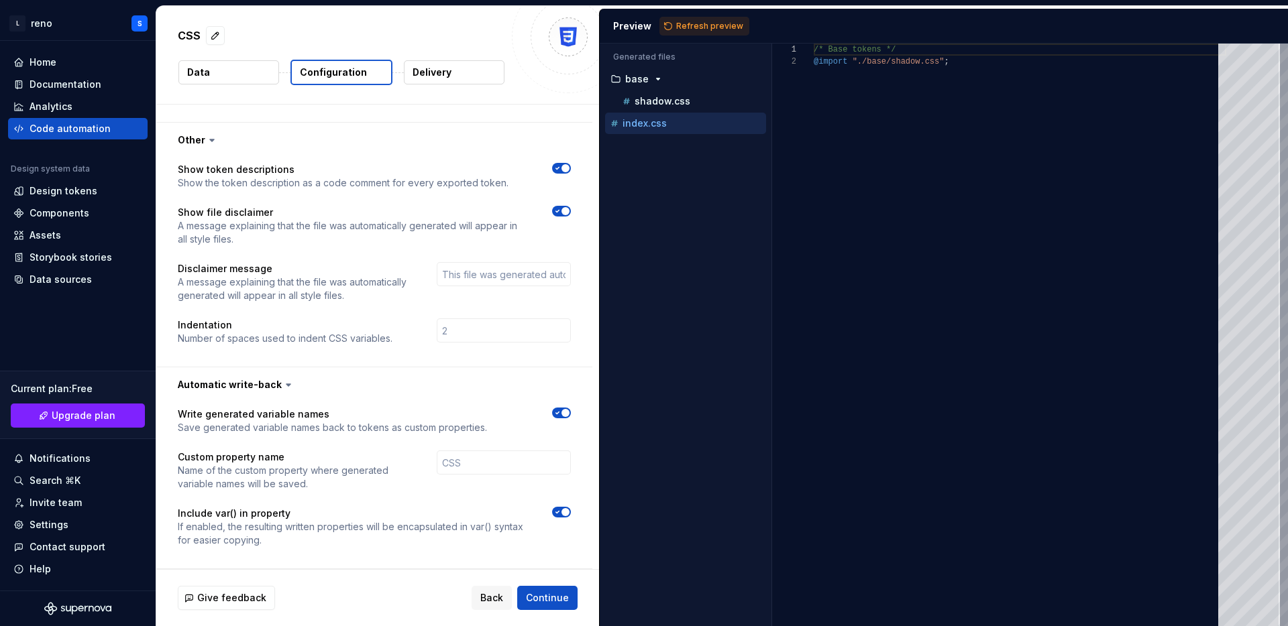
click at [569, 512] on span "button" at bounding box center [565, 512] width 8 height 8
click at [569, 512] on button "button" at bounding box center [561, 512] width 19 height 11
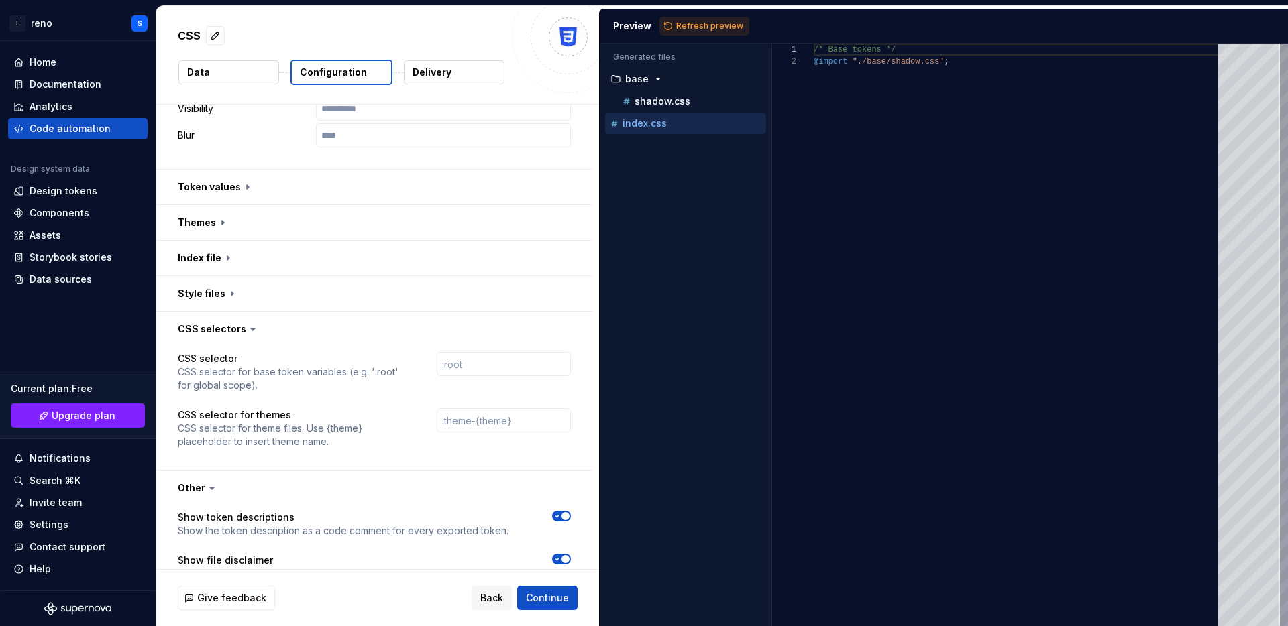
scroll to position [877, 0]
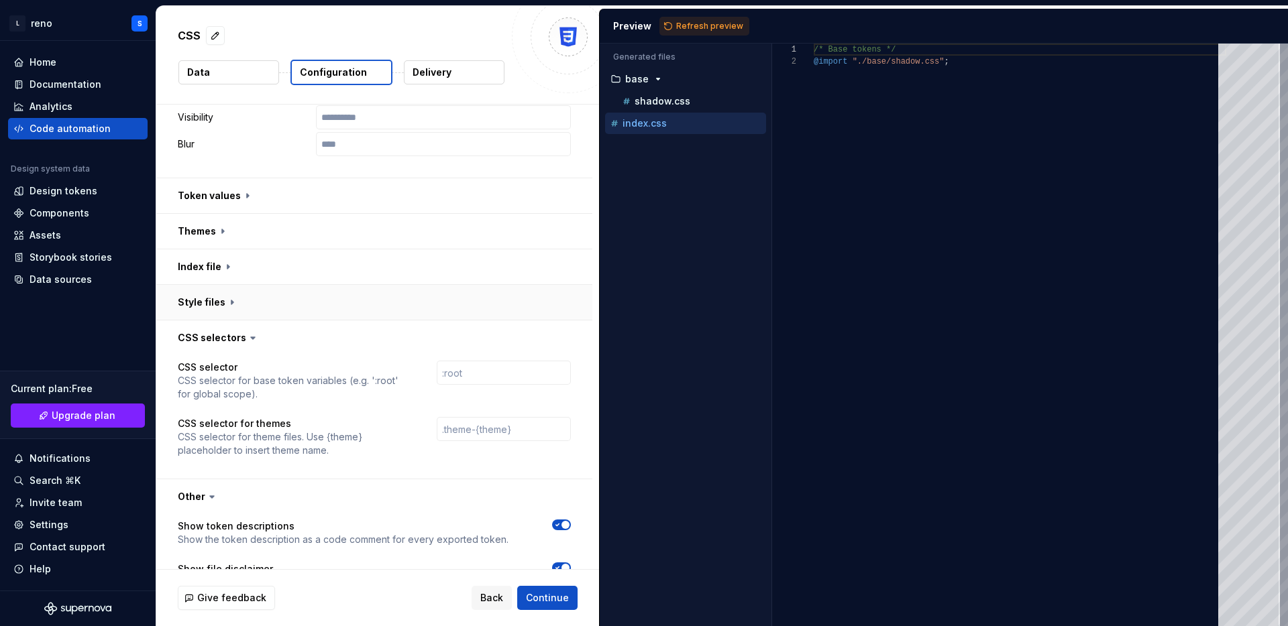
click at [186, 301] on button "button" at bounding box center [374, 302] width 436 height 35
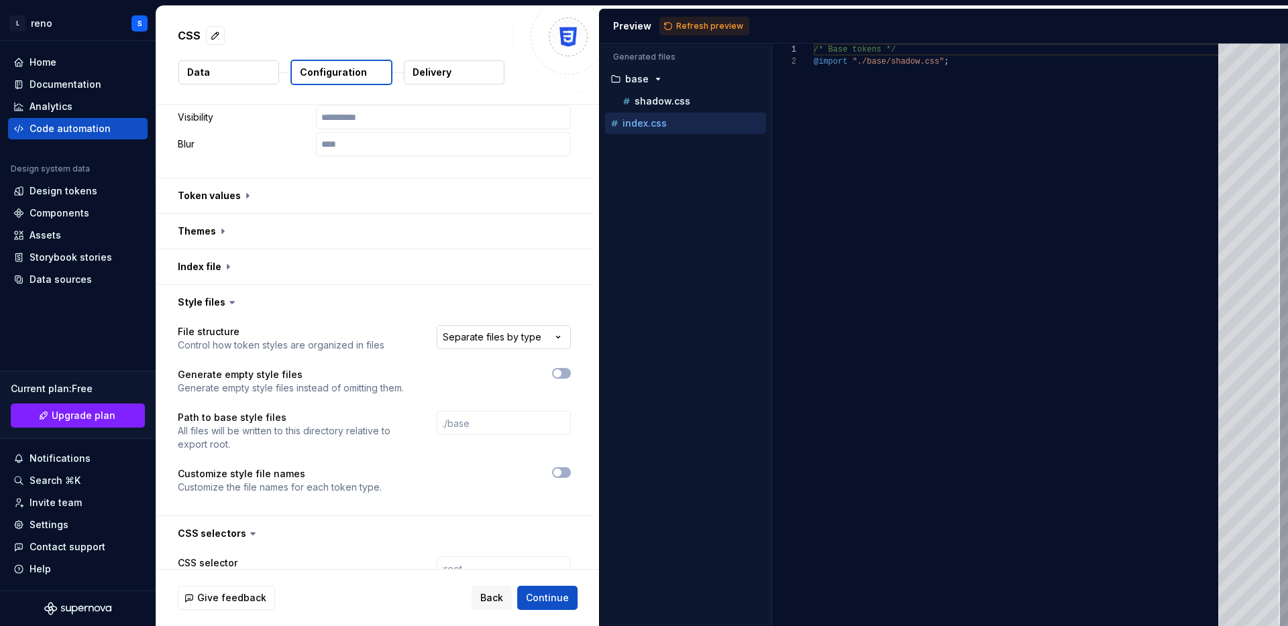
click at [492, 332] on html "**********" at bounding box center [644, 313] width 1288 height 626
click at [400, 329] on html "**********" at bounding box center [644, 313] width 1288 height 626
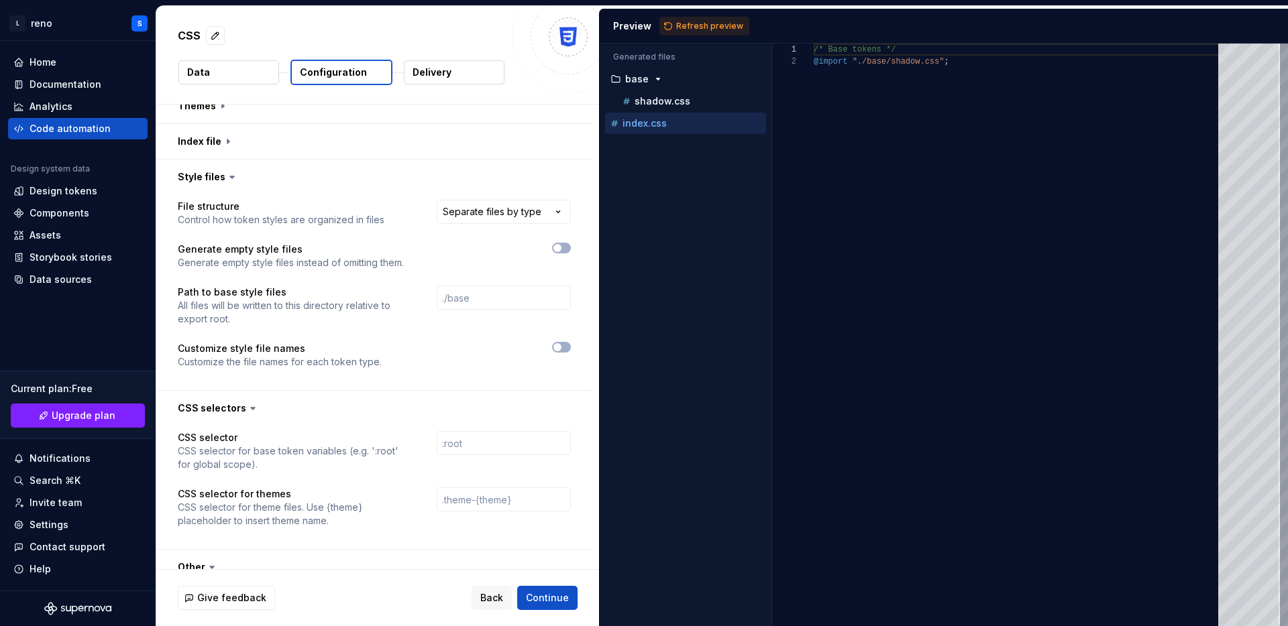
scroll to position [1003, 0]
type textarea "**********"
click at [836, 233] on div "/* Base tokens */ @import "./base/shadow.css" ;" at bounding box center [1020, 335] width 413 height 583
